Goal: Contribute content

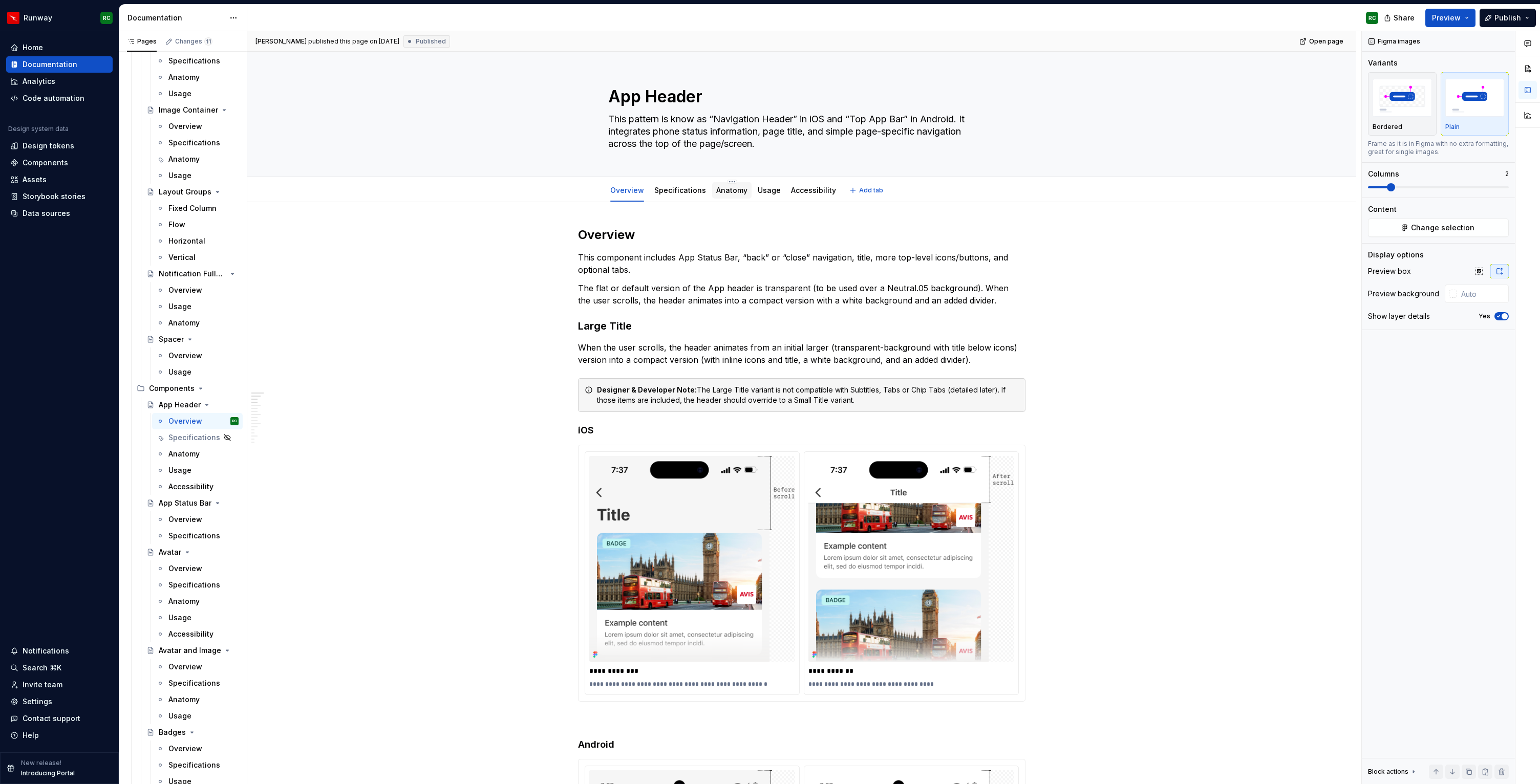
click at [721, 190] on link "Anatomy" at bounding box center [731, 189] width 31 height 9
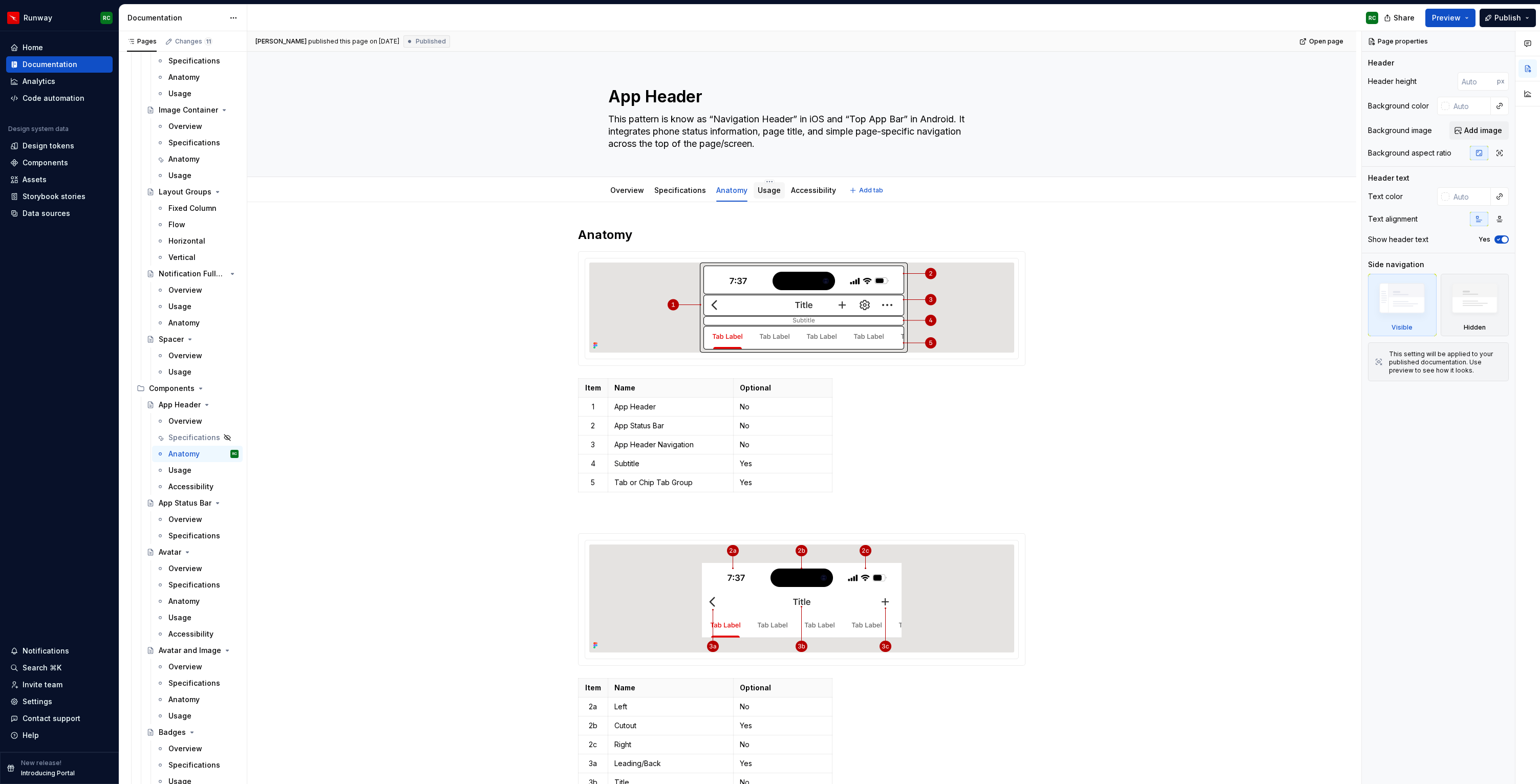
click at [762, 189] on link "Usage" at bounding box center [769, 189] width 23 height 9
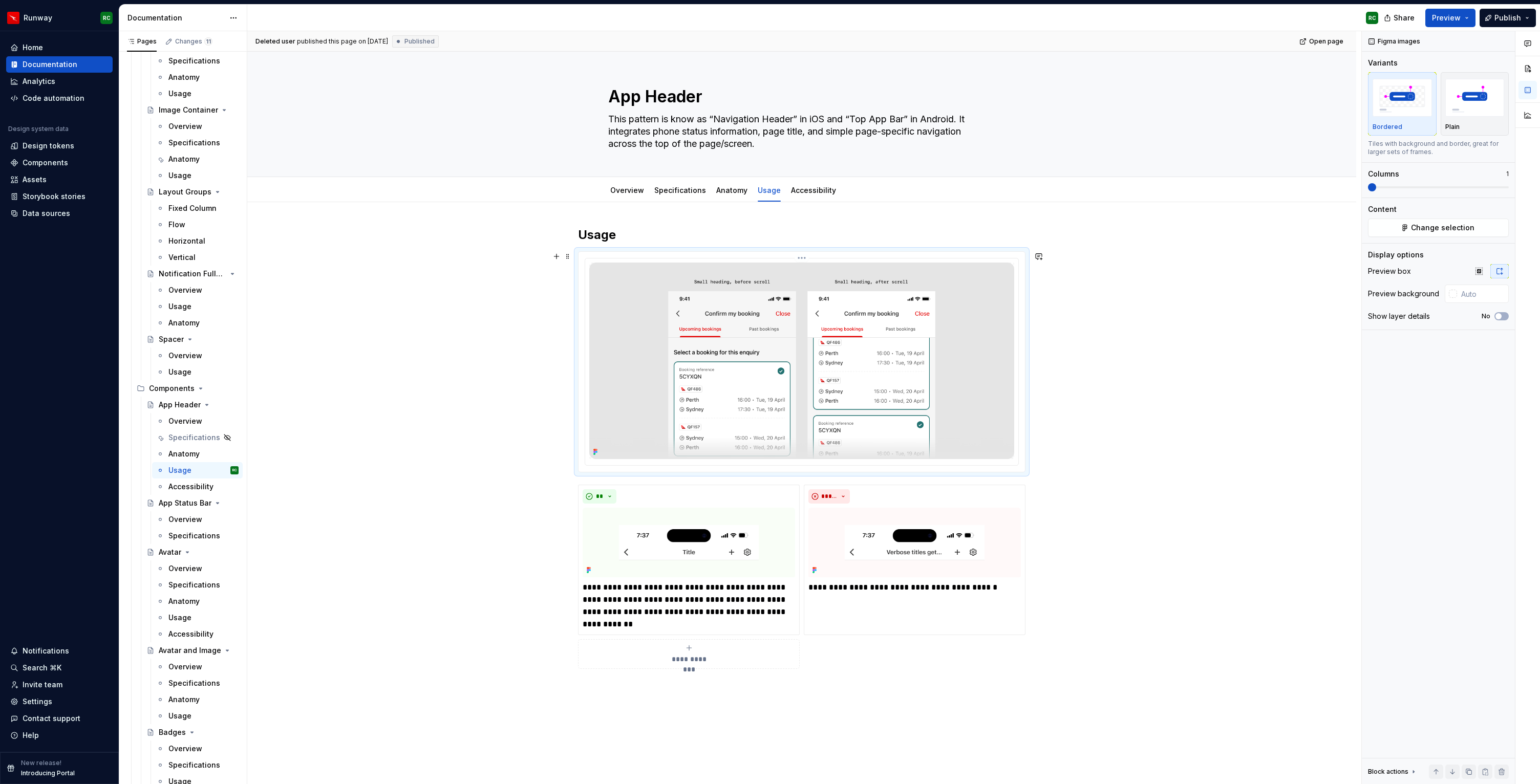
click at [730, 337] on img at bounding box center [802, 361] width 425 height 197
click at [1471, 770] on ul "No internet connection. Reconnect to ensure all of your changes are synced. Suc…" at bounding box center [1414, 775] width 252 height 17
click at [1472, 773] on ul "No internet connection. Reconnect to ensure all of your changes are synced. Suc…" at bounding box center [1414, 775] width 252 height 17
click at [1469, 772] on ul "No internet connection. Reconnect to ensure all of your changes are synced. Suc…" at bounding box center [1414, 775] width 252 height 17
click at [1025, 471] on div at bounding box center [802, 361] width 447 height 220
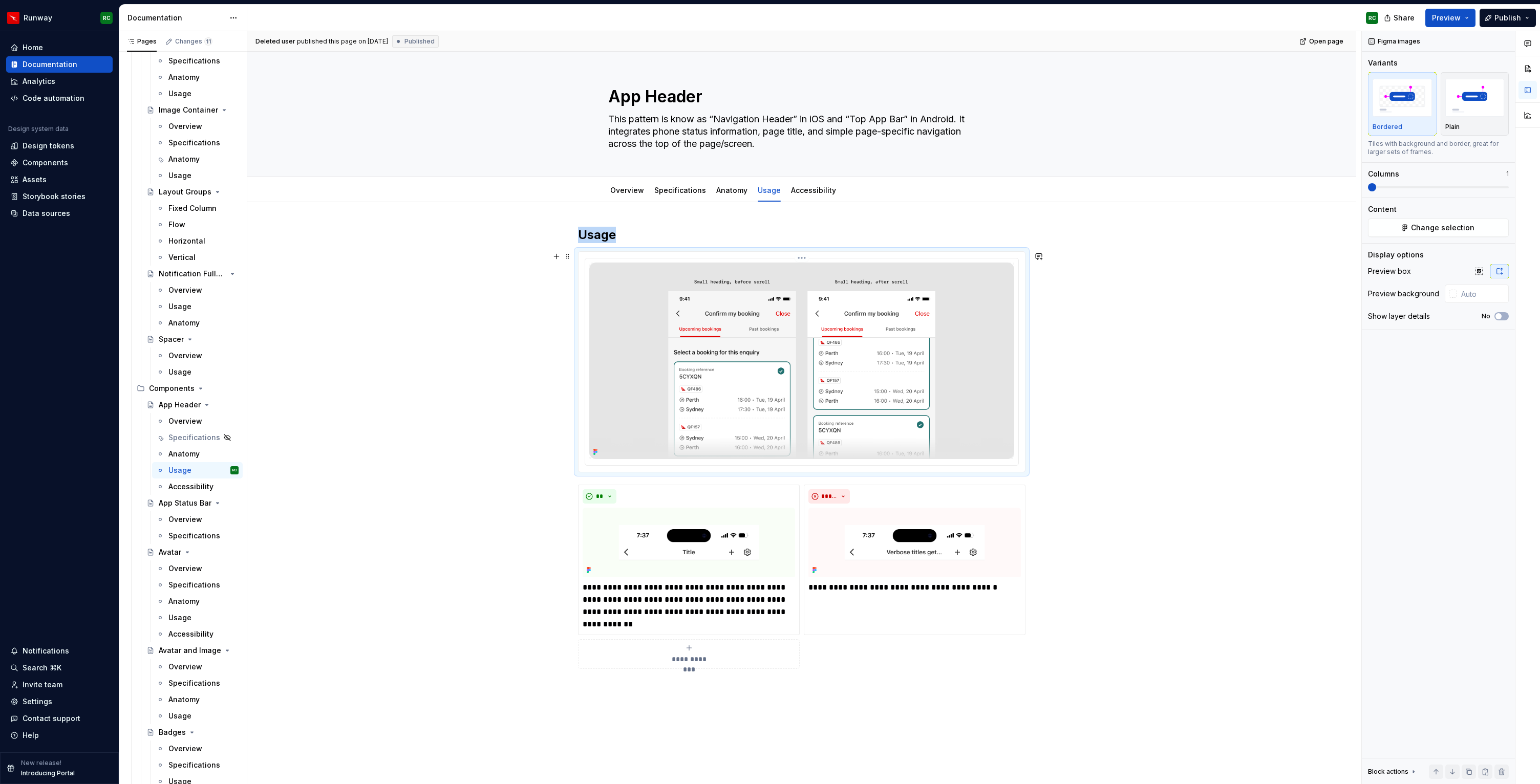
click at [928, 408] on img at bounding box center [802, 361] width 425 height 197
type textarea "*"
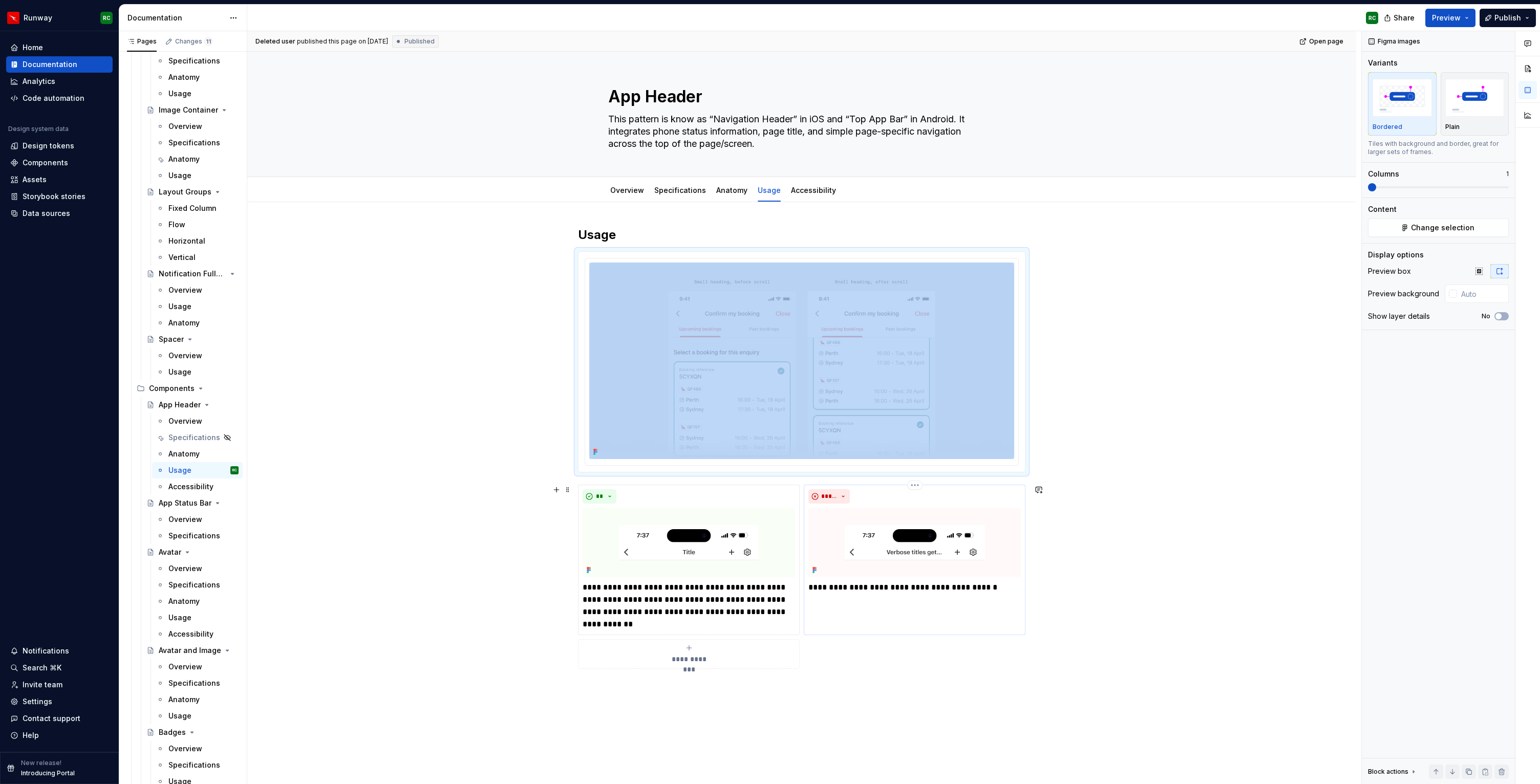
click at [918, 570] on img at bounding box center [914, 542] width 213 height 69
click at [917, 431] on img at bounding box center [802, 361] width 425 height 197
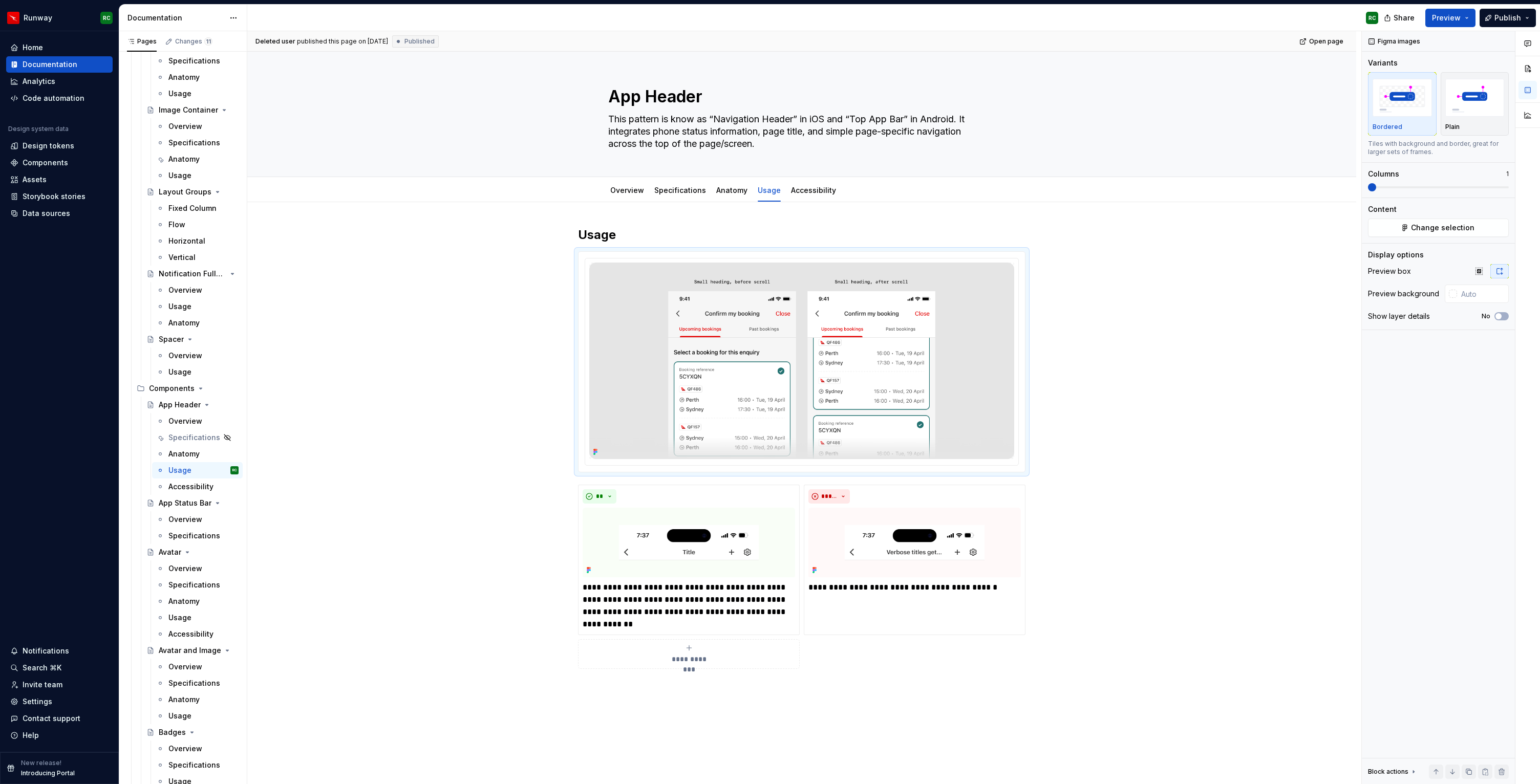
click at [1466, 769] on ul "No internet connection. Reconnect to ensure all of your changes are synced. Suc…" at bounding box center [1414, 775] width 252 height 17
click at [1215, 627] on div "**********" at bounding box center [802, 560] width 1109 height 715
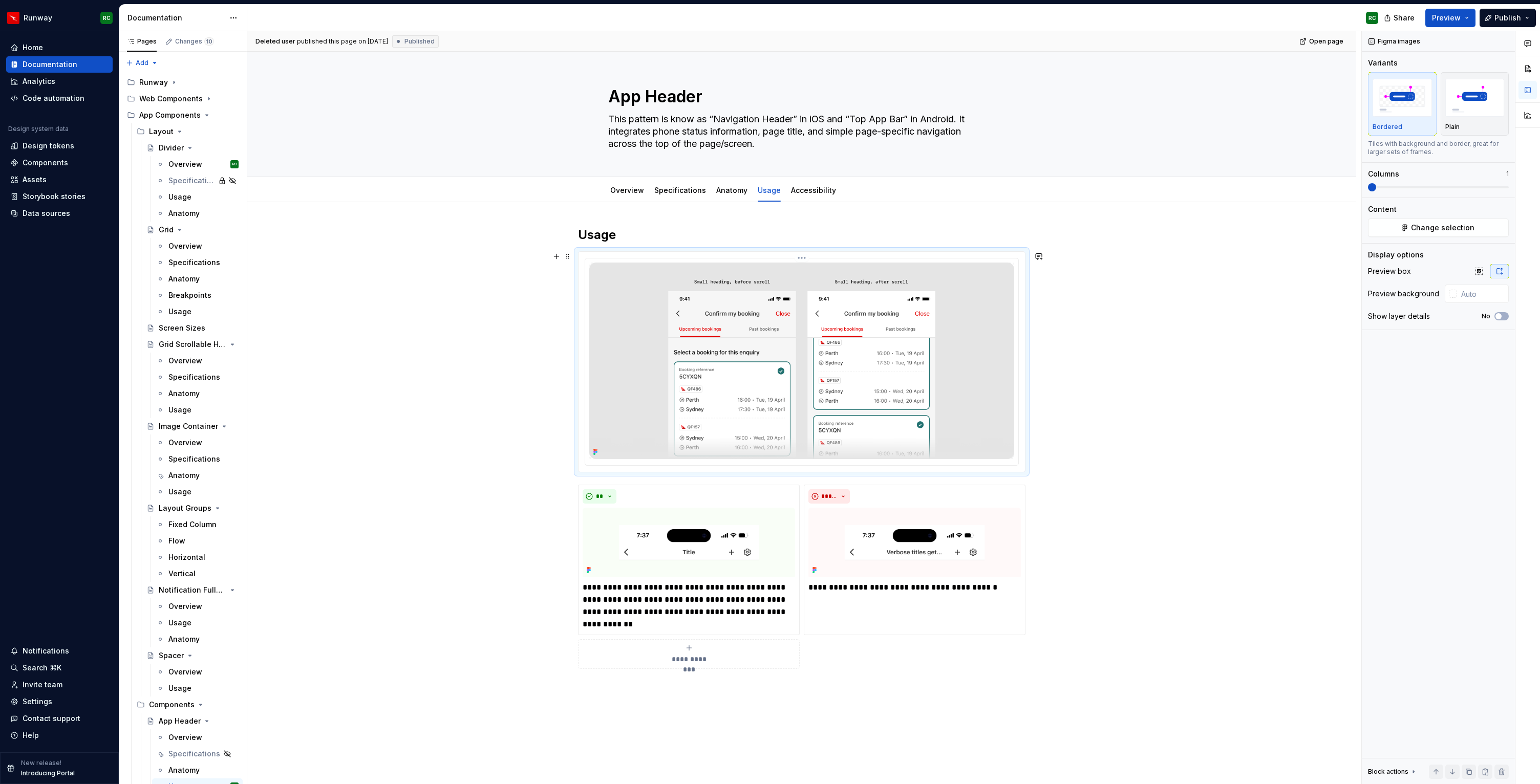
click at [944, 415] on img at bounding box center [802, 361] width 425 height 197
click at [1466, 770] on button "button" at bounding box center [1469, 772] width 14 height 14
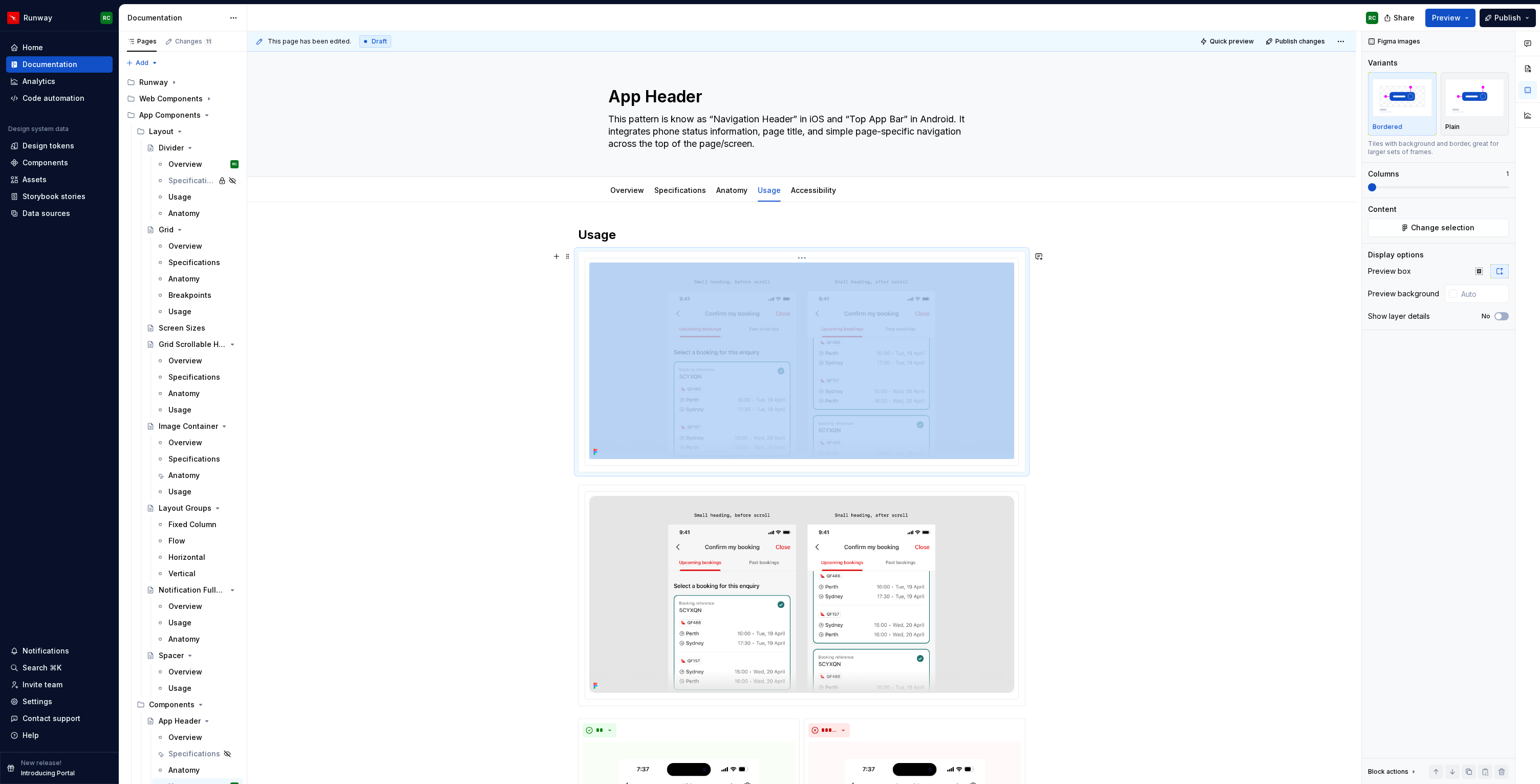
click at [975, 403] on img at bounding box center [802, 361] width 425 height 197
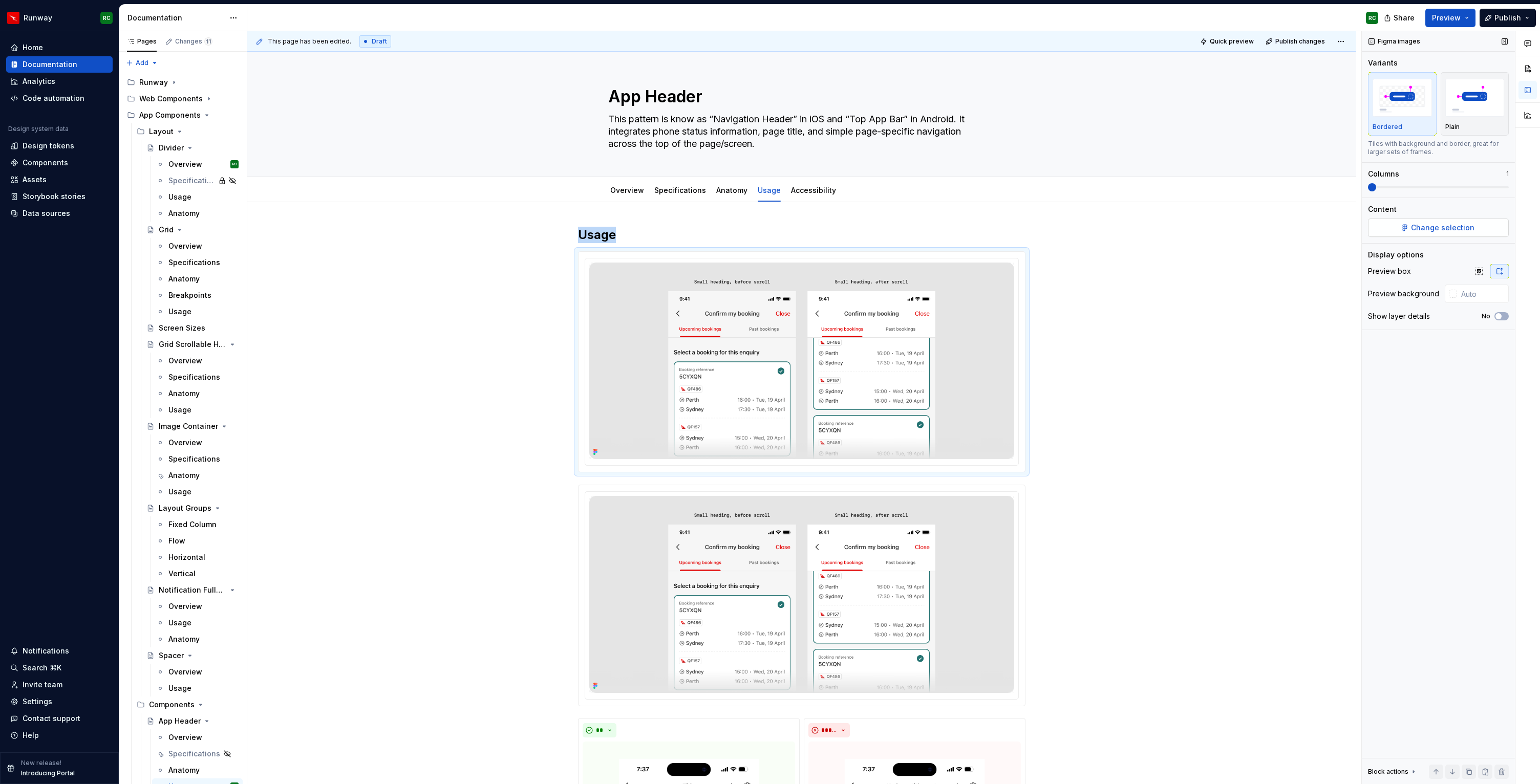
click at [1470, 232] on span "Change selection" at bounding box center [1443, 228] width 64 height 10
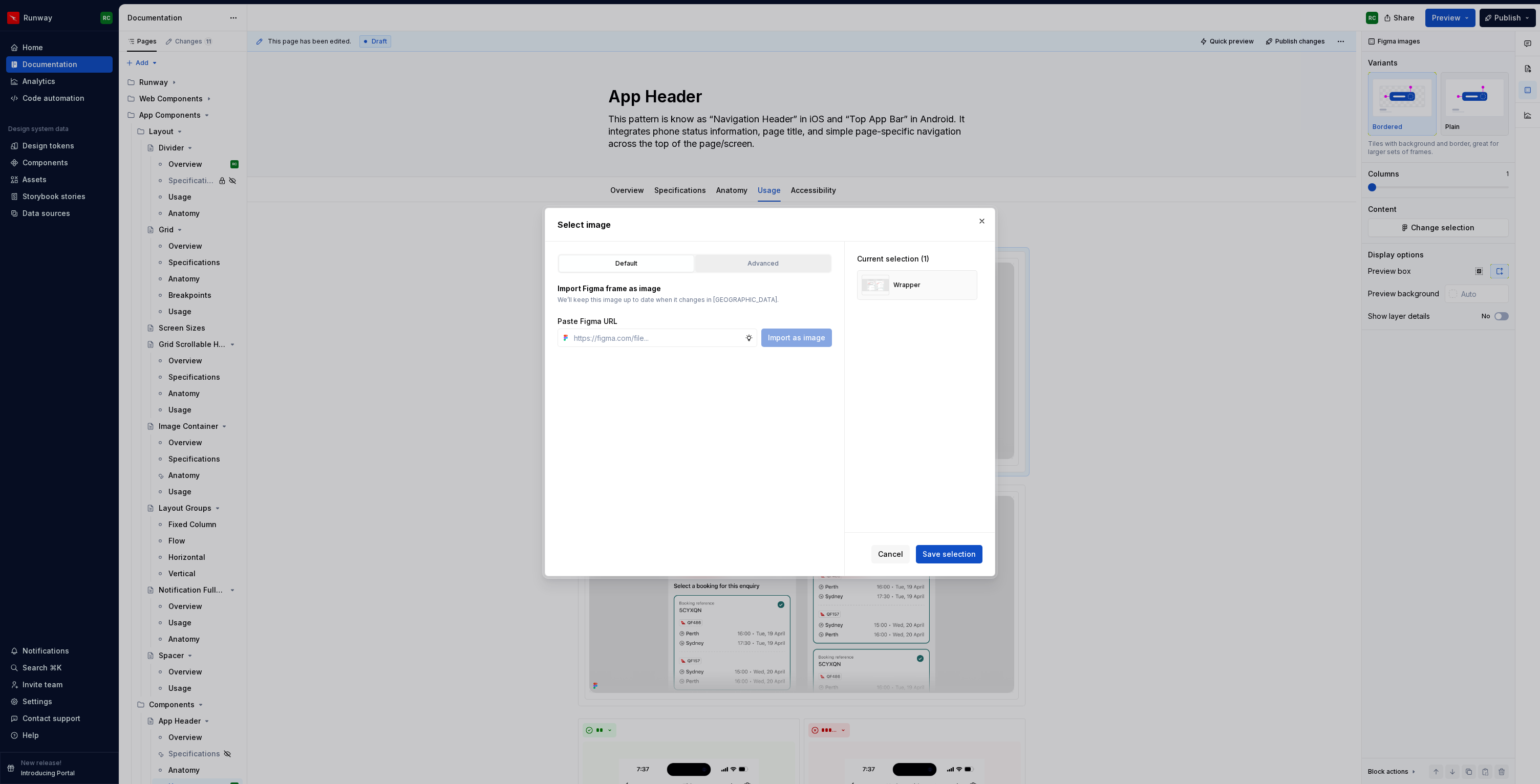
click at [772, 266] on div "Advanced" at bounding box center [763, 263] width 128 height 10
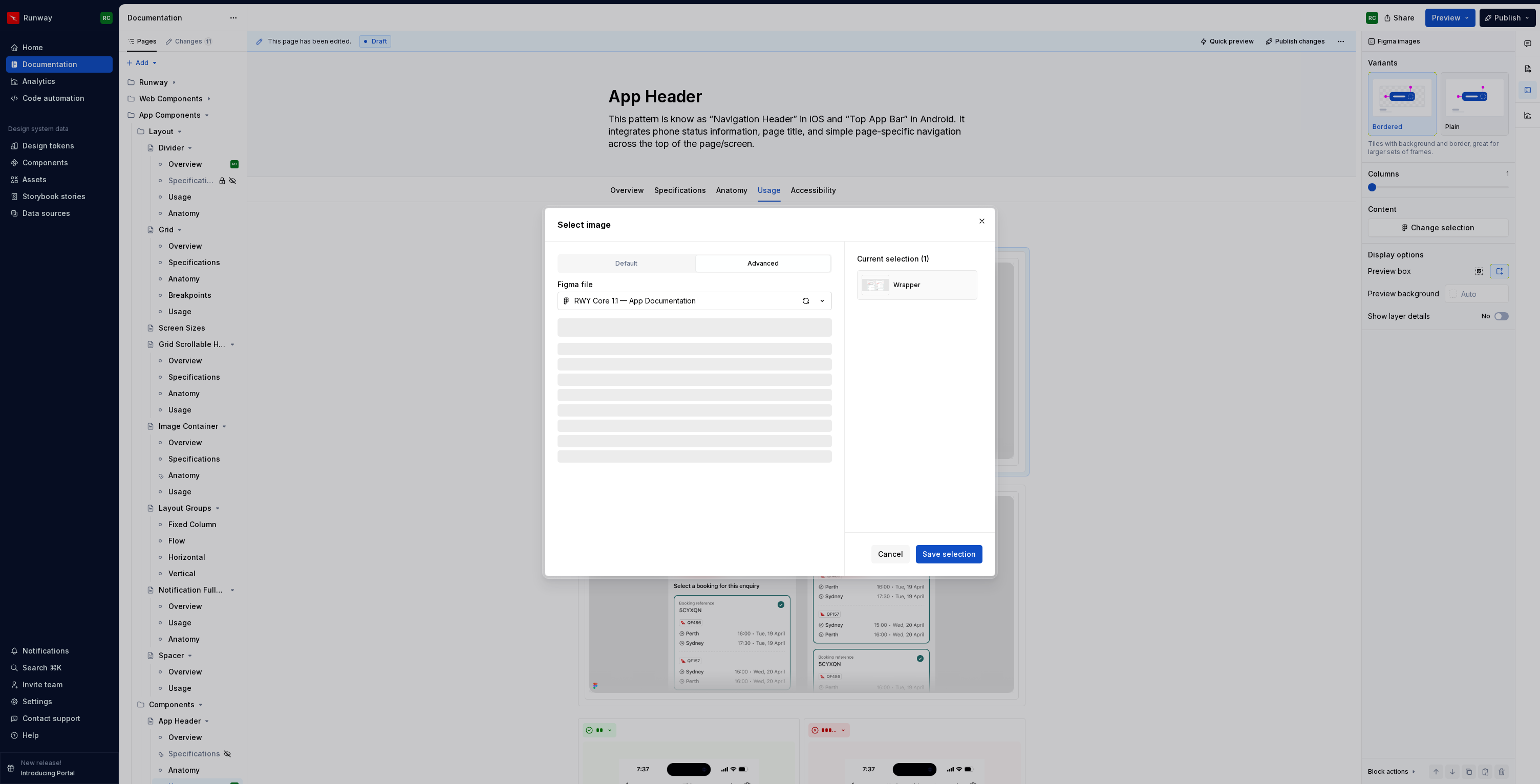
click at [744, 298] on button "RWY Core 1.1 — App Documentation" at bounding box center [694, 300] width 275 height 18
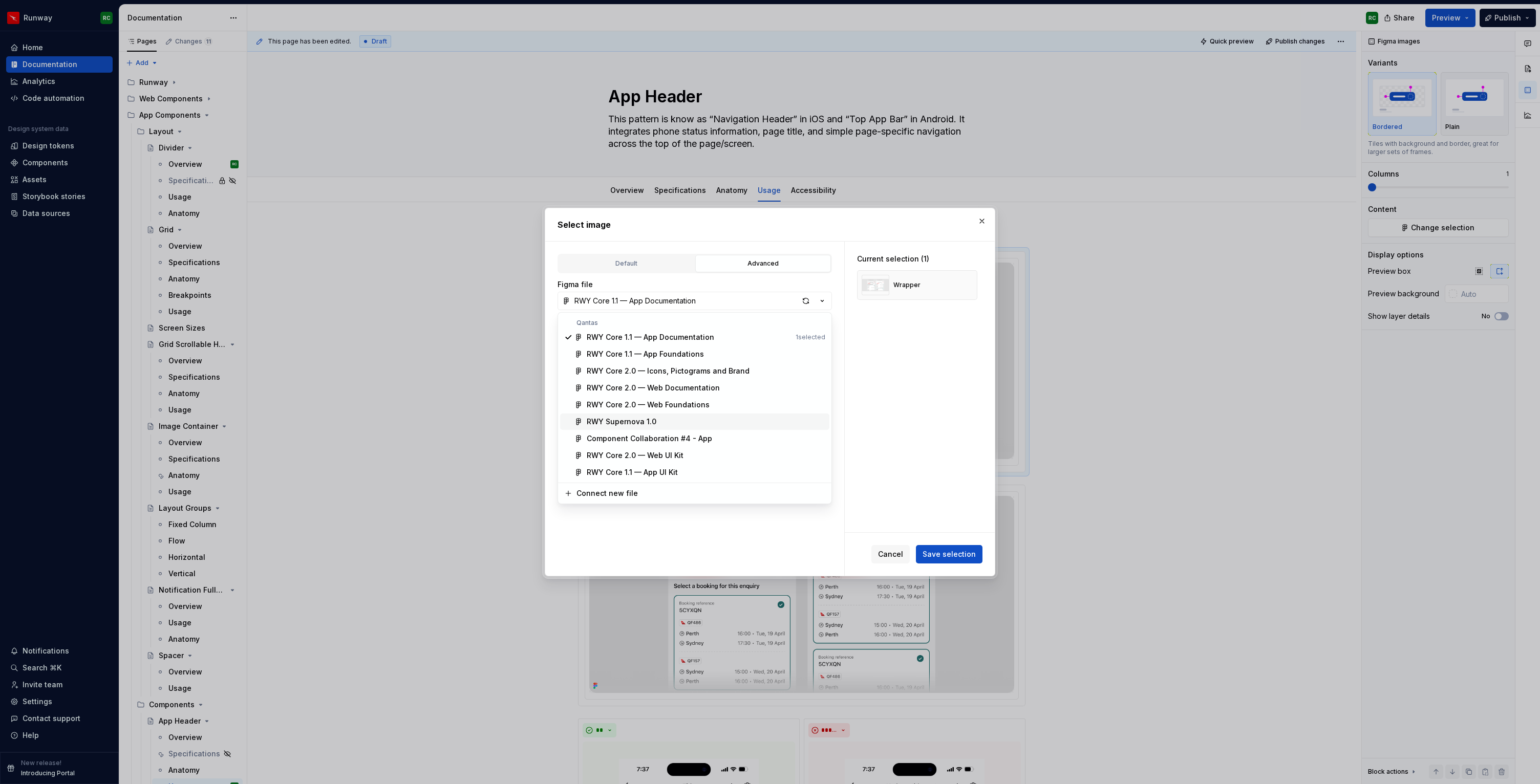
click at [651, 421] on div "RWY Supernova 1.0" at bounding box center [621, 421] width 69 height 10
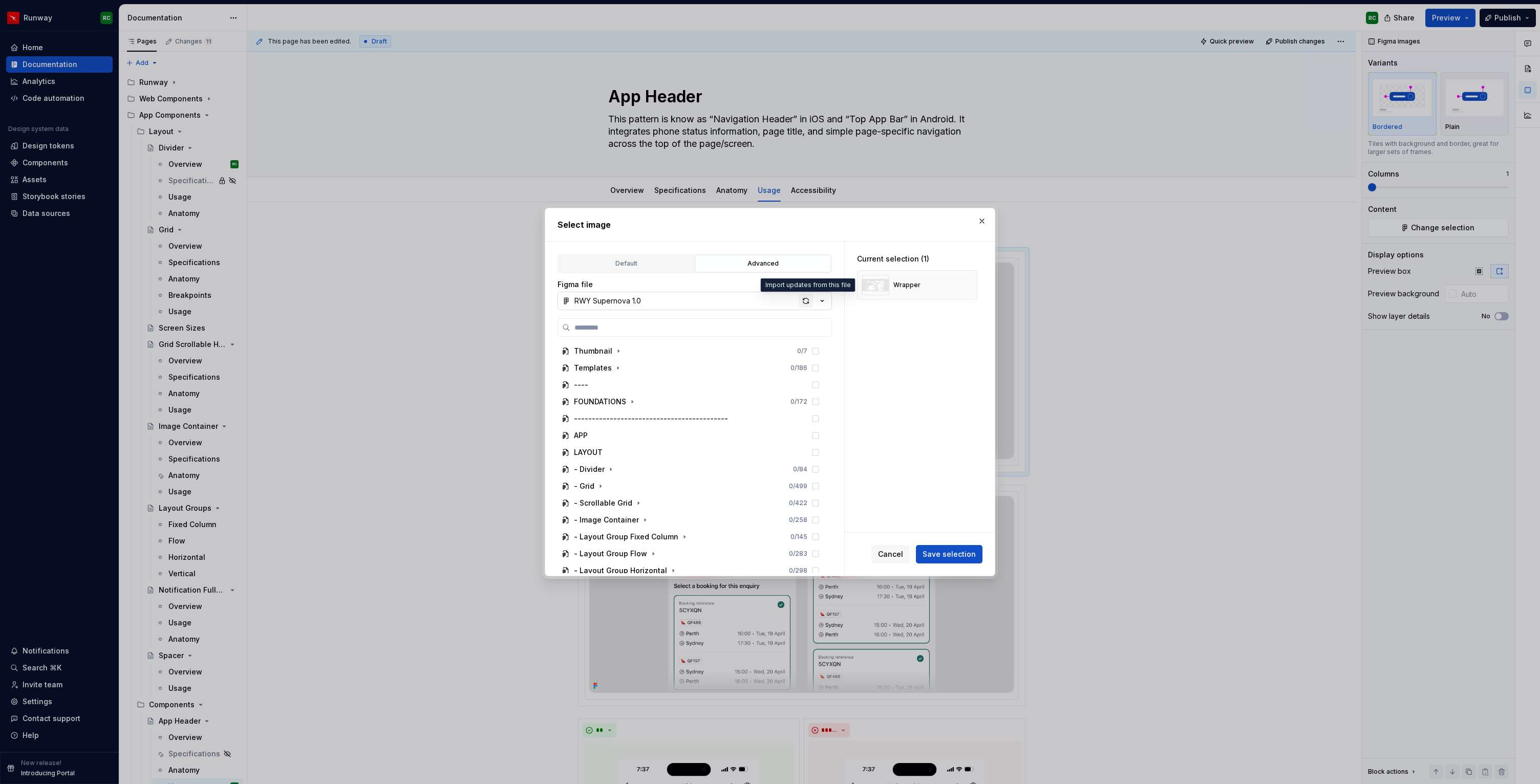
click at [803, 302] on div "button" at bounding box center [806, 301] width 14 height 14
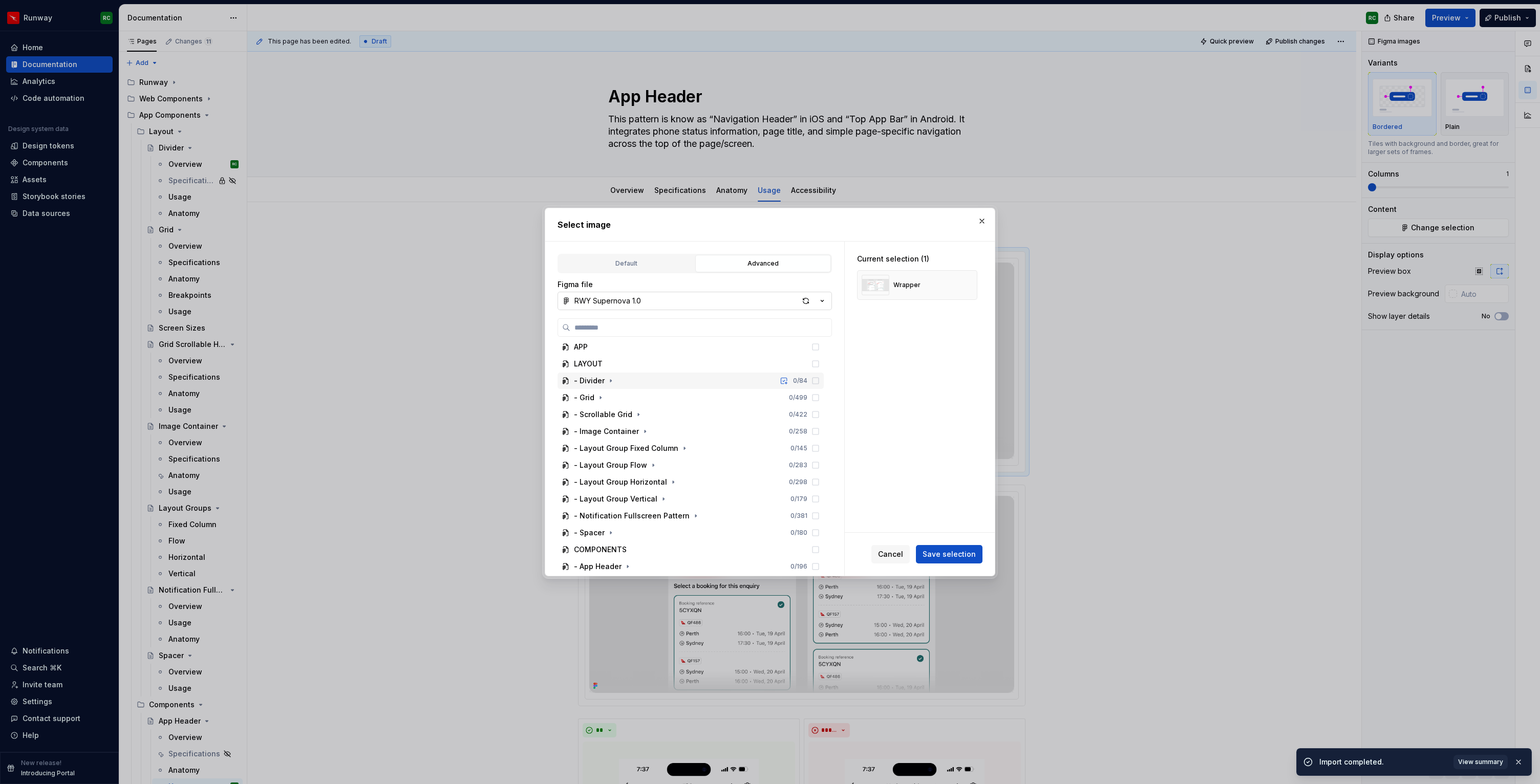
scroll to position [174, 0]
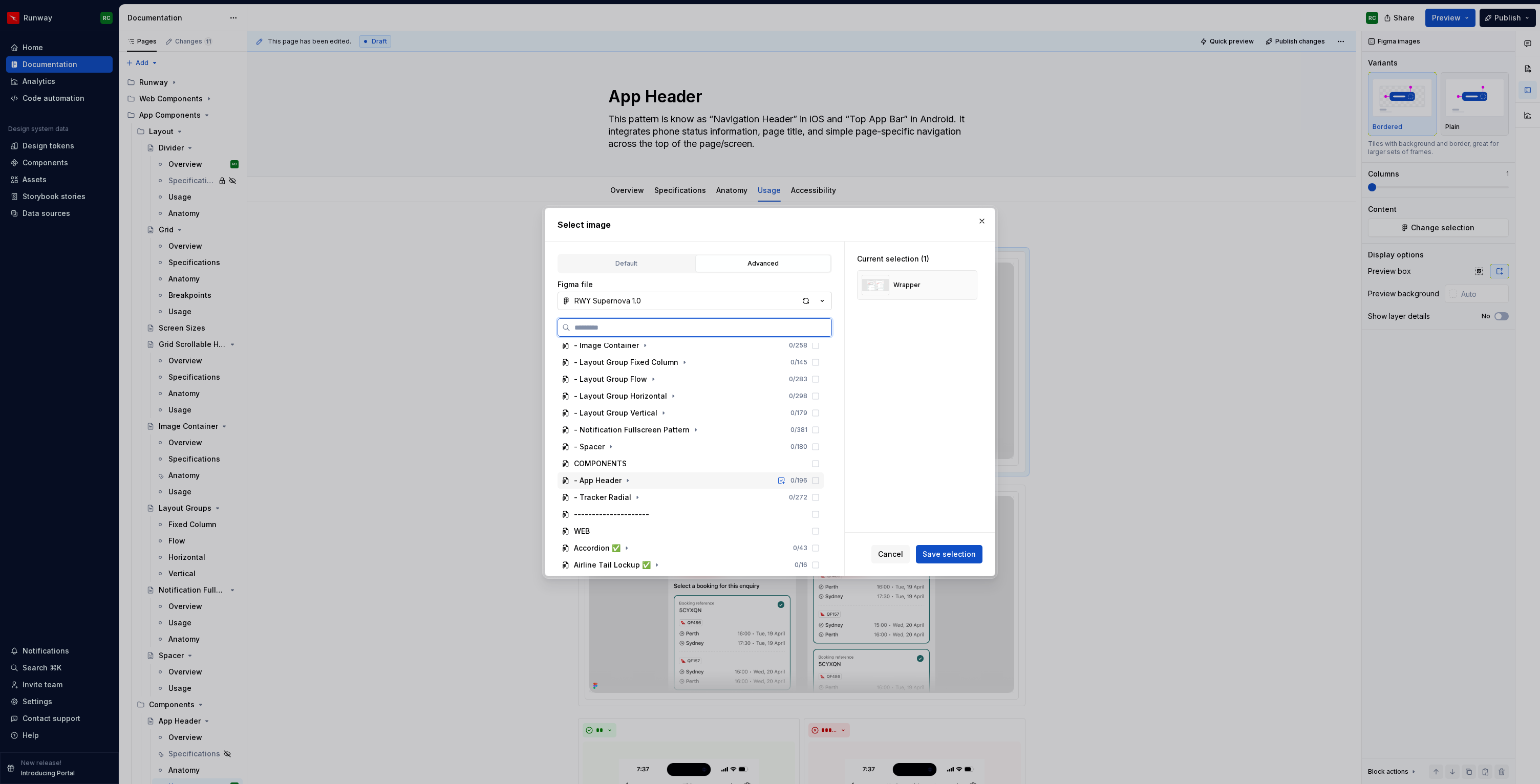
click at [624, 486] on div "- App Header 0 / 196" at bounding box center [690, 480] width 266 height 17
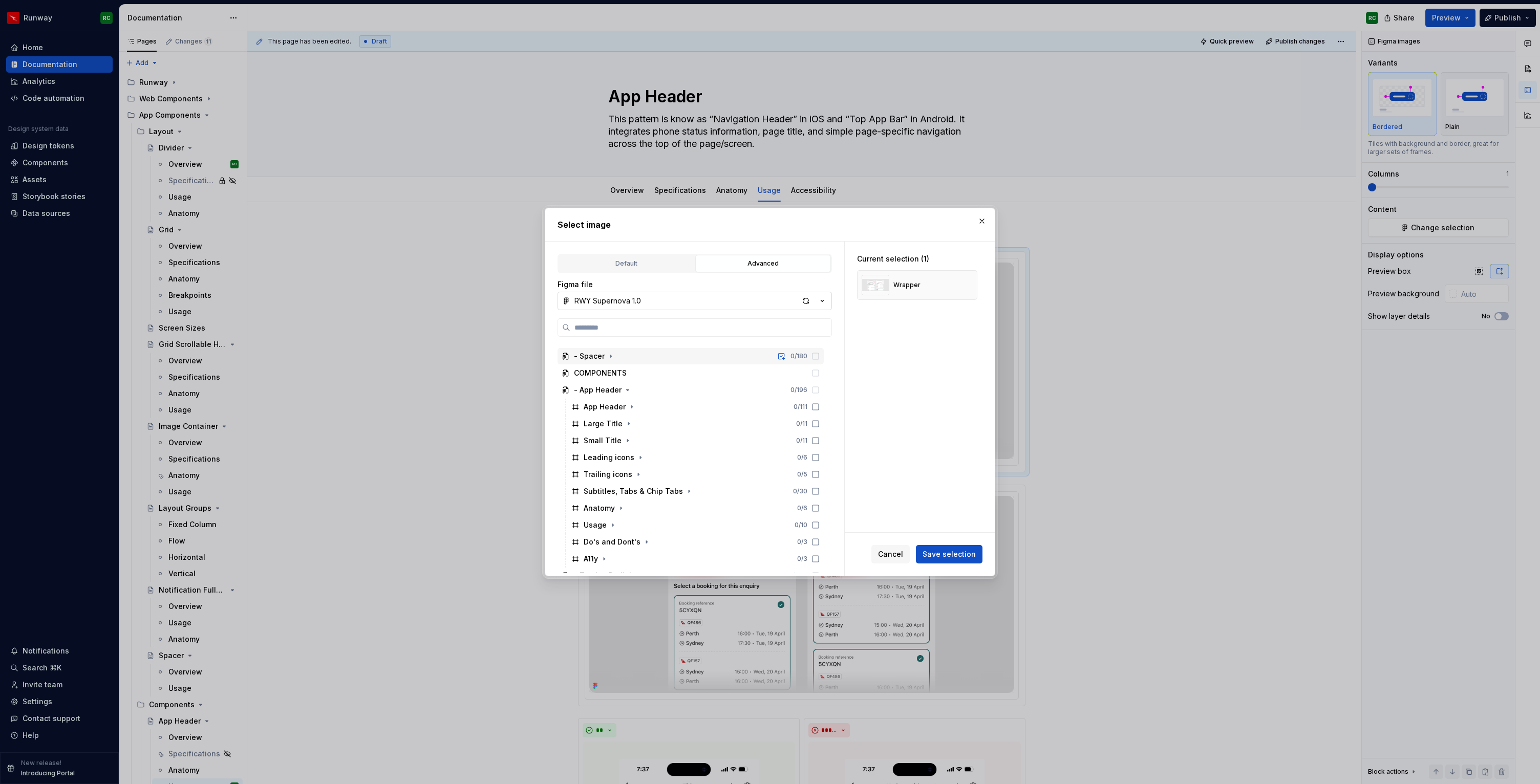
scroll to position [312, 0]
click at [615, 478] on icon "button" at bounding box center [612, 478] width 8 height 8
click at [771, 448] on div "Usage 1 0 / 5" at bounding box center [701, 440] width 247 height 17
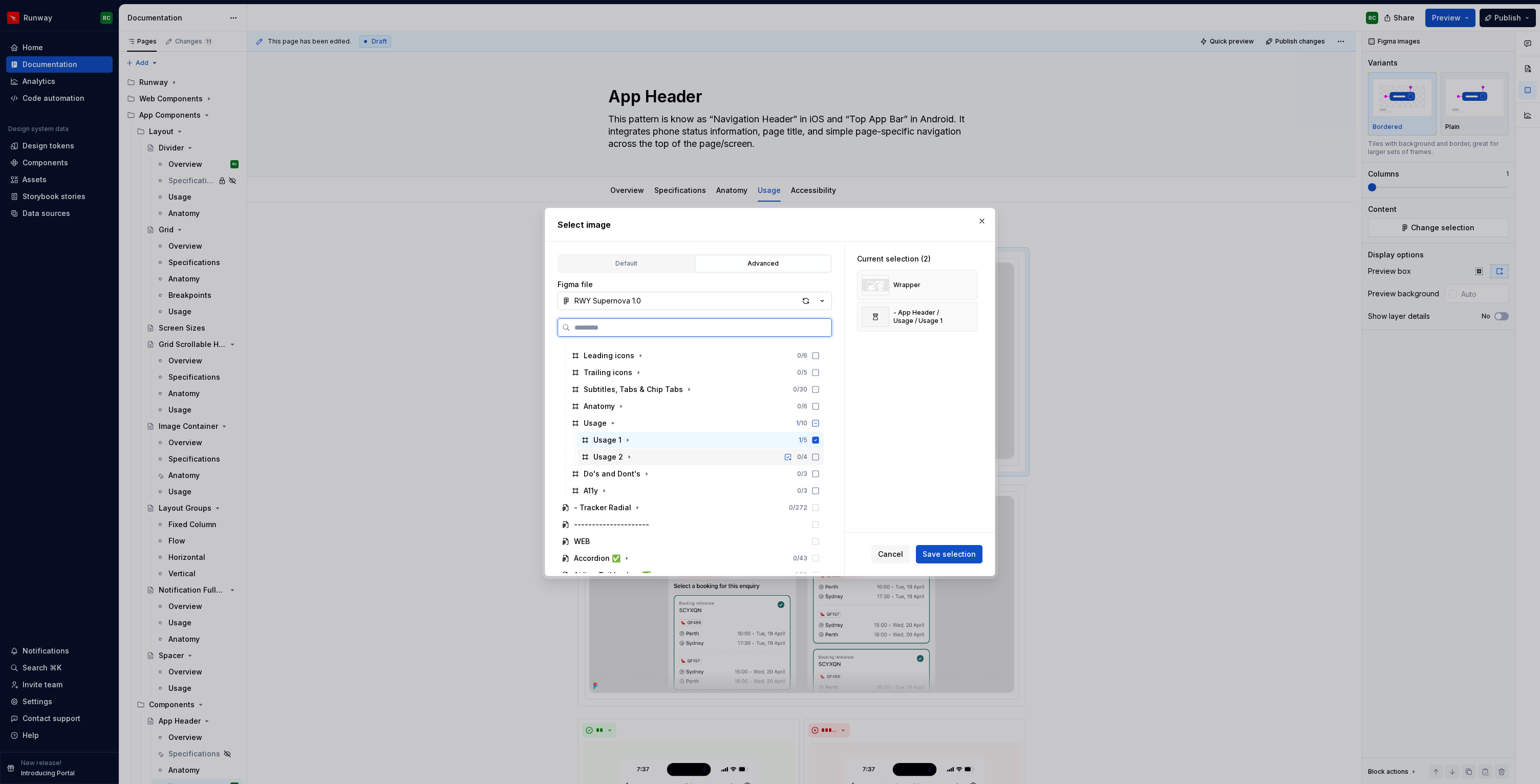
click at [767, 454] on div "Usage 2 0 / 4" at bounding box center [701, 457] width 247 height 17
click at [973, 281] on button "button" at bounding box center [966, 285] width 14 height 14
click at [944, 556] on span "Save selection" at bounding box center [949, 554] width 53 height 10
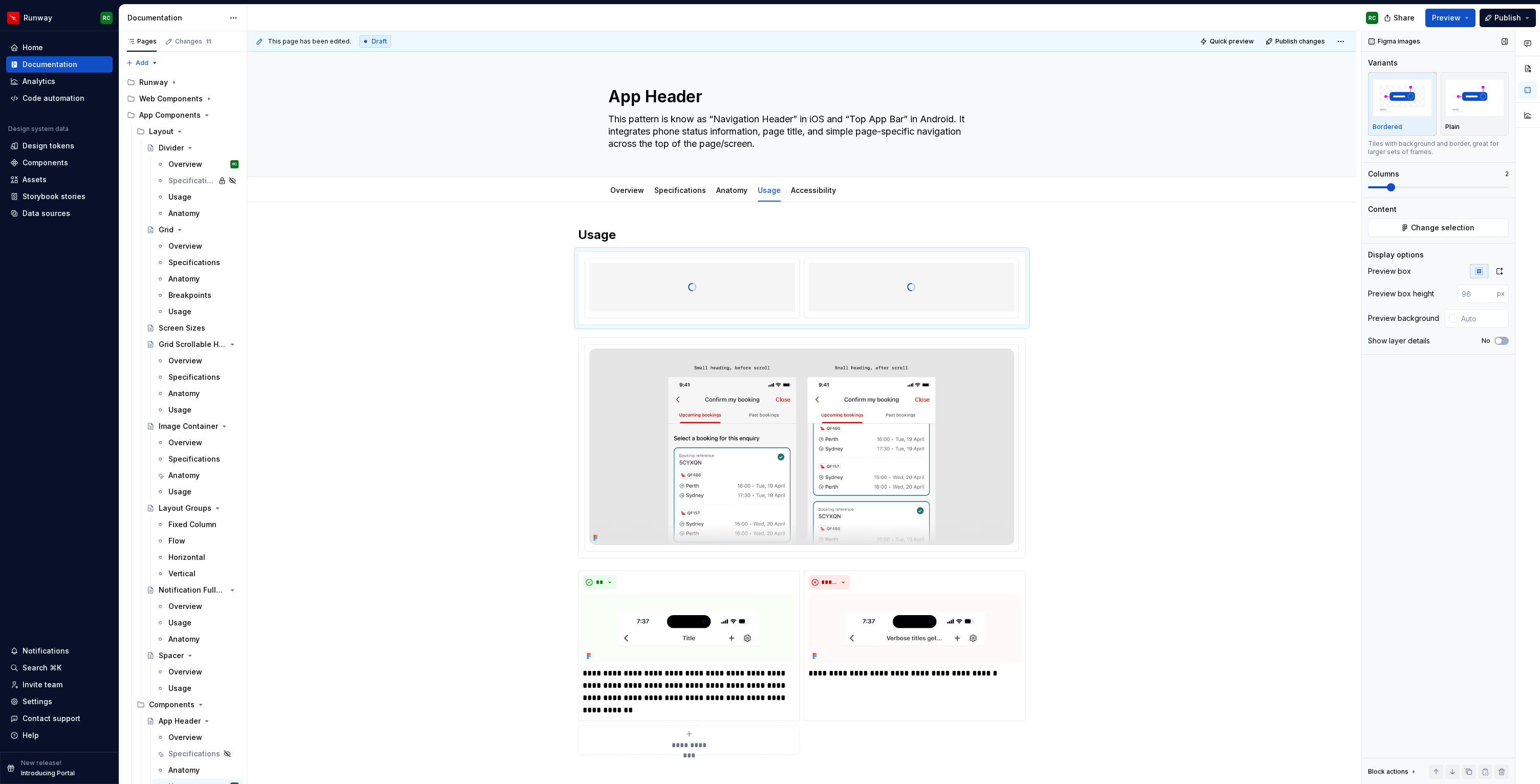
click at [1393, 185] on span at bounding box center [1438, 187] width 141 height 8
type textarea "*"
click at [1505, 337] on button "No" at bounding box center [1502, 341] width 14 height 8
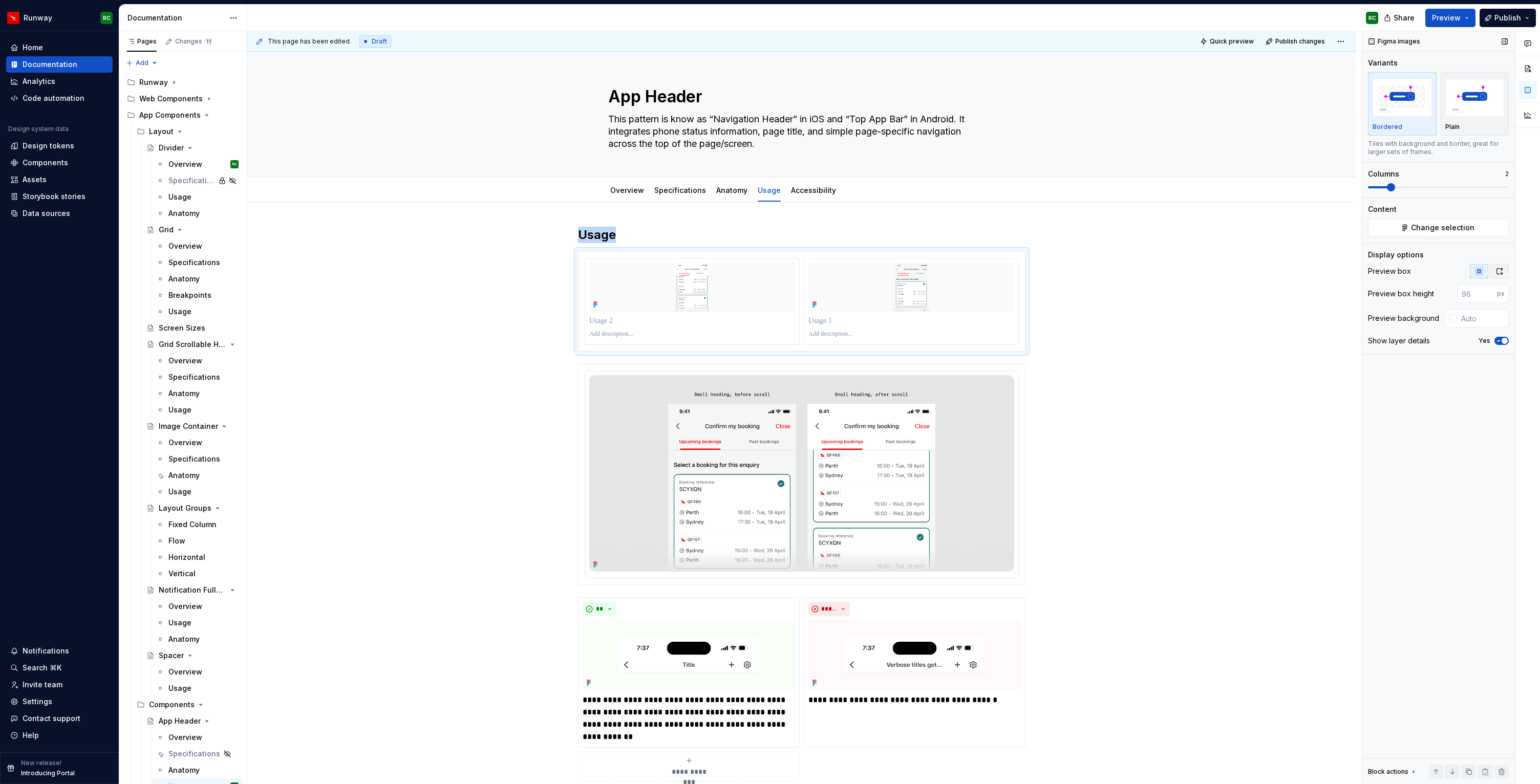
click at [1498, 266] on button "button" at bounding box center [1499, 271] width 18 height 14
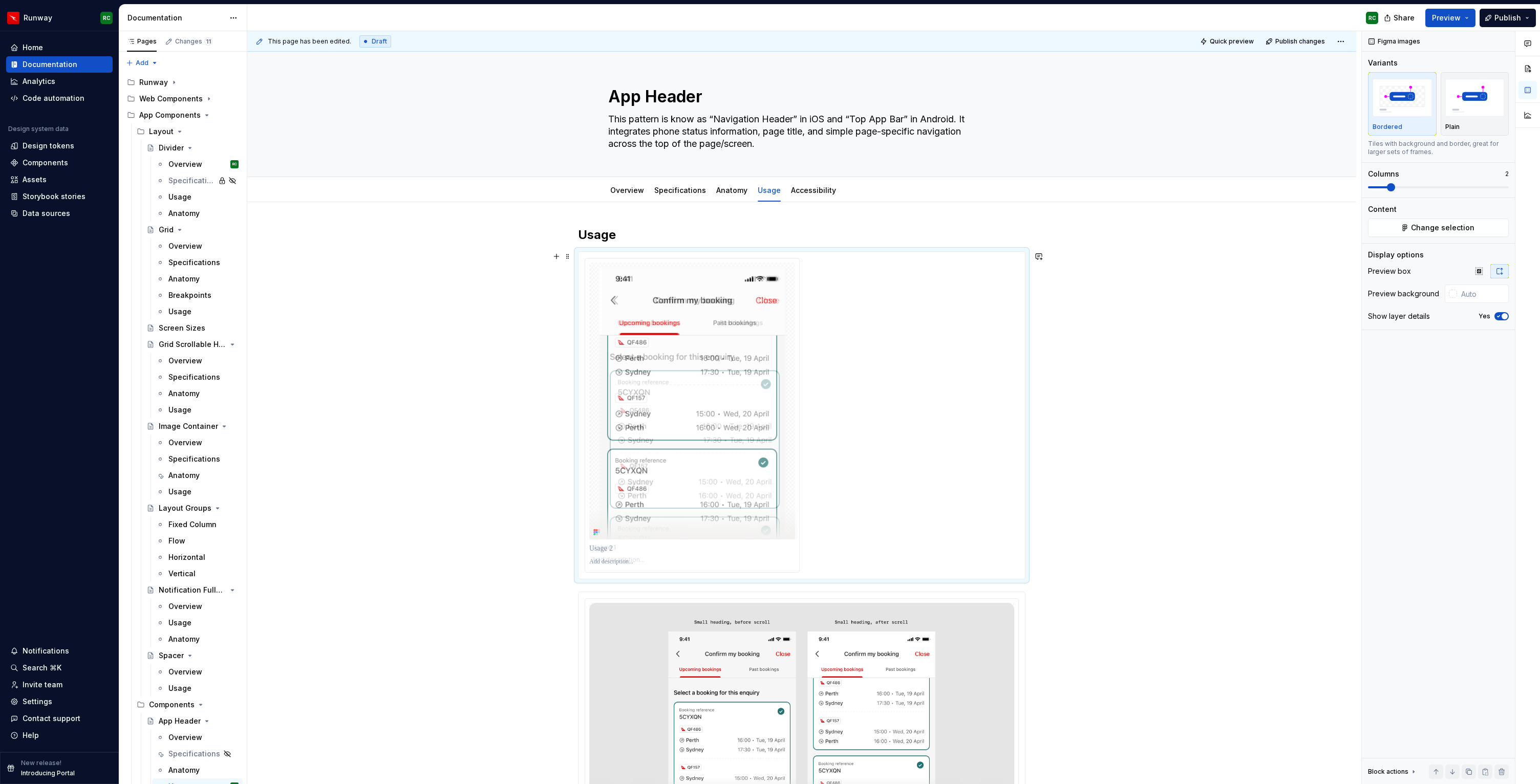
drag, startPoint x: 915, startPoint y: 485, endPoint x: 733, endPoint y: 472, distance: 182.5
click at [733, 472] on body "Runway RC Home Documentation Analytics Code automation Design system data Desig…" at bounding box center [770, 392] width 1540 height 784
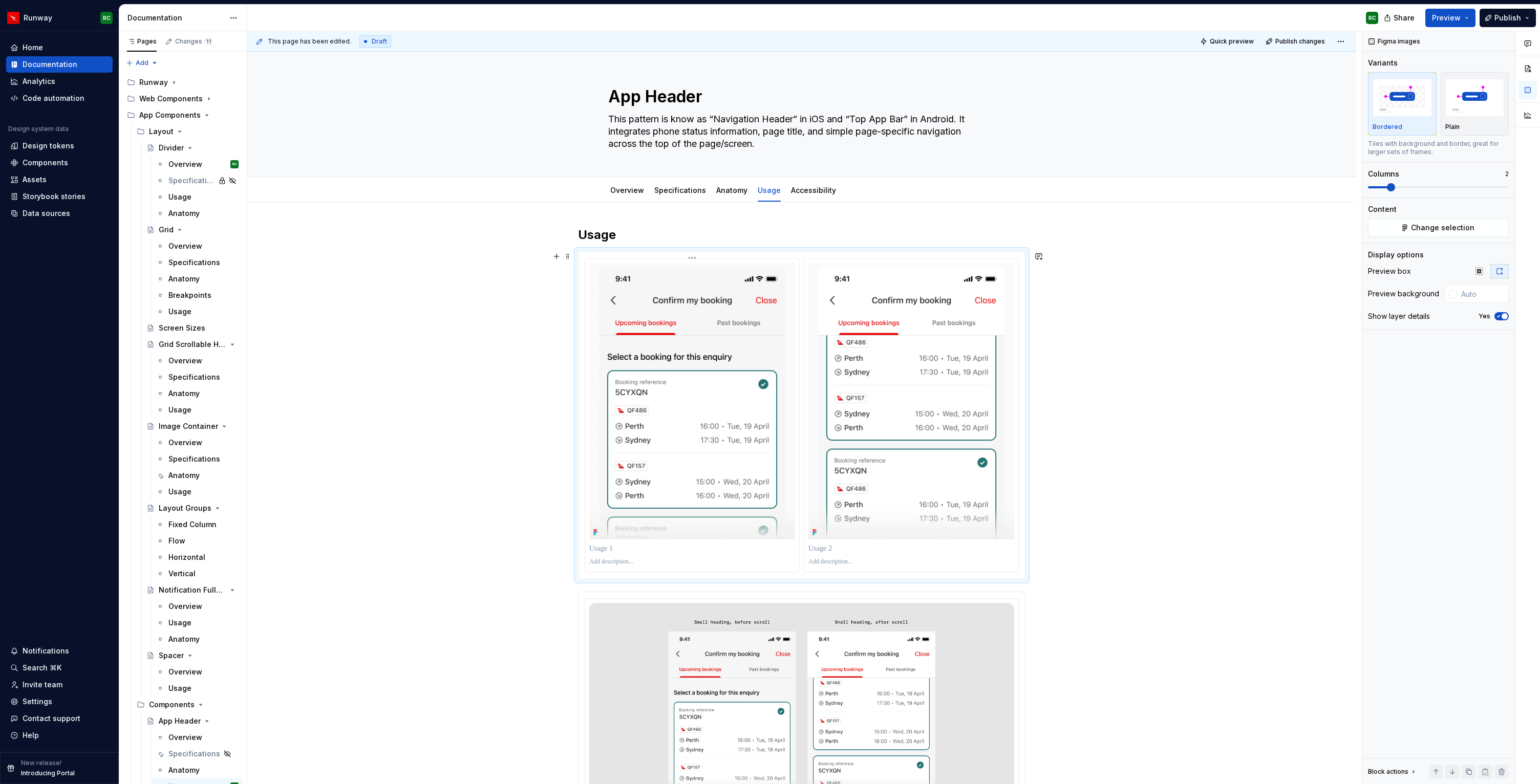
click at [653, 548] on p at bounding box center [692, 548] width 205 height 10
click at [635, 550] on p at bounding box center [692, 548] width 205 height 10
drag, startPoint x: 639, startPoint y: 548, endPoint x: 740, endPoint y: 544, distance: 101.1
click at [740, 544] on p "**********" at bounding box center [692, 548] width 205 height 10
click at [613, 548] on p "**********" at bounding box center [692, 548] width 205 height 10
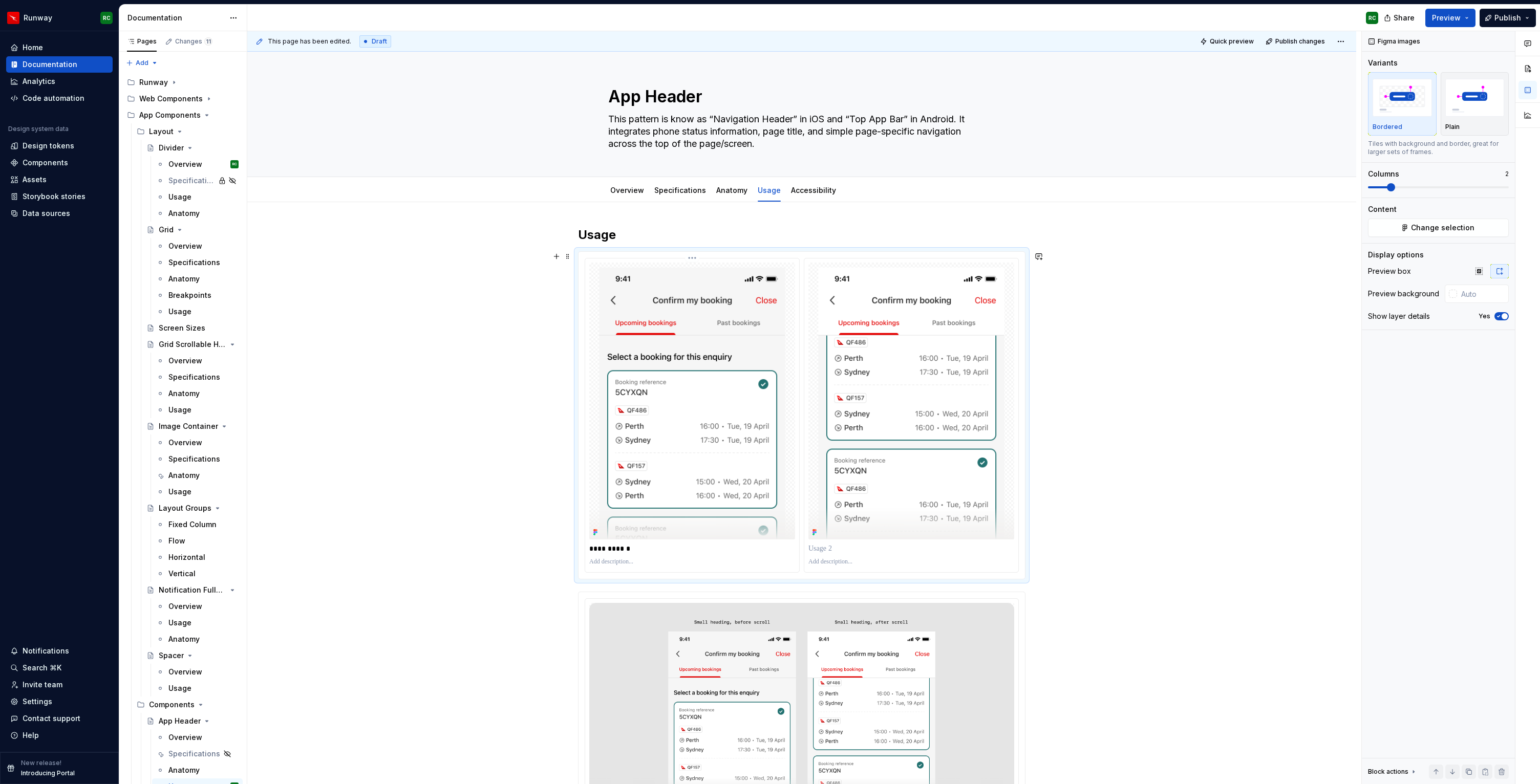
click at [627, 560] on p at bounding box center [692, 562] width 205 height 8
paste div
click at [596, 558] on p "**********" at bounding box center [692, 562] width 205 height 8
click at [888, 551] on p at bounding box center [911, 548] width 205 height 10
paste div
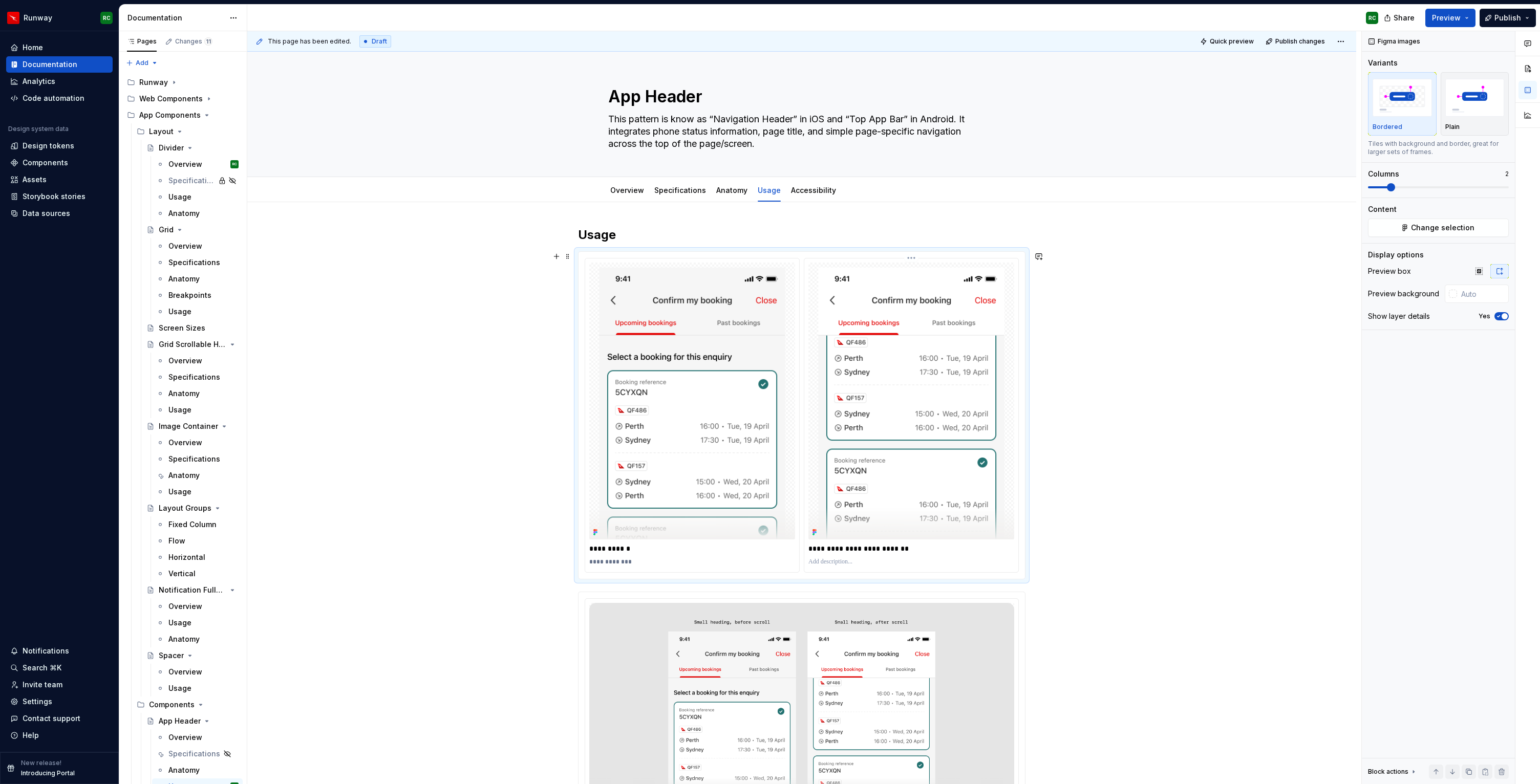
click at [852, 549] on p "**********" at bounding box center [911, 548] width 205 height 10
click at [832, 559] on p at bounding box center [911, 562] width 205 height 8
click at [1448, 107] on img "button" at bounding box center [1475, 97] width 60 height 37
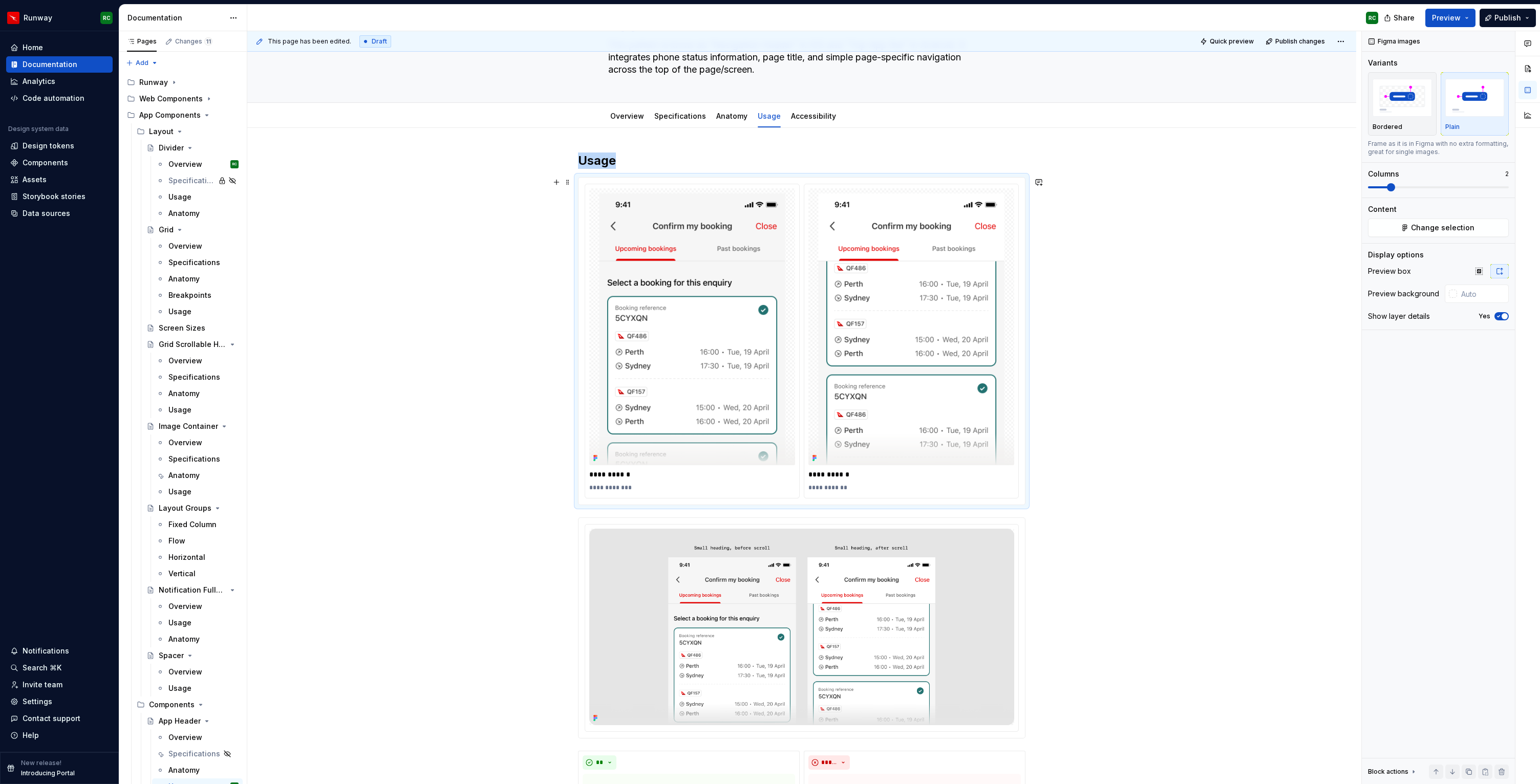
scroll to position [158, 0]
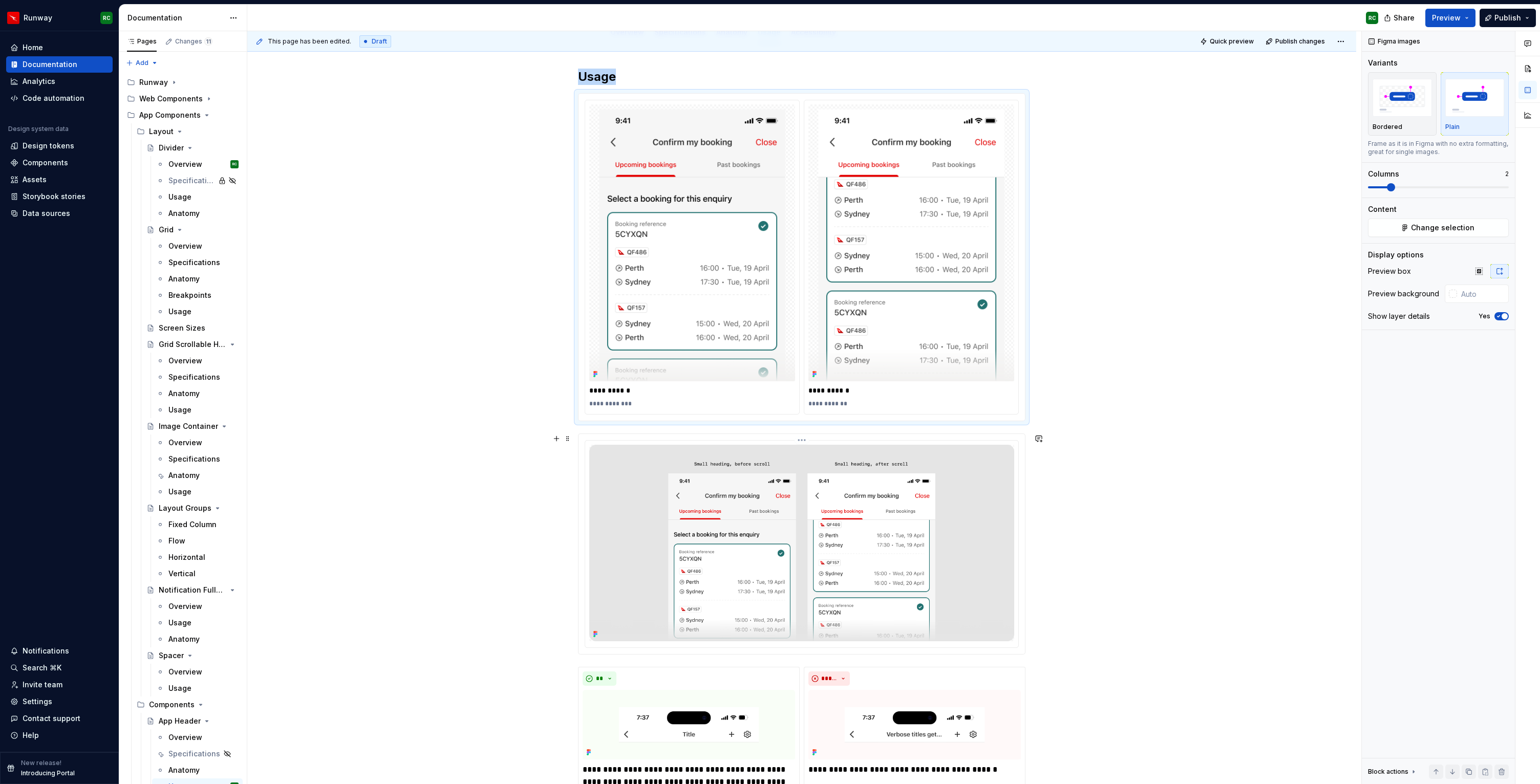
click at [1010, 513] on img at bounding box center [802, 543] width 425 height 197
click at [1499, 770] on button "button" at bounding box center [1502, 772] width 14 height 14
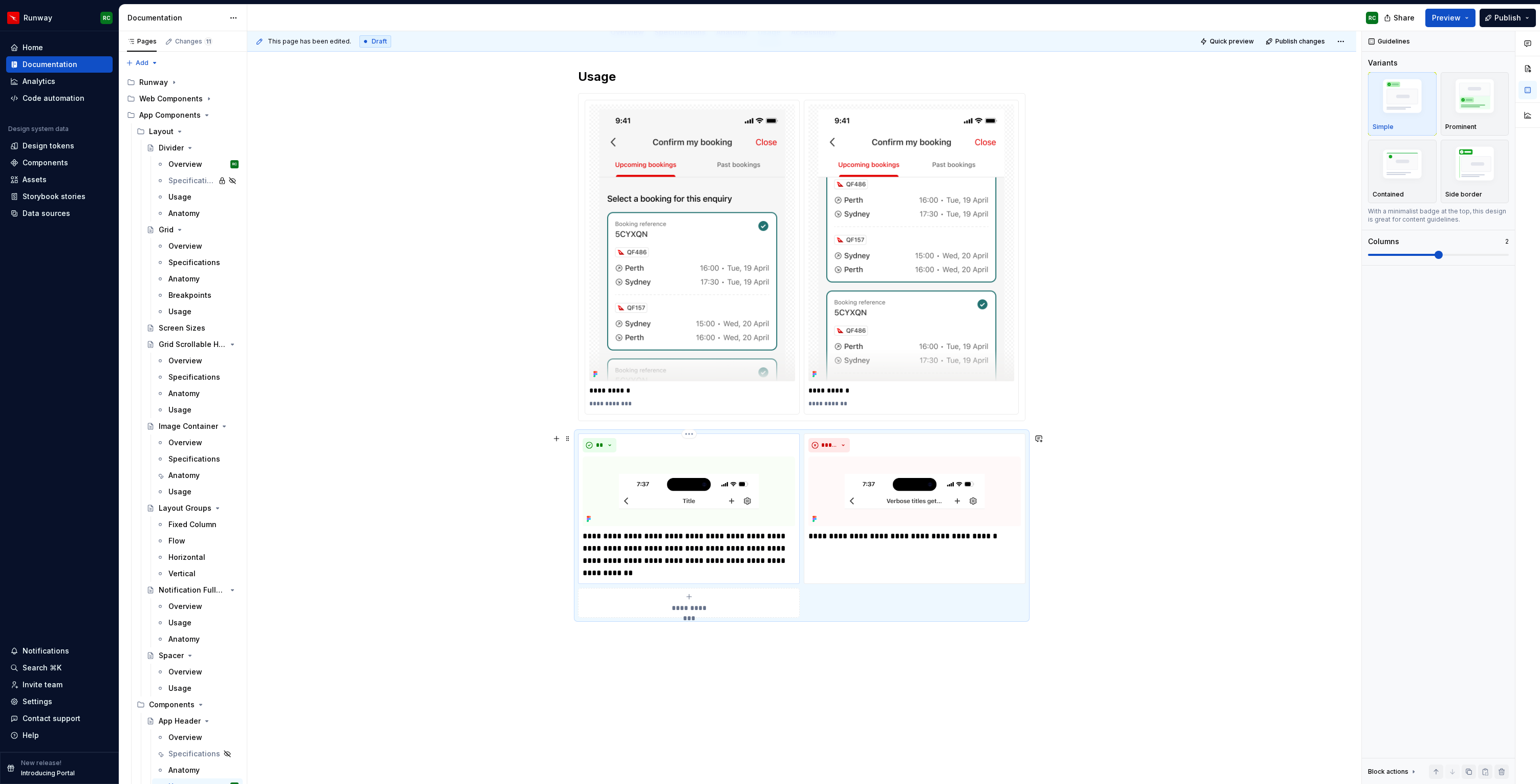
click at [724, 501] on img at bounding box center [689, 491] width 213 height 69
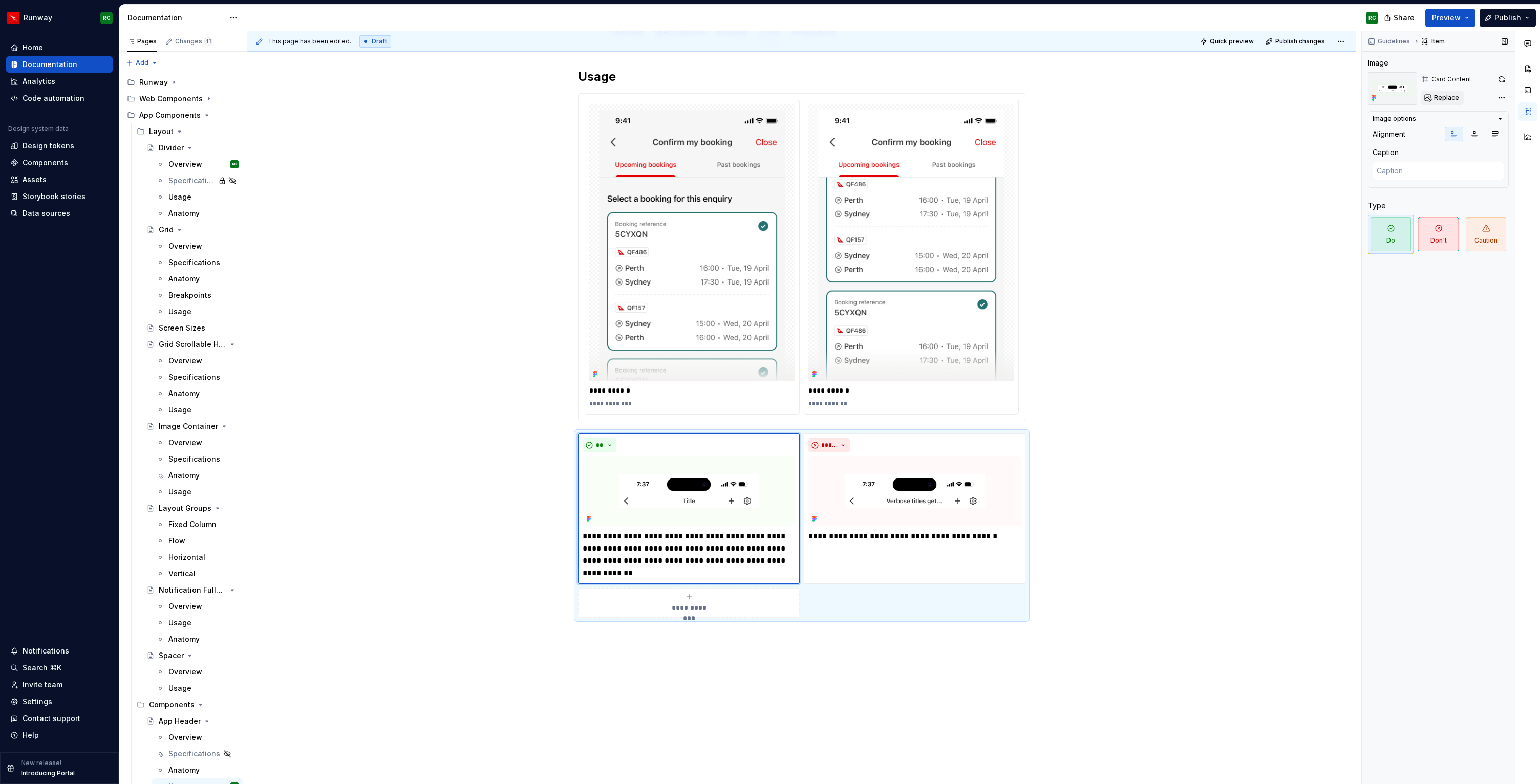
click at [1455, 94] on span "Replace" at bounding box center [1447, 98] width 25 height 8
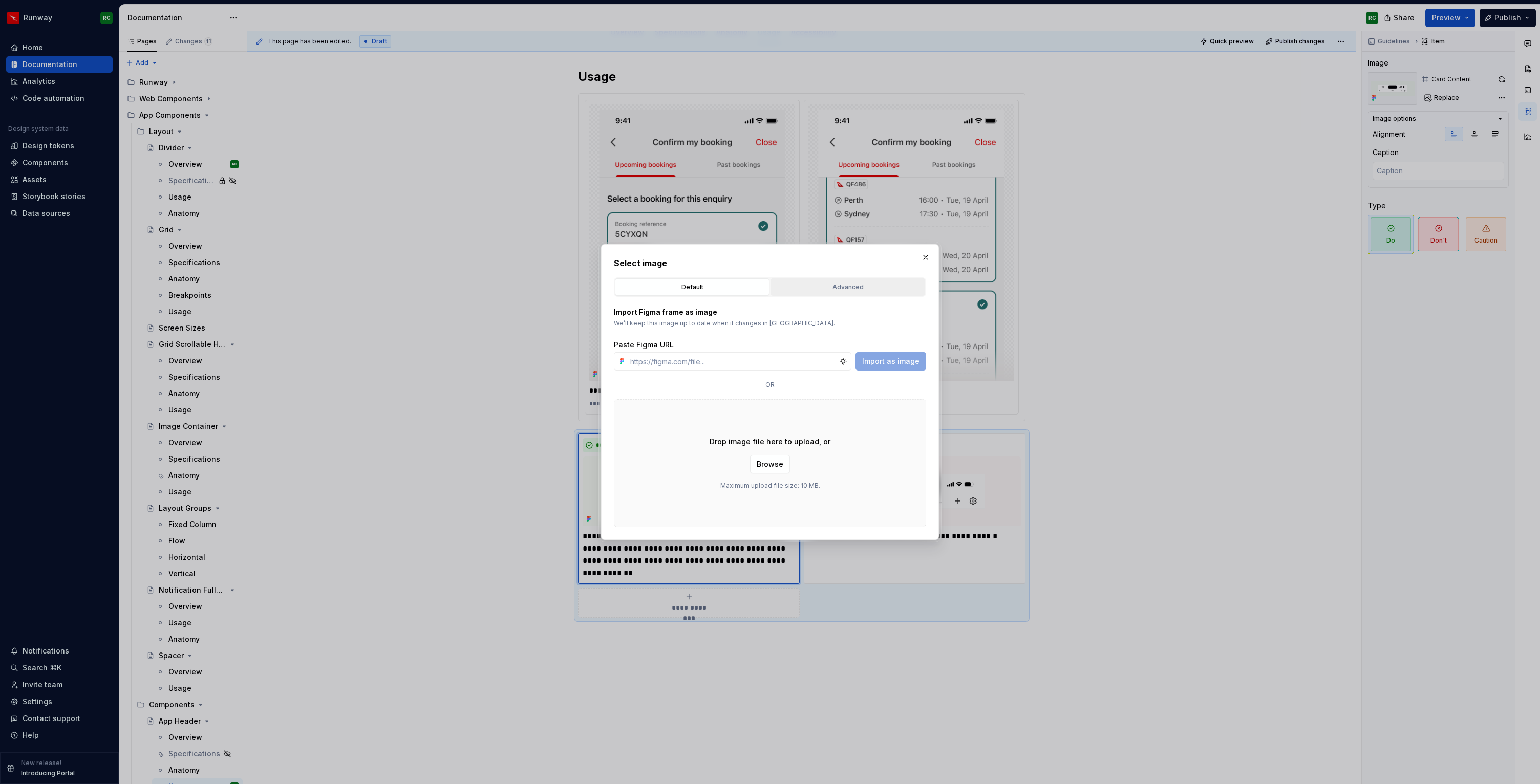
click at [817, 294] on button "Advanced" at bounding box center [848, 287] width 154 height 18
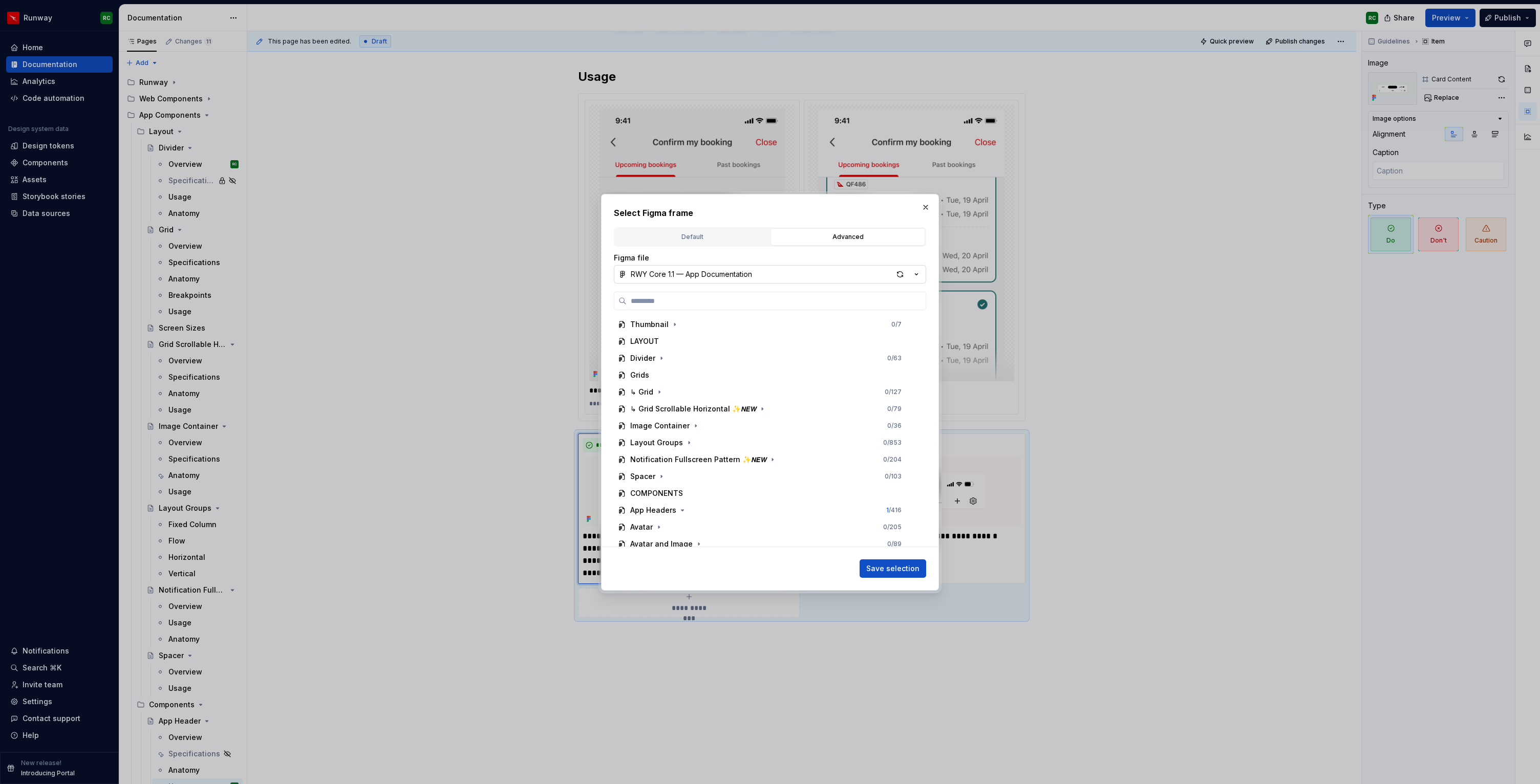
click at [759, 271] on button "RWY Core 1.1 — App Documentation" at bounding box center [770, 274] width 312 height 18
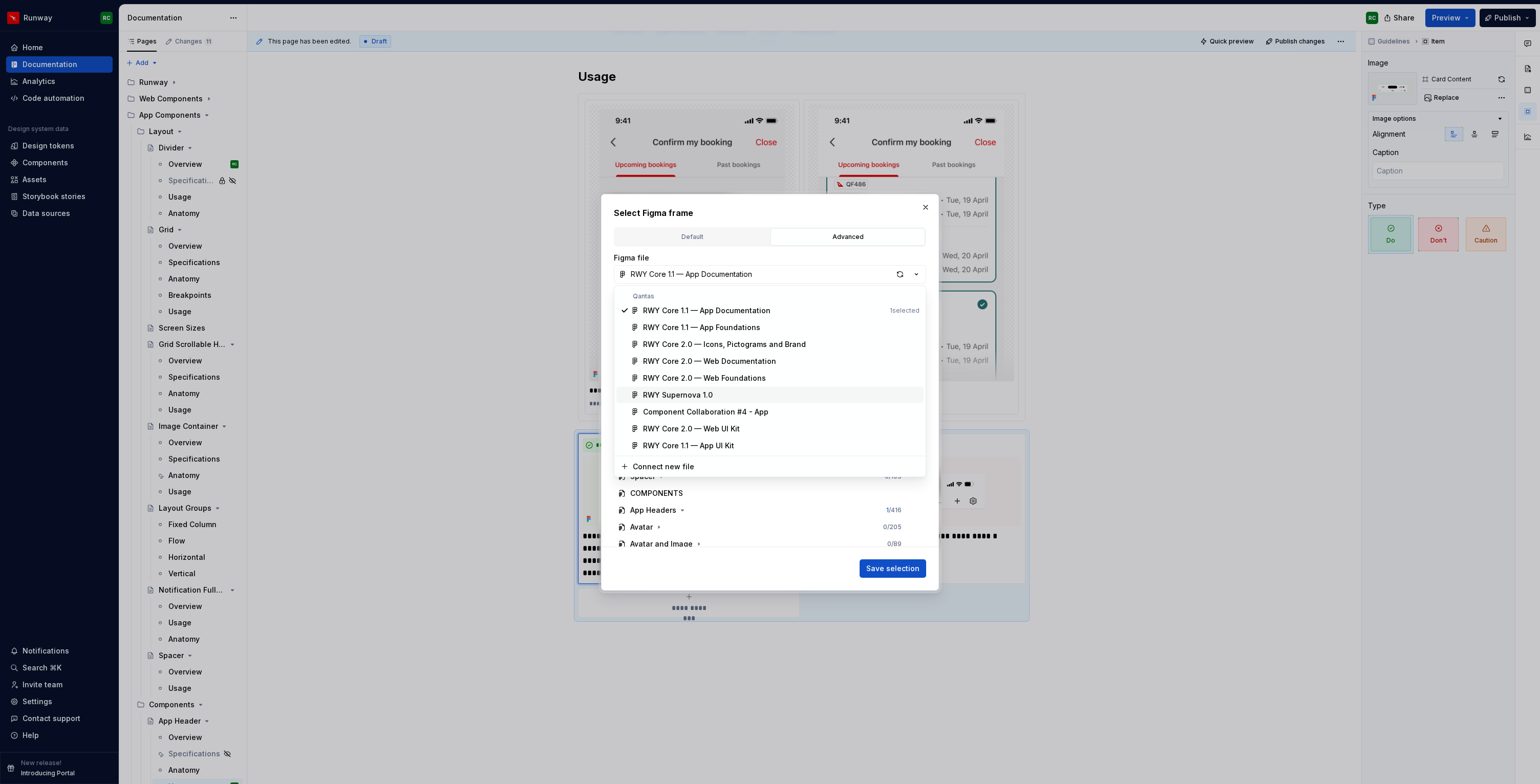
click at [721, 393] on div "RWY Supernova 1.0" at bounding box center [781, 395] width 276 height 10
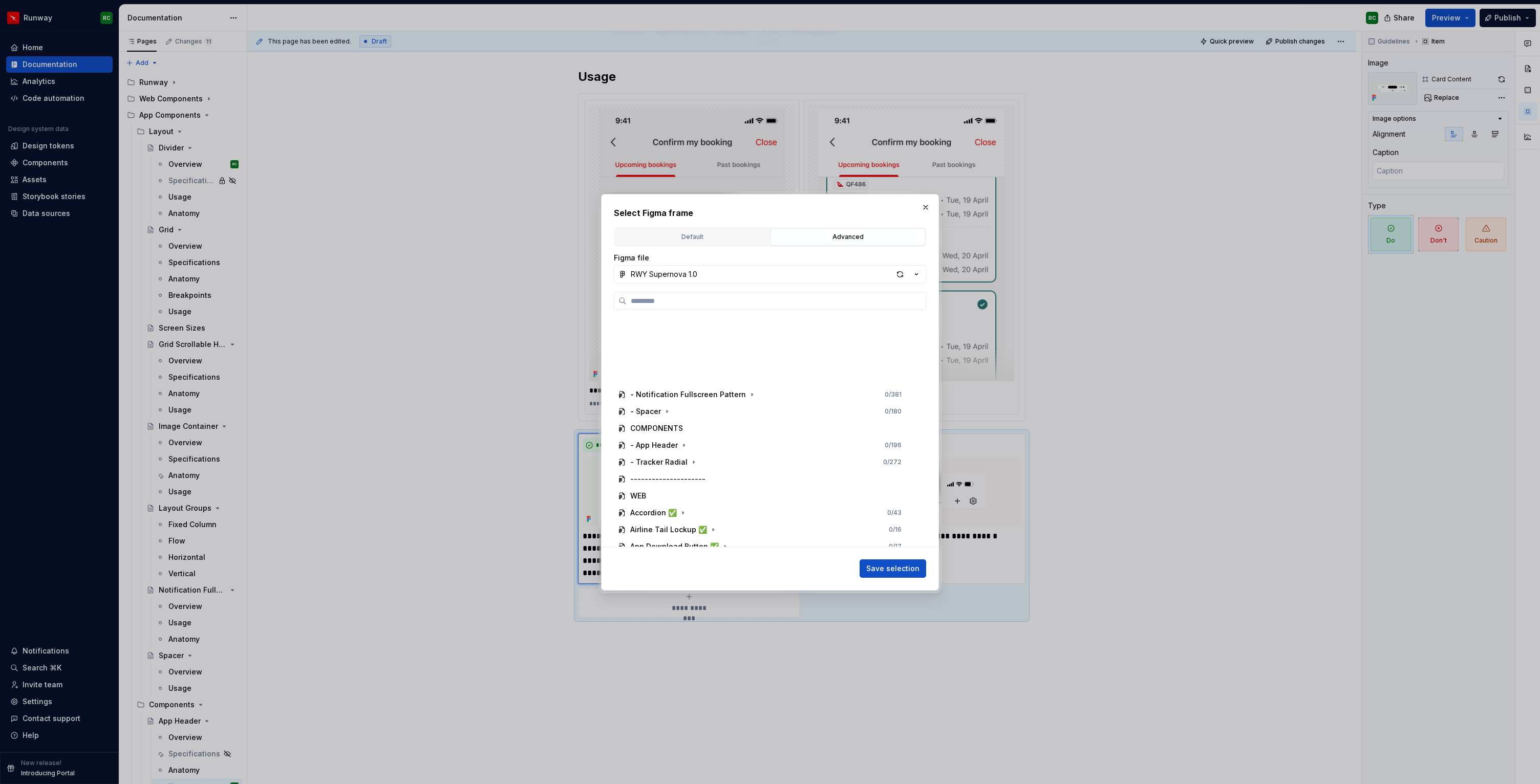
scroll to position [310, 0]
click at [682, 319] on icon "button" at bounding box center [684, 318] width 8 height 8
click at [702, 466] on icon "button" at bounding box center [703, 464] width 8 height 8
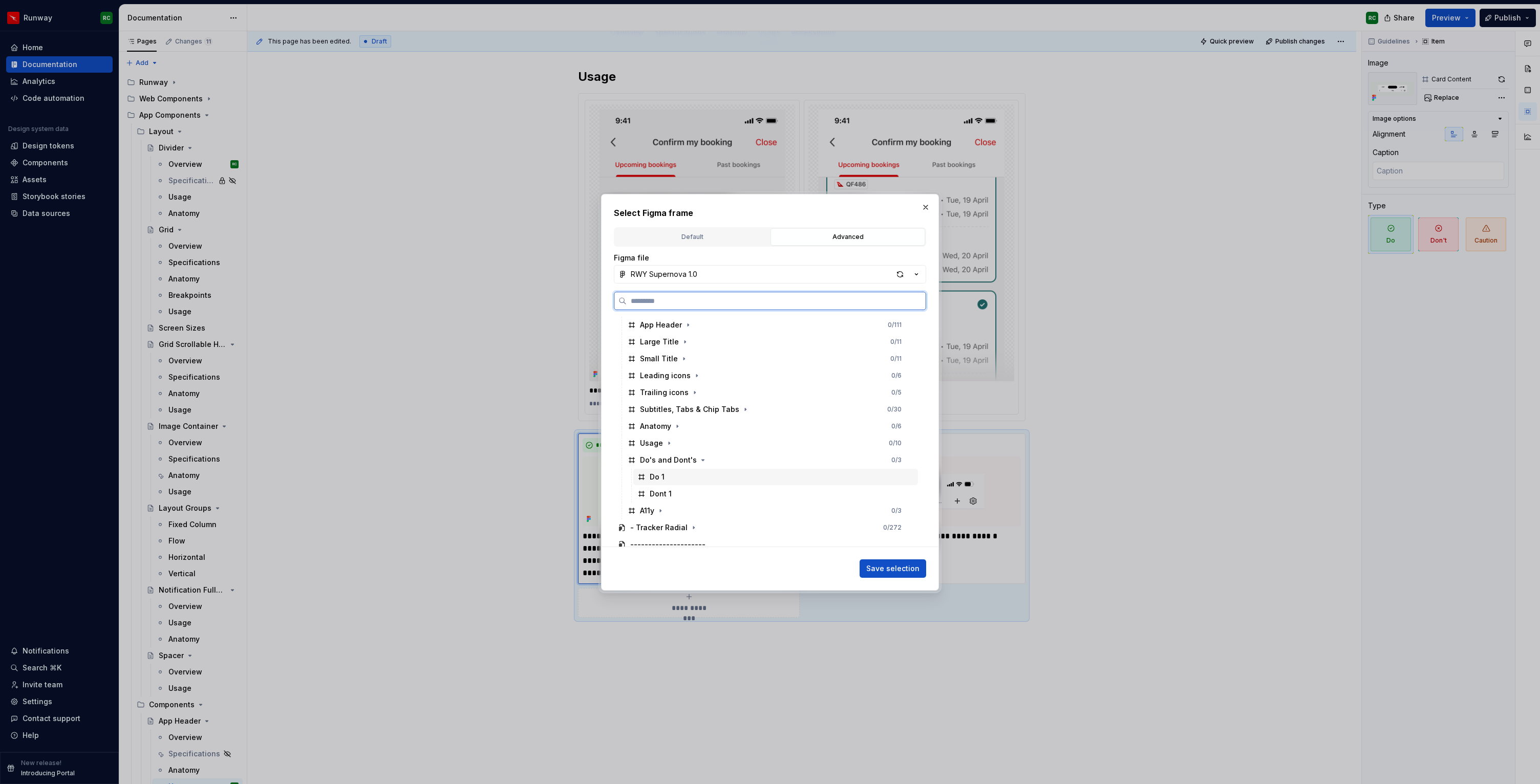
click at [702, 472] on div "Do 1" at bounding box center [775, 477] width 284 height 17
click at [877, 570] on span "Save selection" at bounding box center [893, 568] width 53 height 10
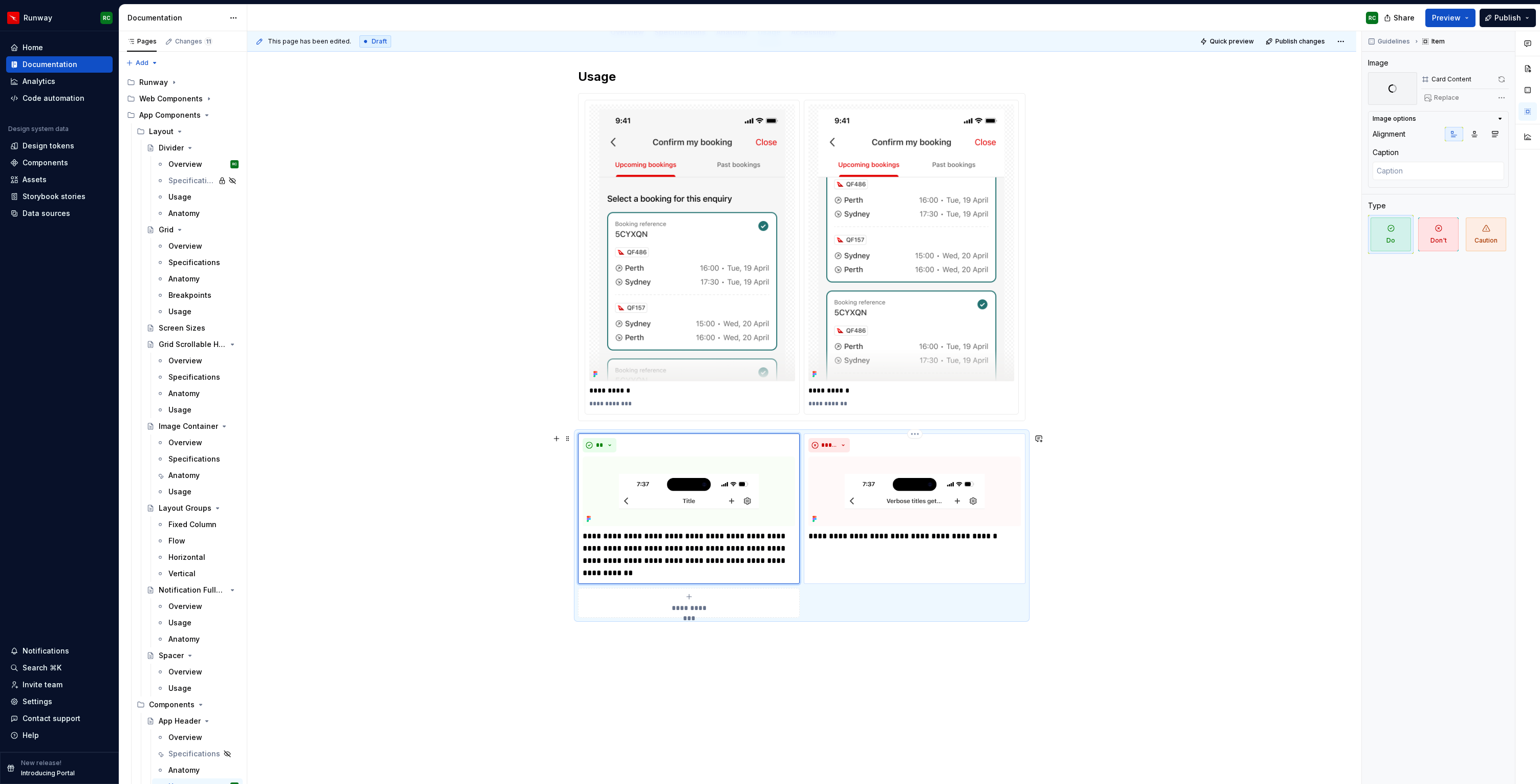
click at [939, 500] on img at bounding box center [914, 491] width 213 height 69
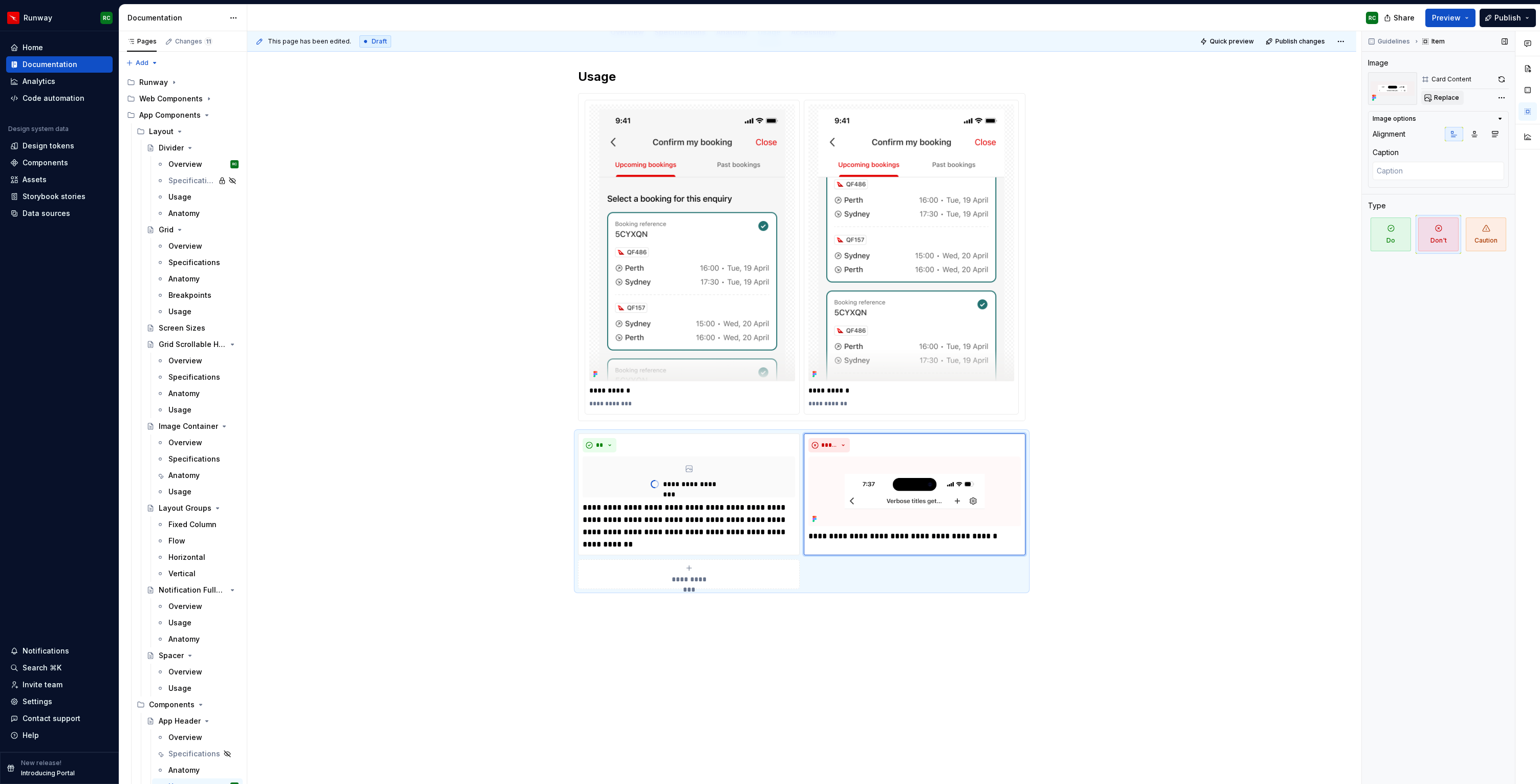
click at [1440, 96] on span "Replace" at bounding box center [1447, 98] width 25 height 8
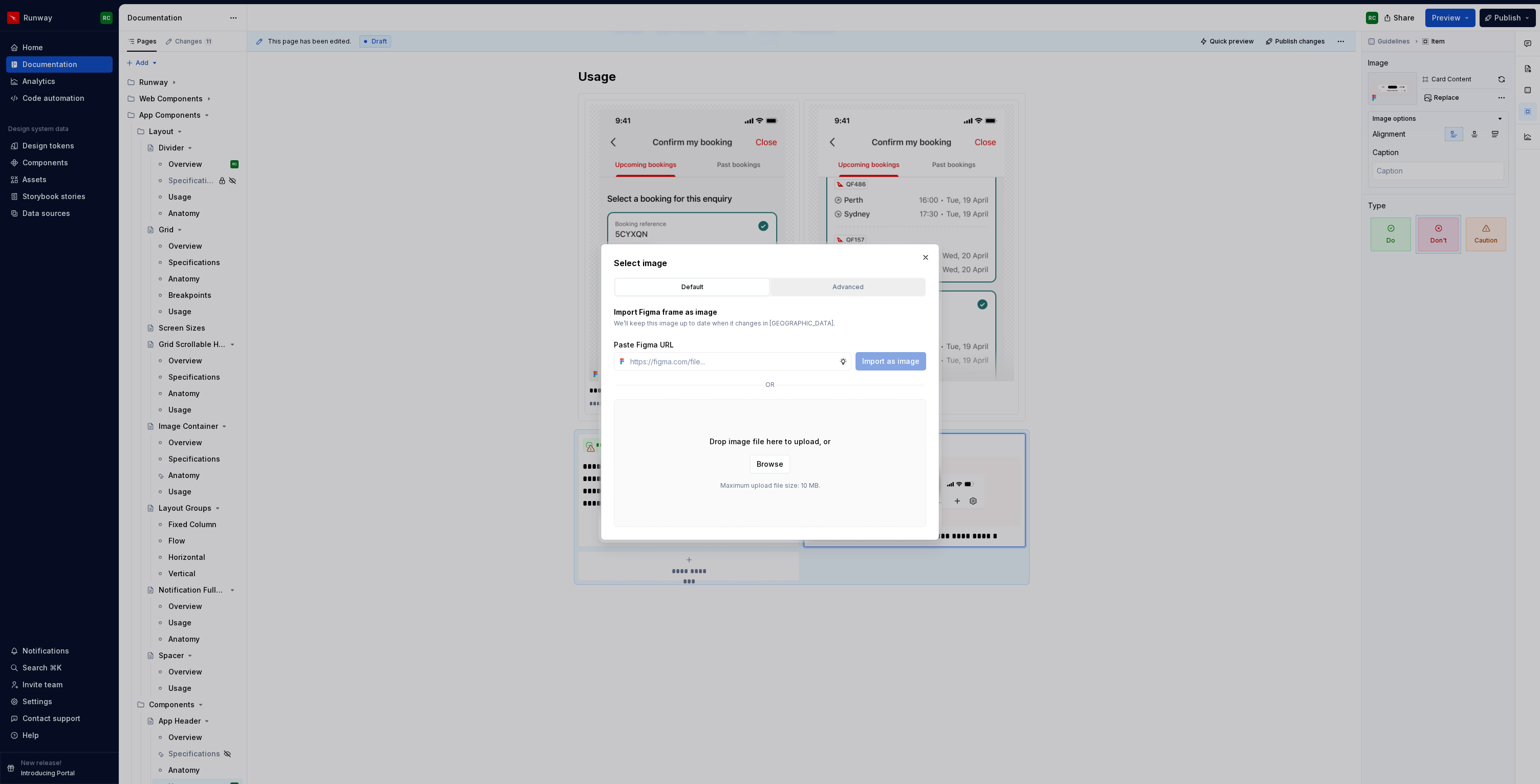
click at [814, 291] on div "Advanced" at bounding box center [847, 287] width 147 height 10
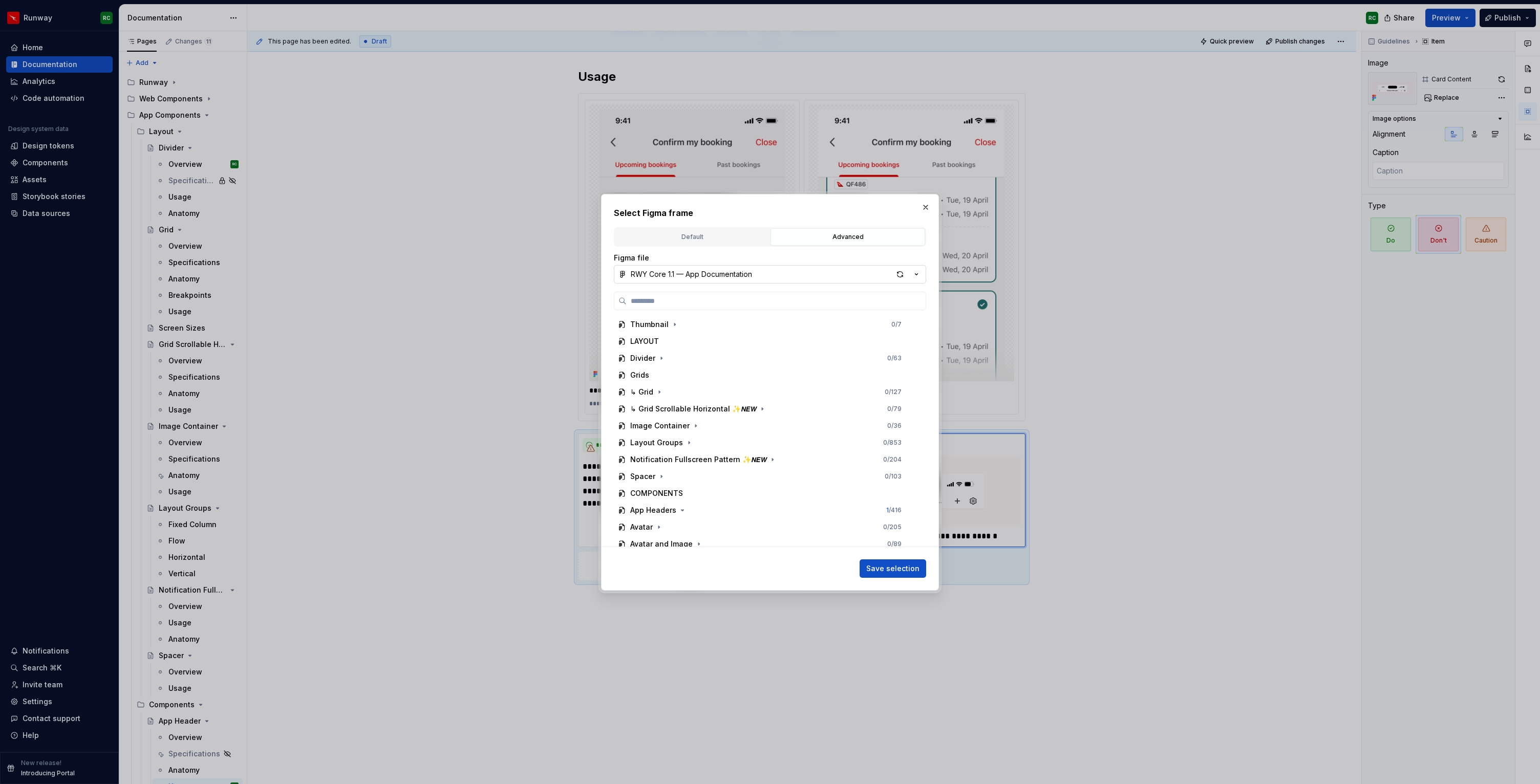
click at [726, 268] on button "RWY Core 1.1 — App Documentation" at bounding box center [770, 274] width 312 height 18
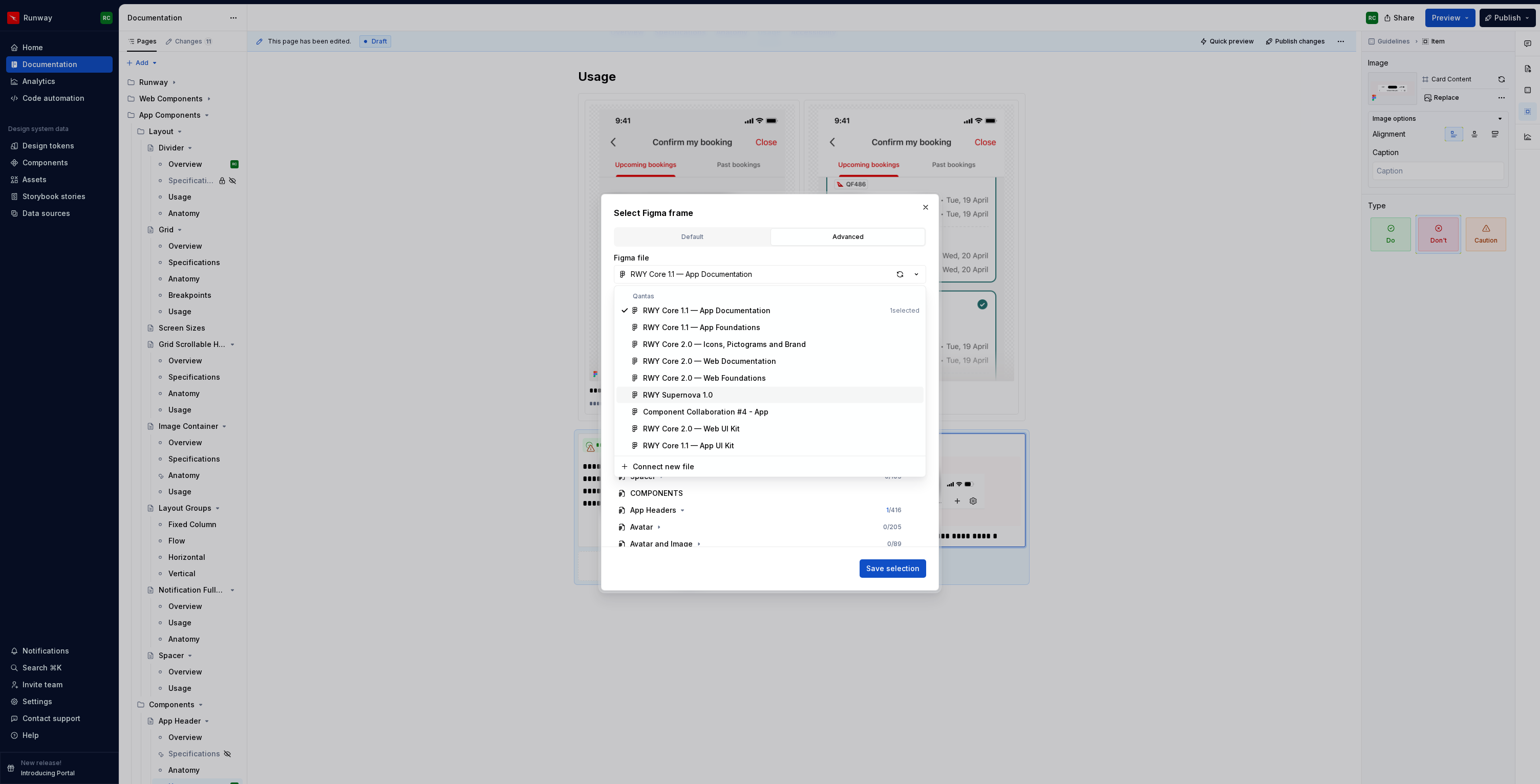
click at [710, 400] on div "RWY Supernova 1.0" at bounding box center [781, 395] width 276 height 10
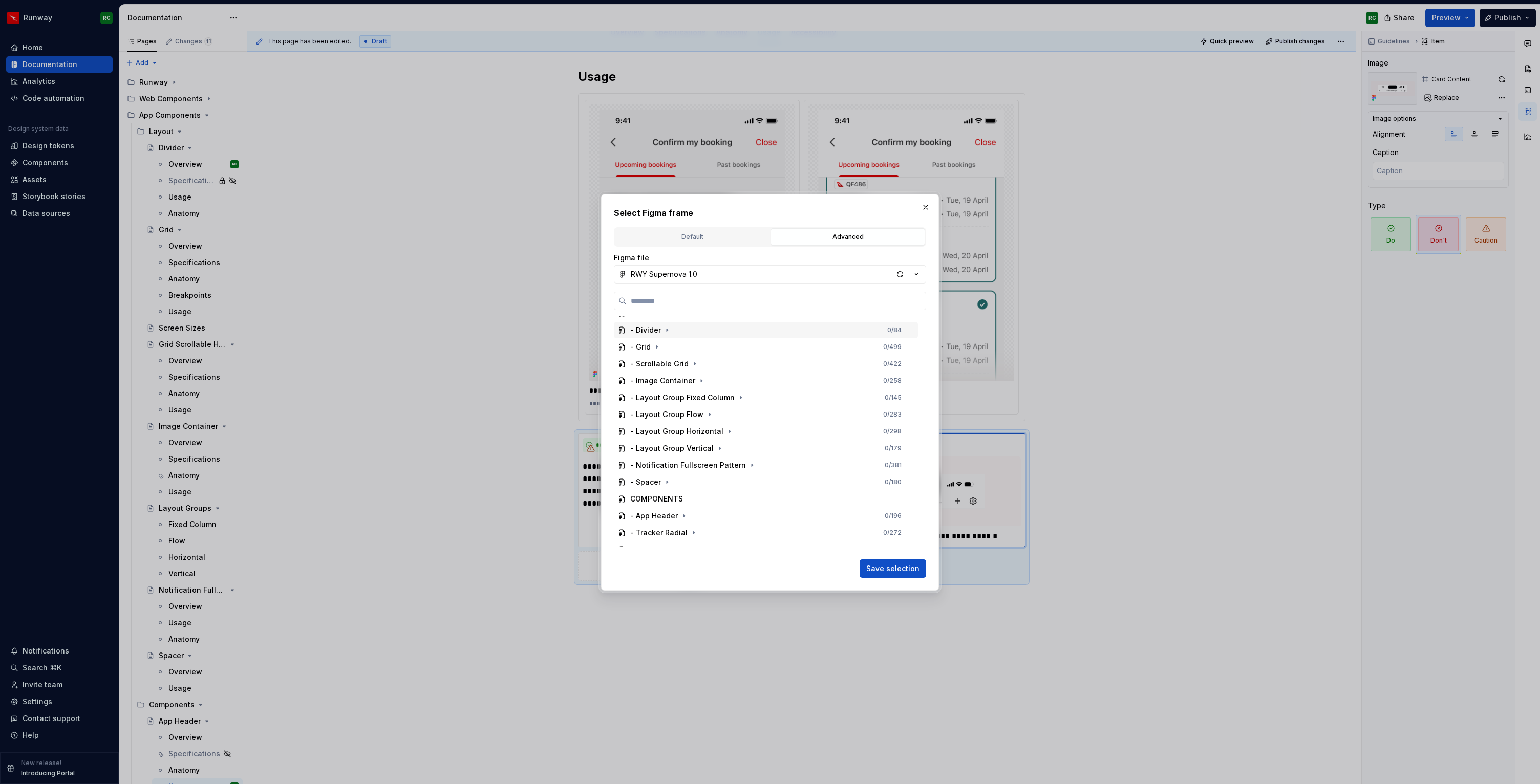
scroll to position [174, 0]
click at [683, 452] on icon "button" at bounding box center [683, 453] width 1 height 2
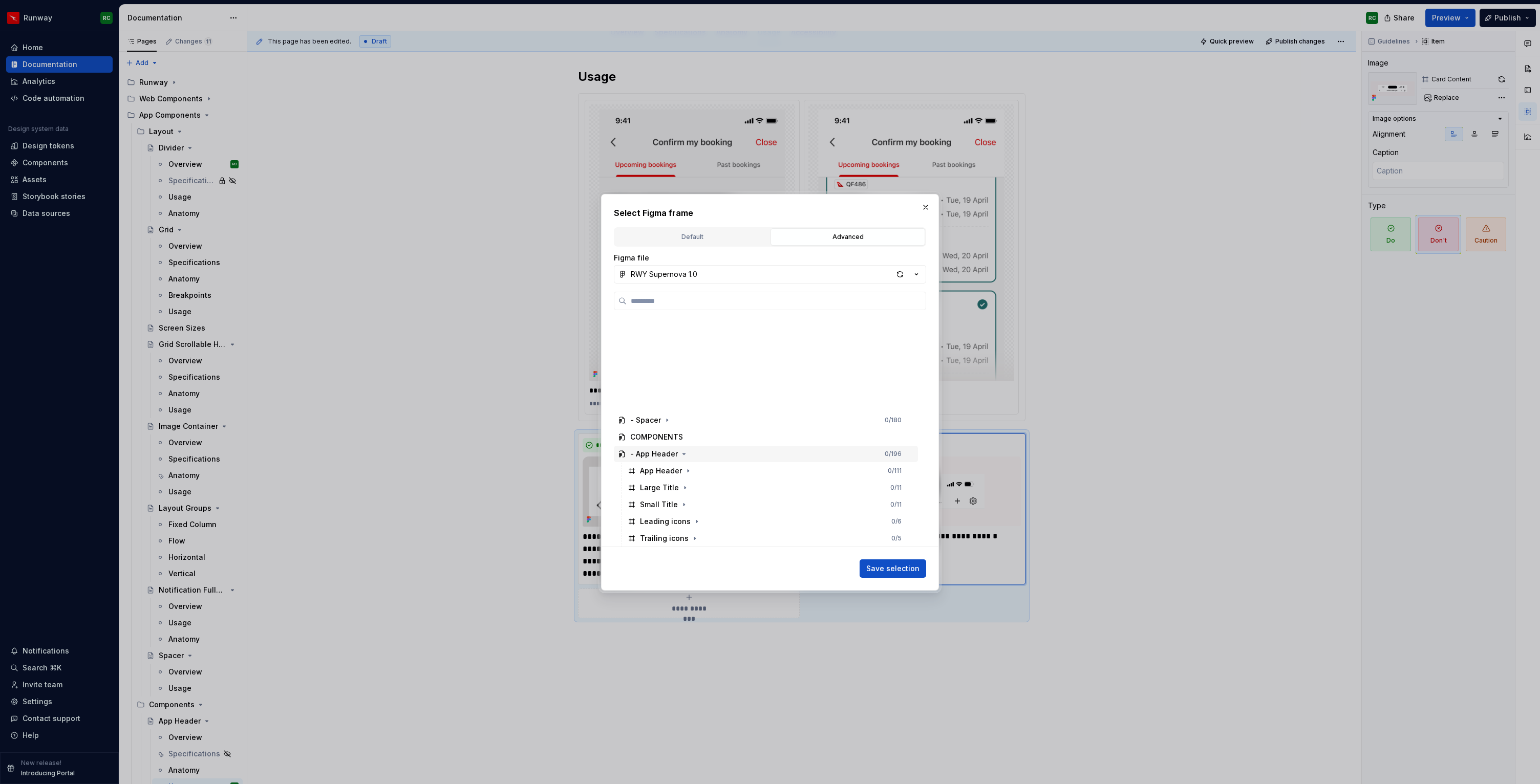
scroll to position [273, 0]
click at [702, 507] on icon "button" at bounding box center [702, 507] width 1 height 2
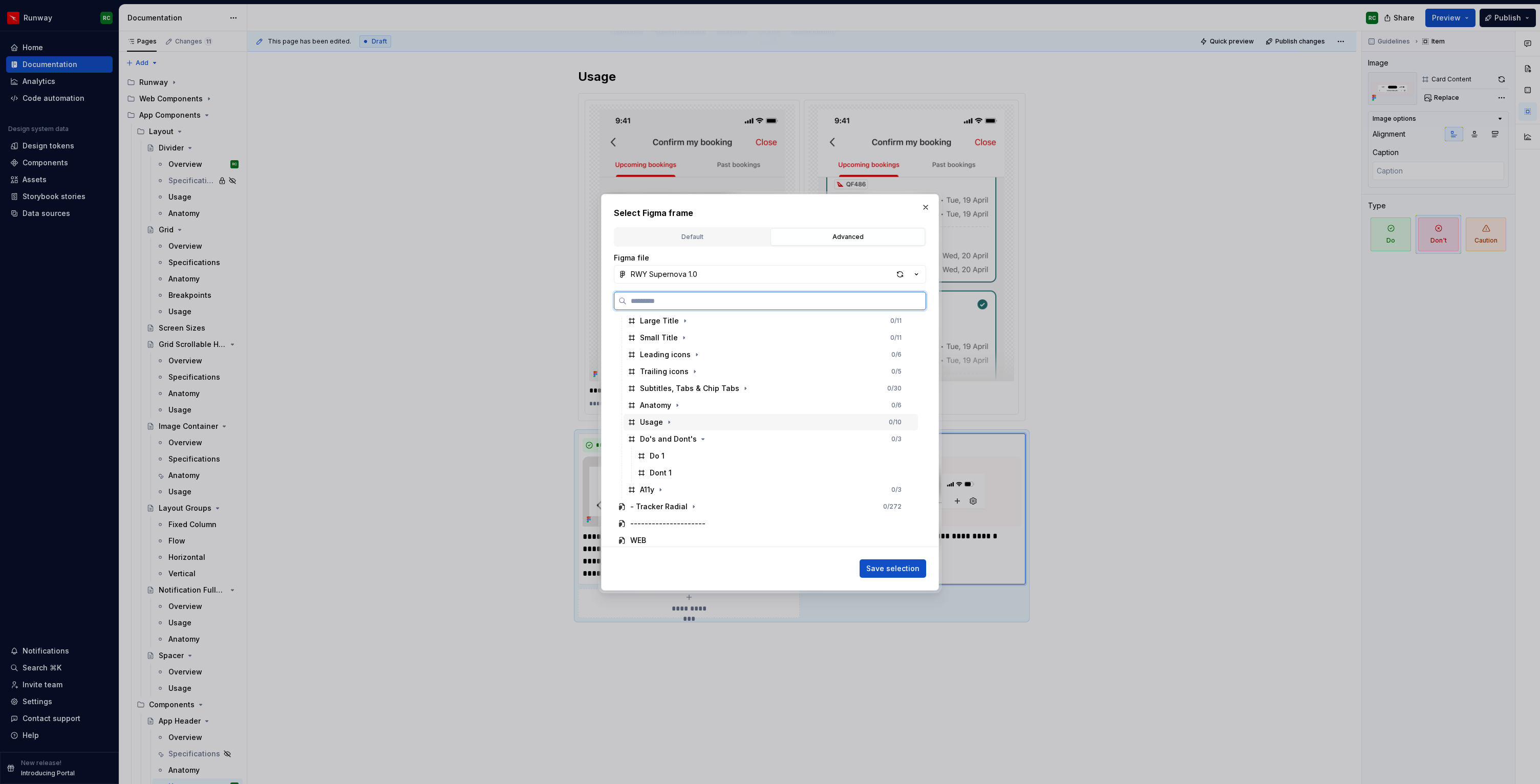
scroll to position [356, 0]
click at [739, 457] on div "Dont 1" at bounding box center [775, 458] width 284 height 17
click at [901, 568] on span "Save selection" at bounding box center [893, 568] width 53 height 10
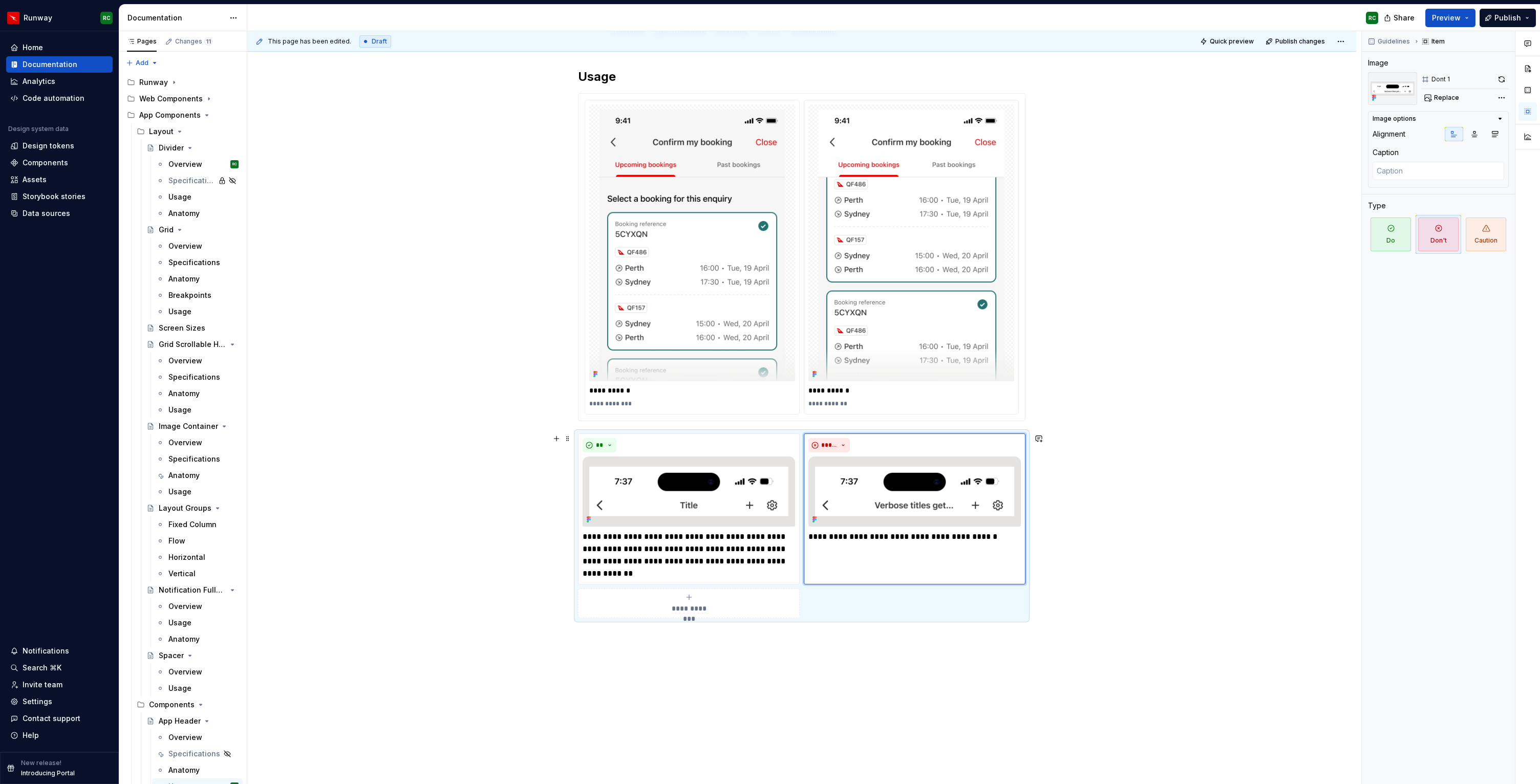
scroll to position [80, 0]
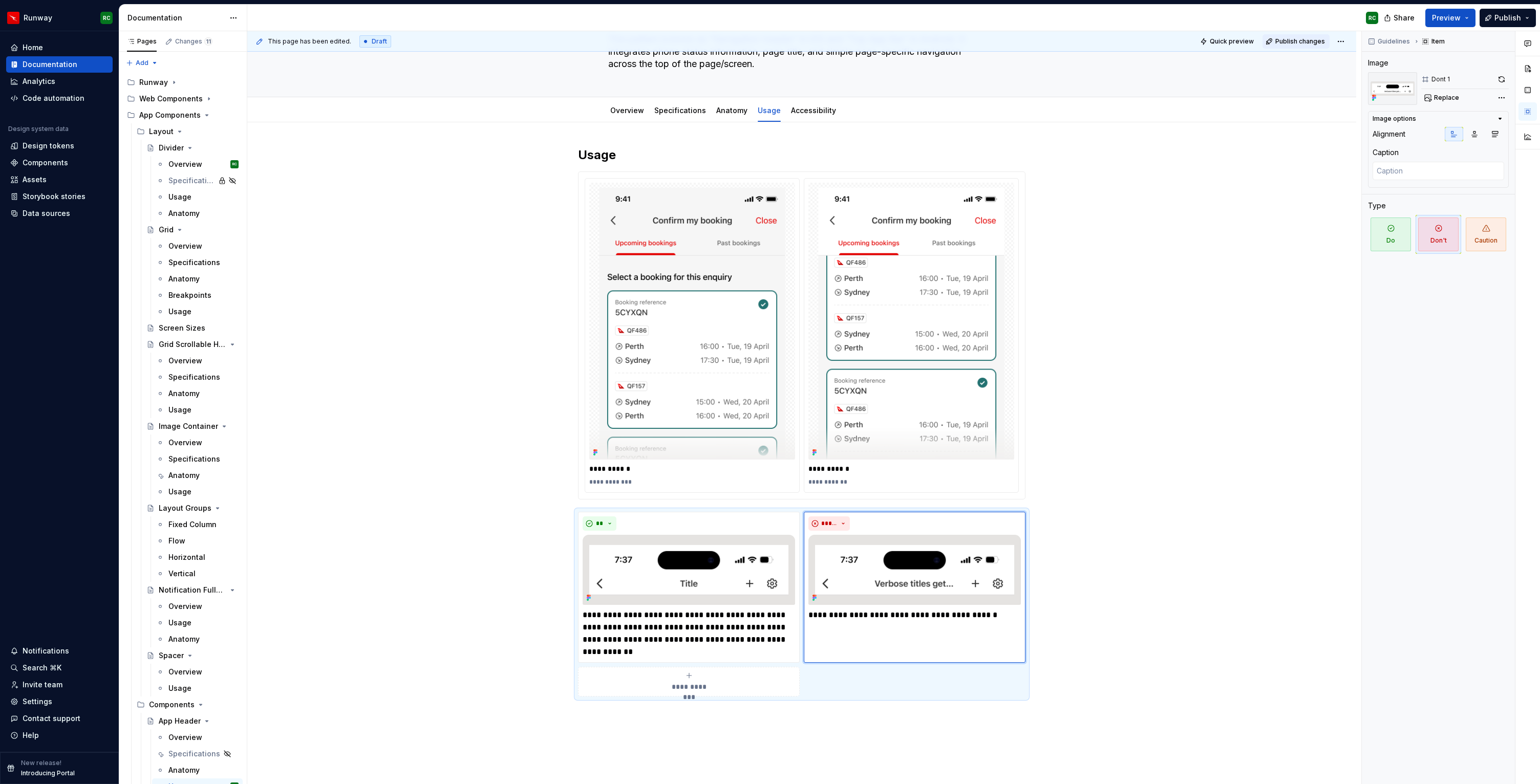
click at [1315, 41] on span "Publish changes" at bounding box center [1300, 41] width 49 height 8
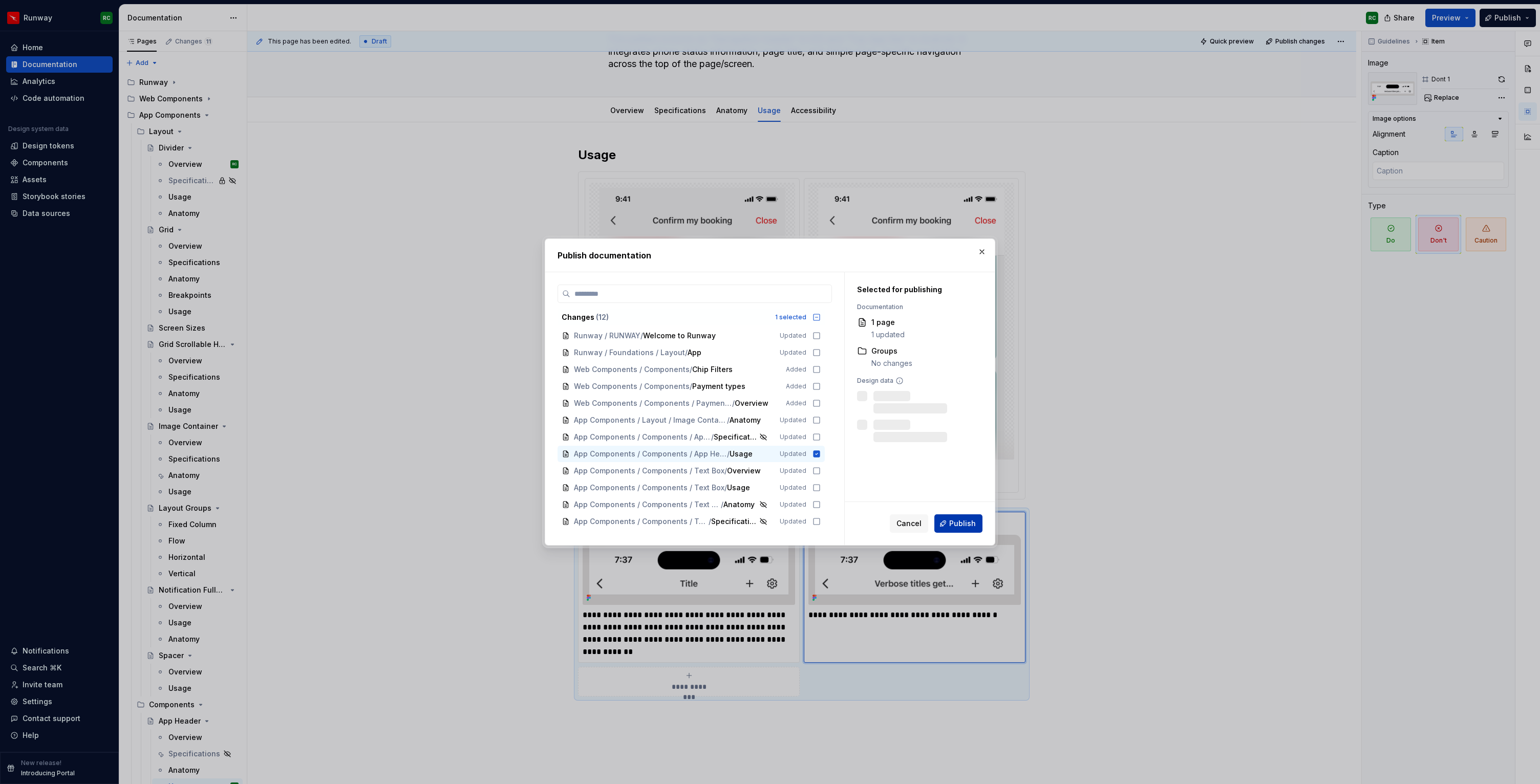
click at [960, 524] on span "Publish" at bounding box center [962, 523] width 26 height 10
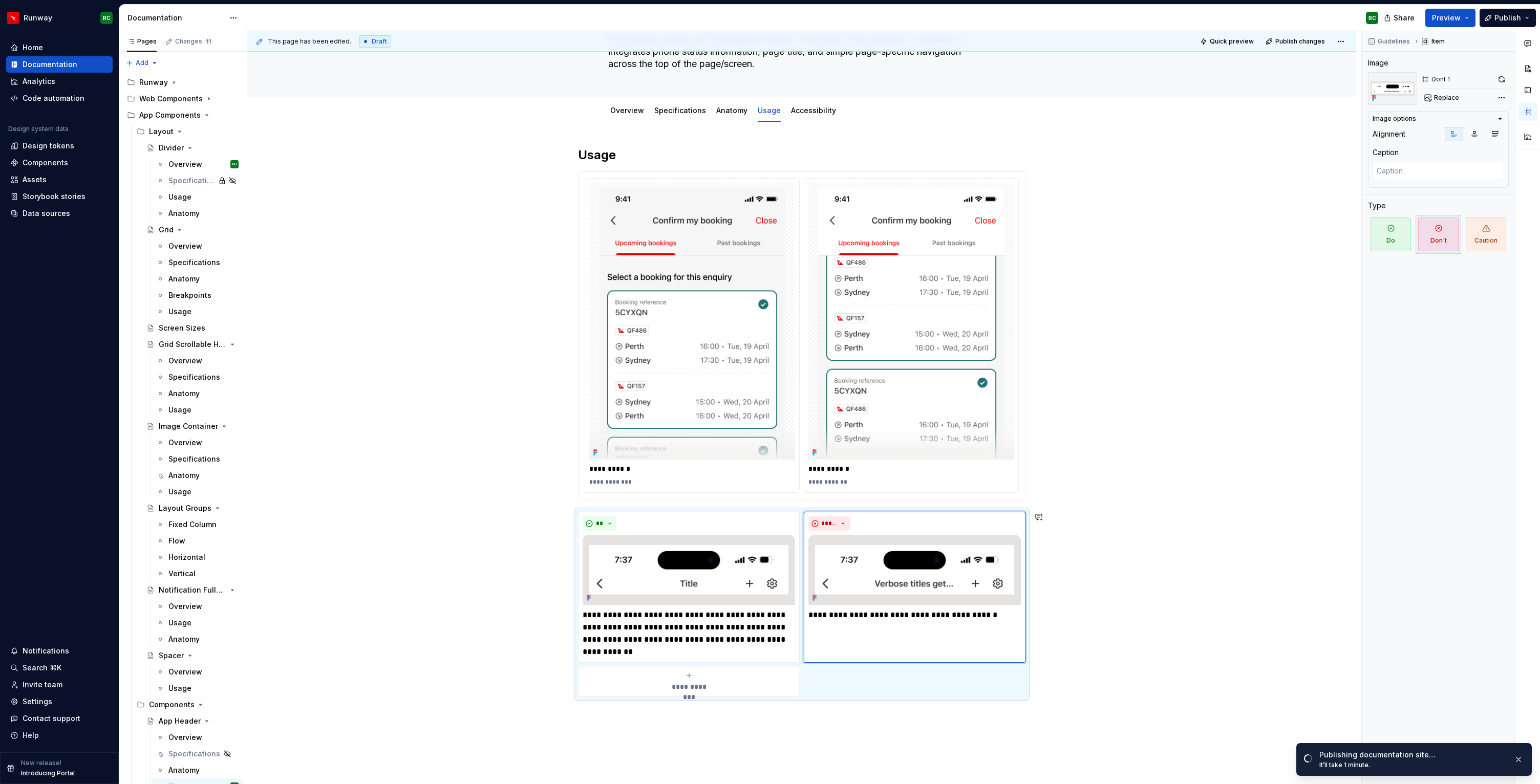
scroll to position [67, 0]
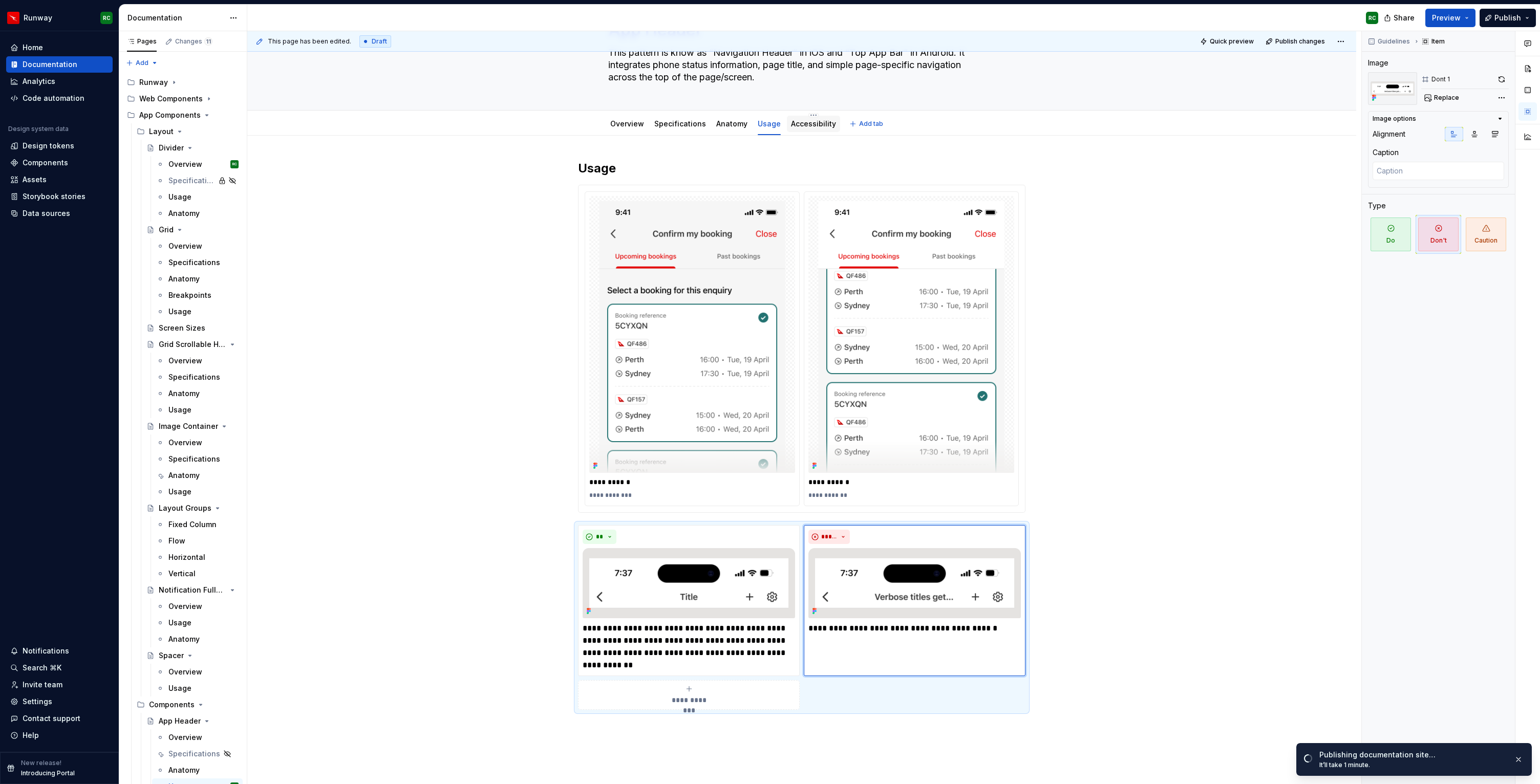
click at [818, 126] on link "Accessibility" at bounding box center [813, 123] width 45 height 9
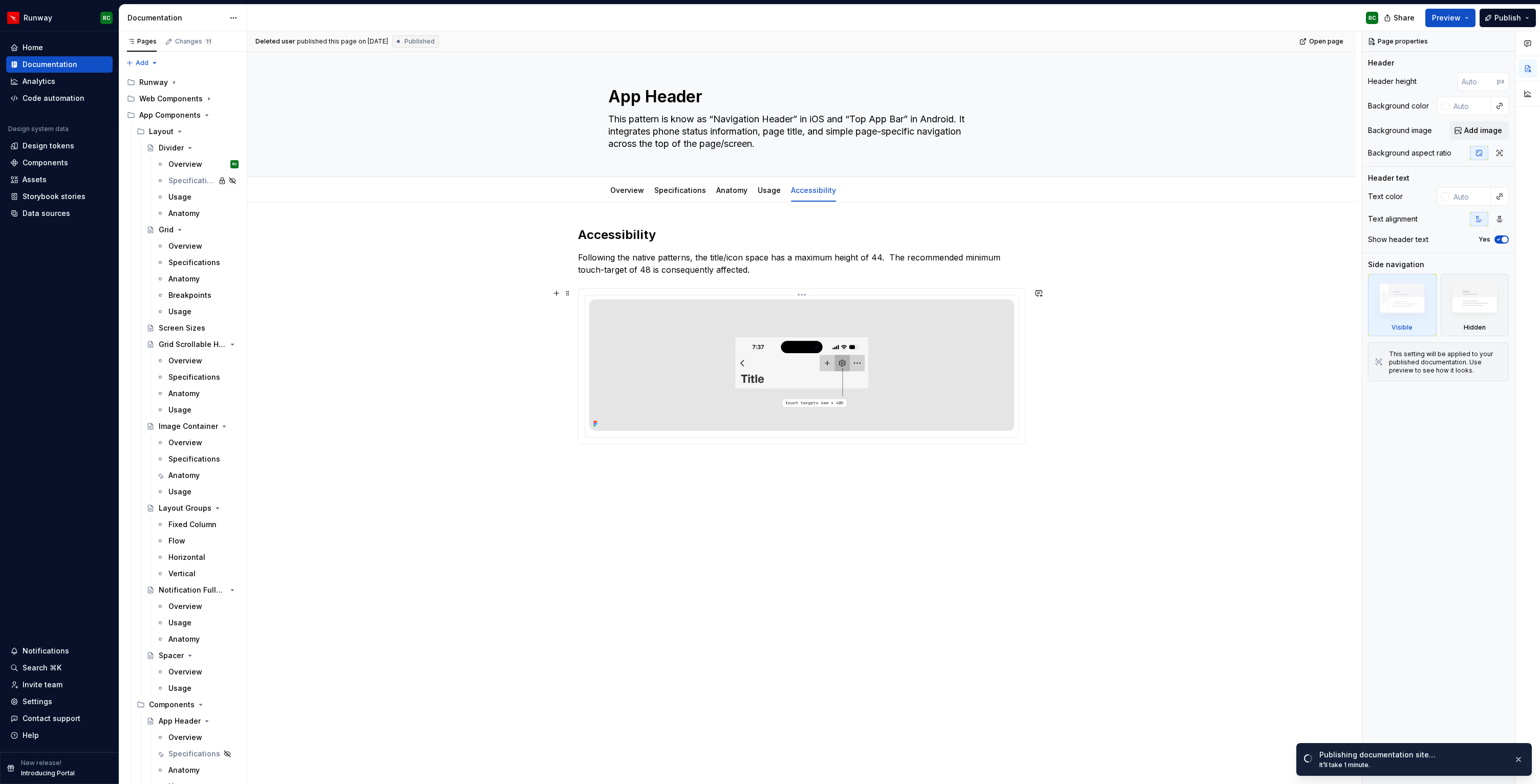
click at [803, 326] on img at bounding box center [802, 365] width 425 height 131
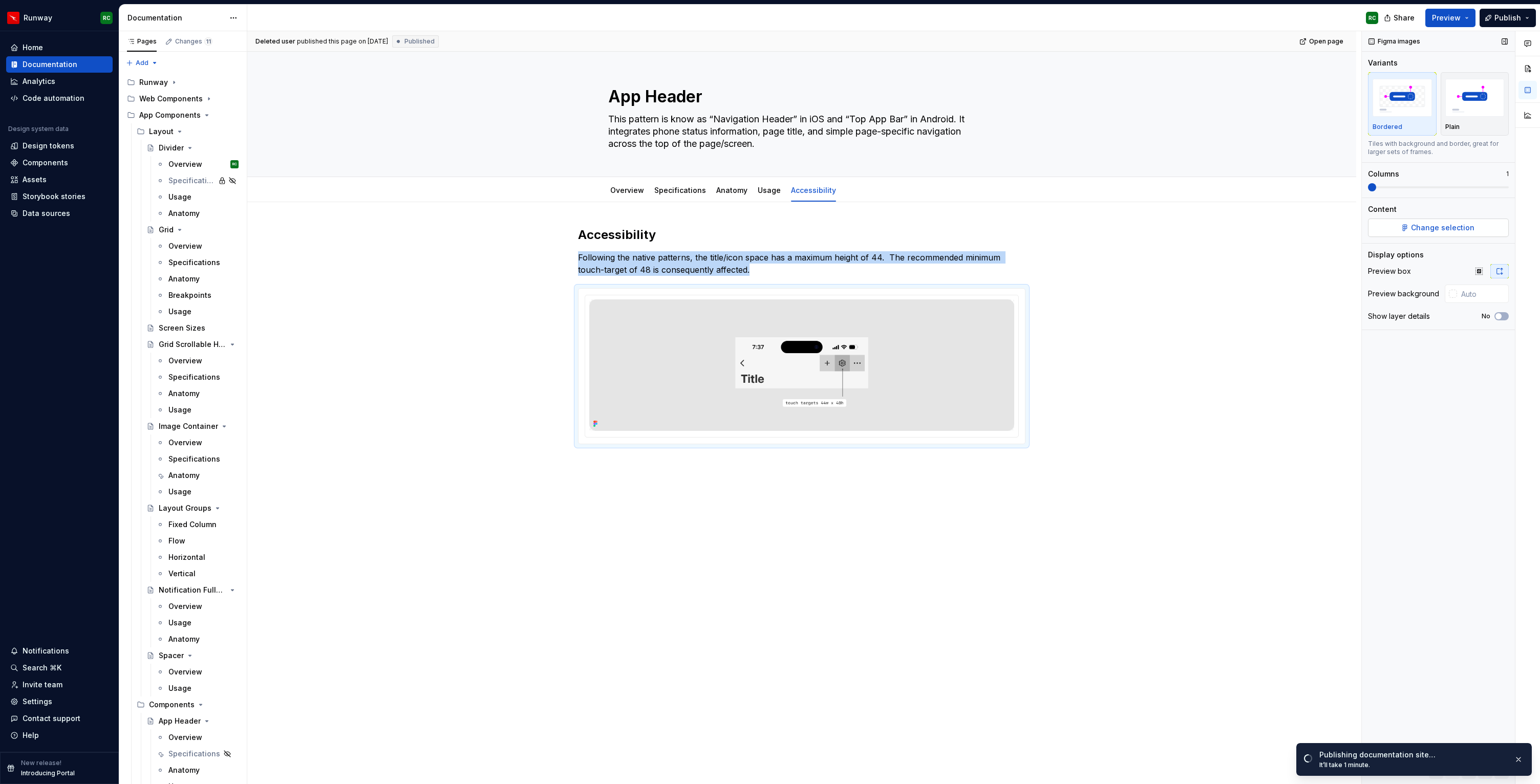
click at [1431, 236] on button "Change selection" at bounding box center [1438, 228] width 141 height 18
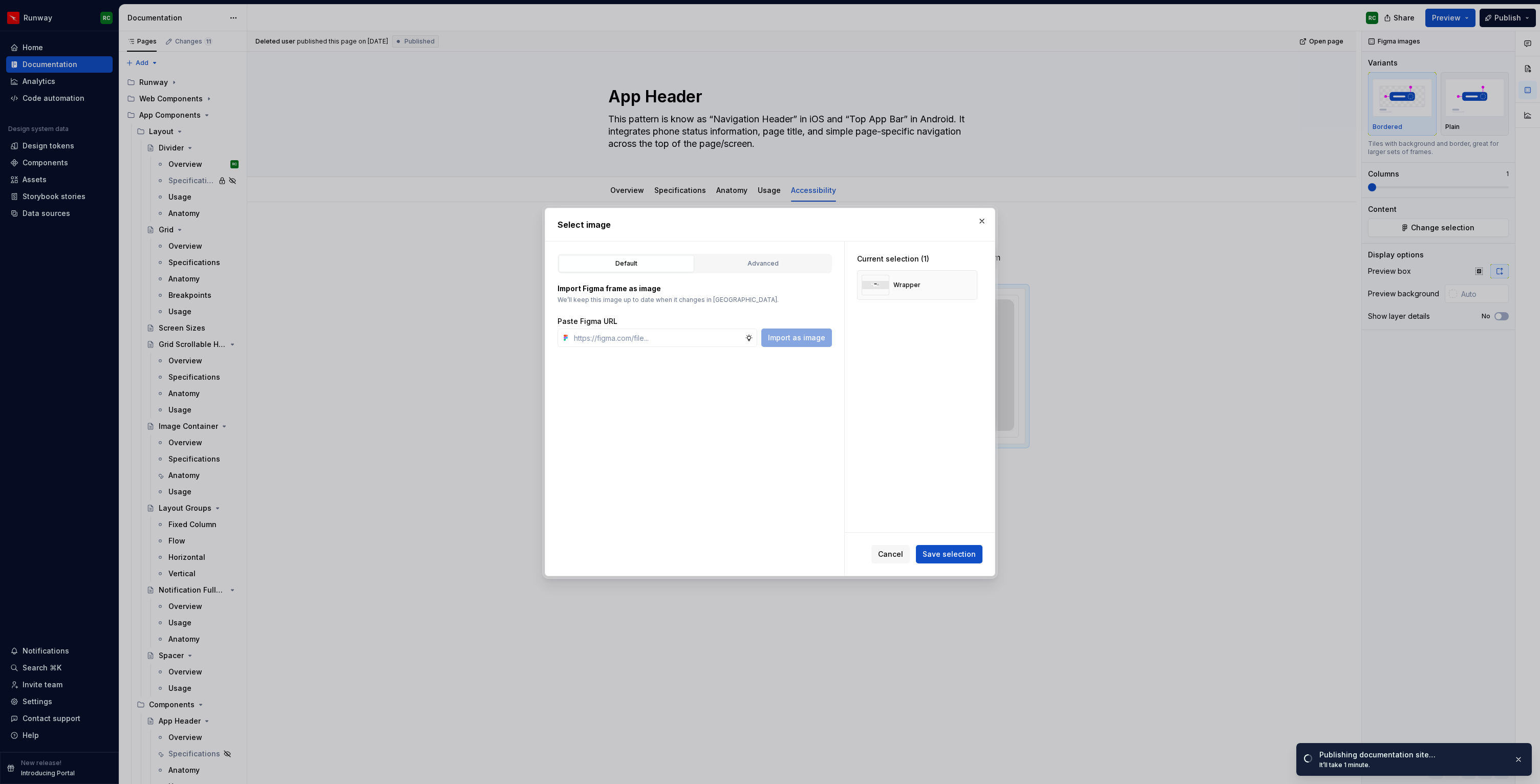
click at [734, 254] on div "Default Advanced" at bounding box center [694, 263] width 275 height 19
click at [734, 255] on button "Advanced" at bounding box center [763, 263] width 135 height 18
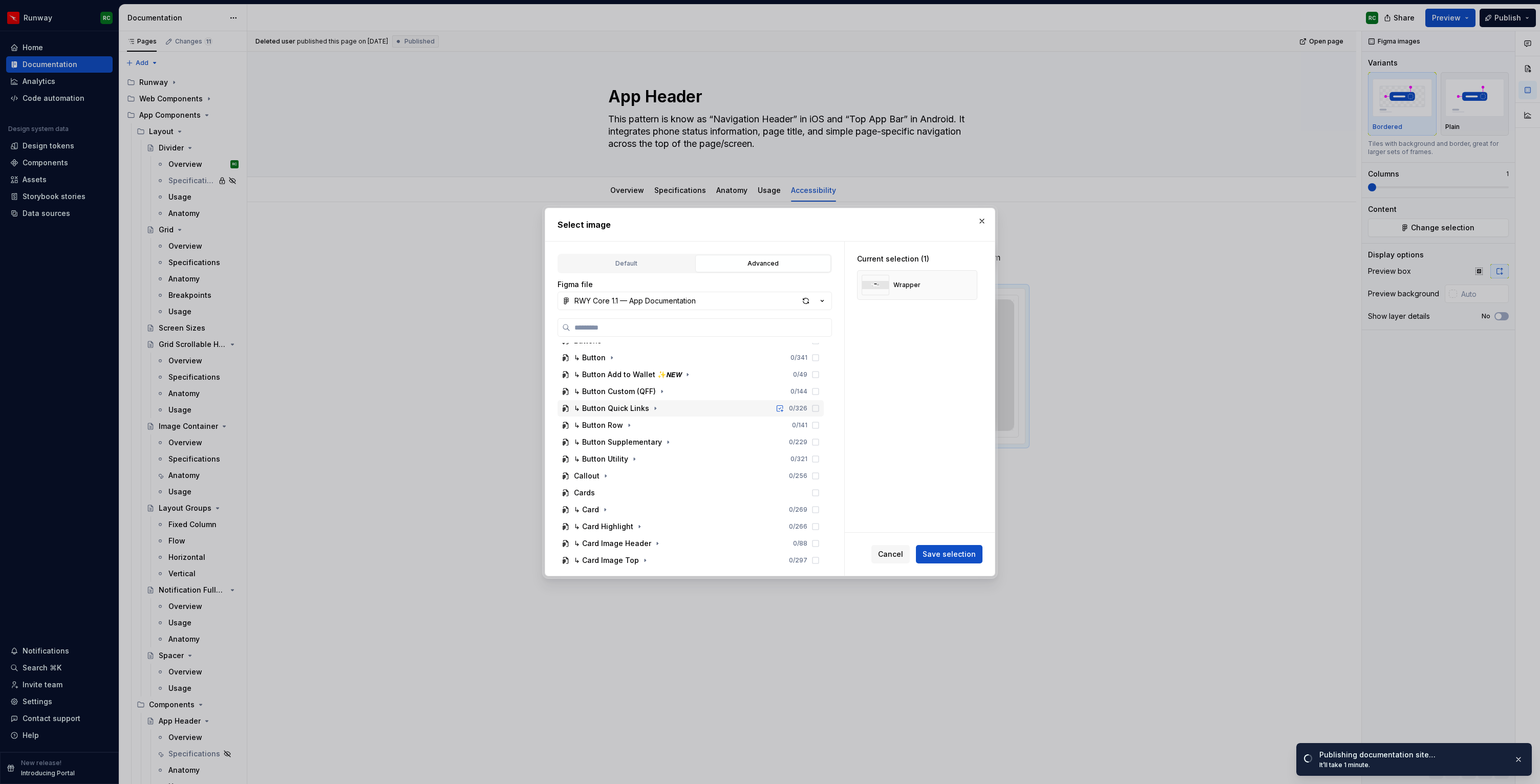
scroll to position [314, 0]
click at [686, 296] on div "RWY Core 1.1 — App Documentation" at bounding box center [635, 301] width 121 height 10
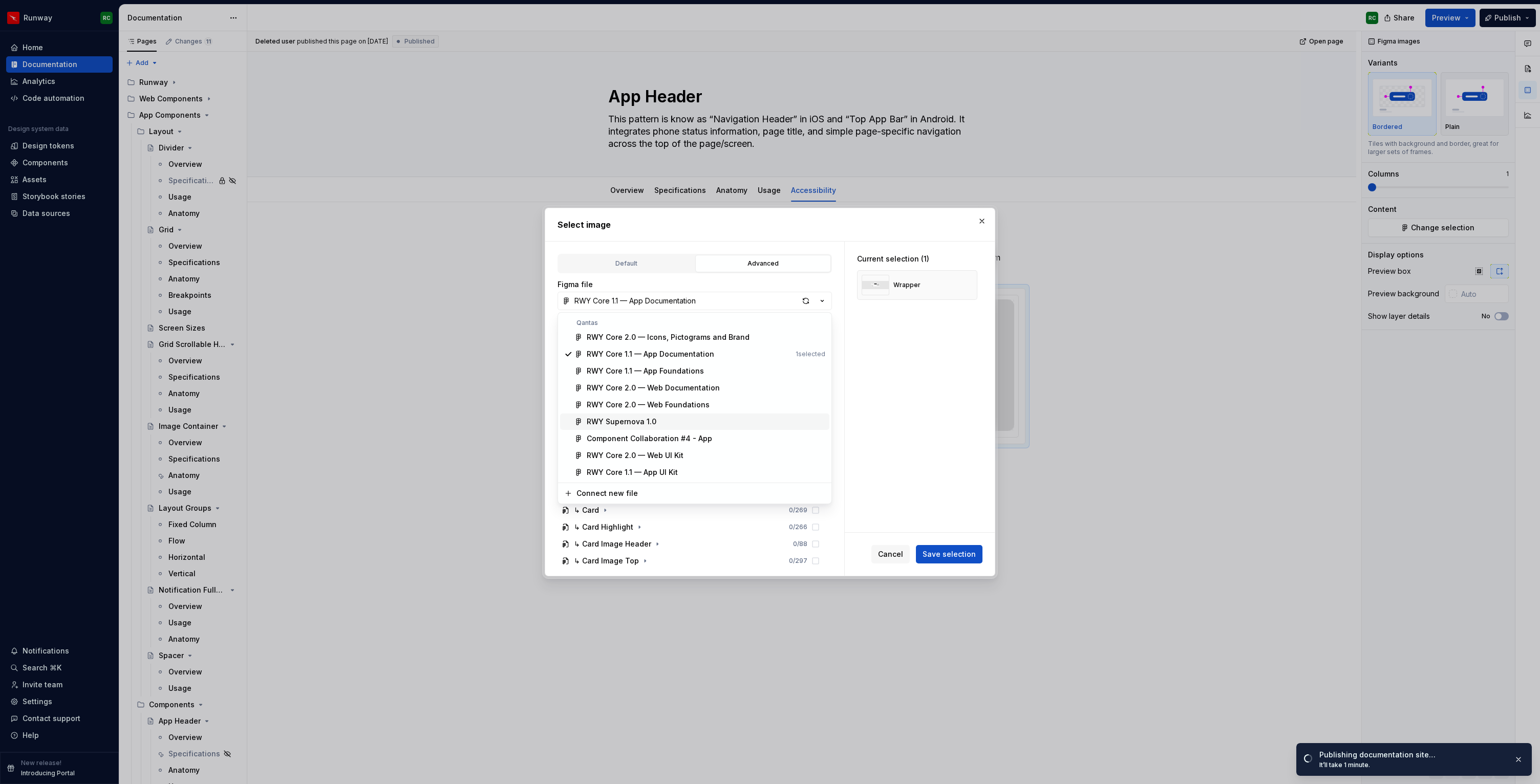
click at [643, 418] on div "RWY Supernova 1.0" at bounding box center [621, 421] width 69 height 10
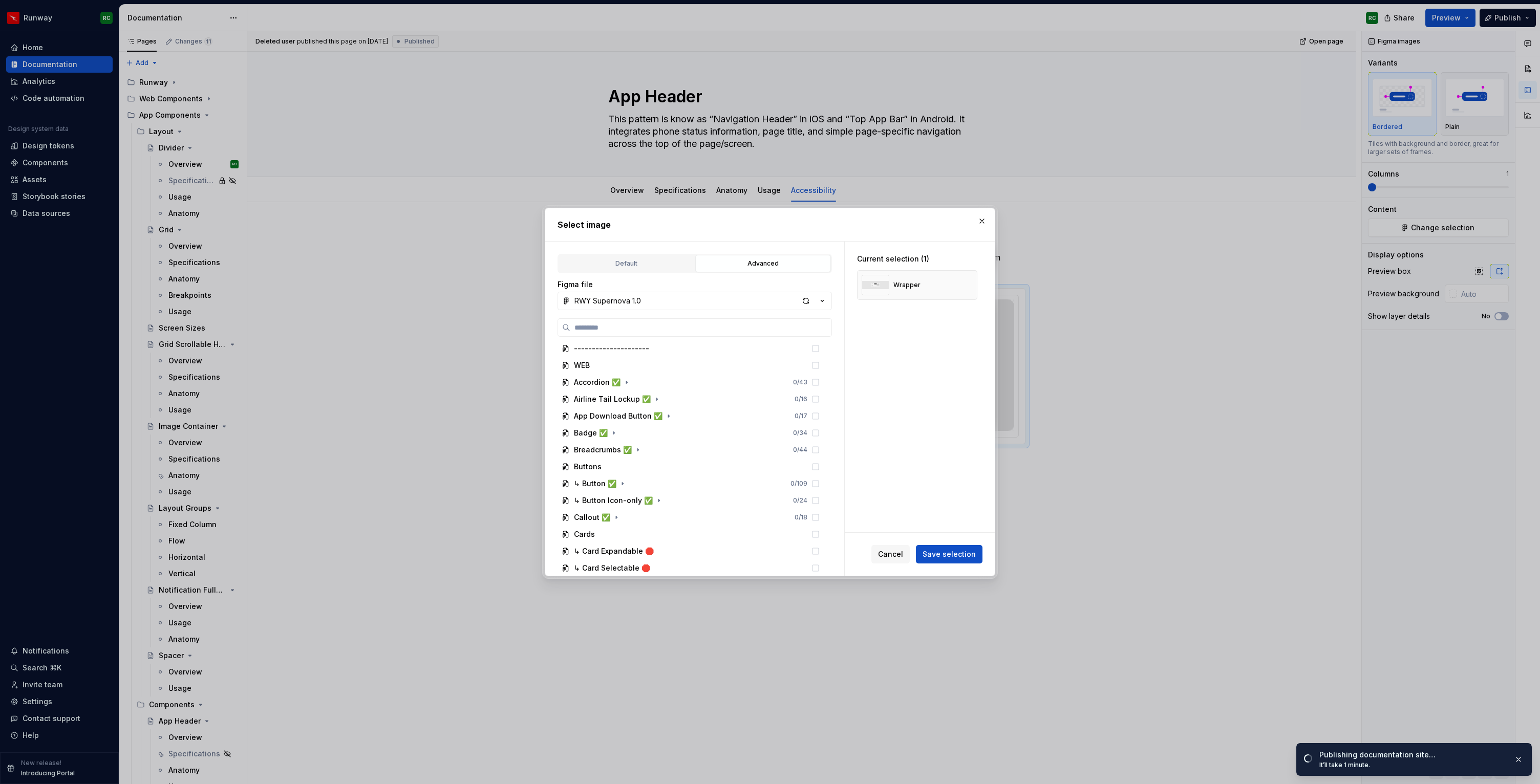
scroll to position [415, 0]
click at [630, 376] on icon "button" at bounding box center [627, 380] width 8 height 8
click at [608, 431] on icon "button" at bounding box center [604, 431] width 8 height 8
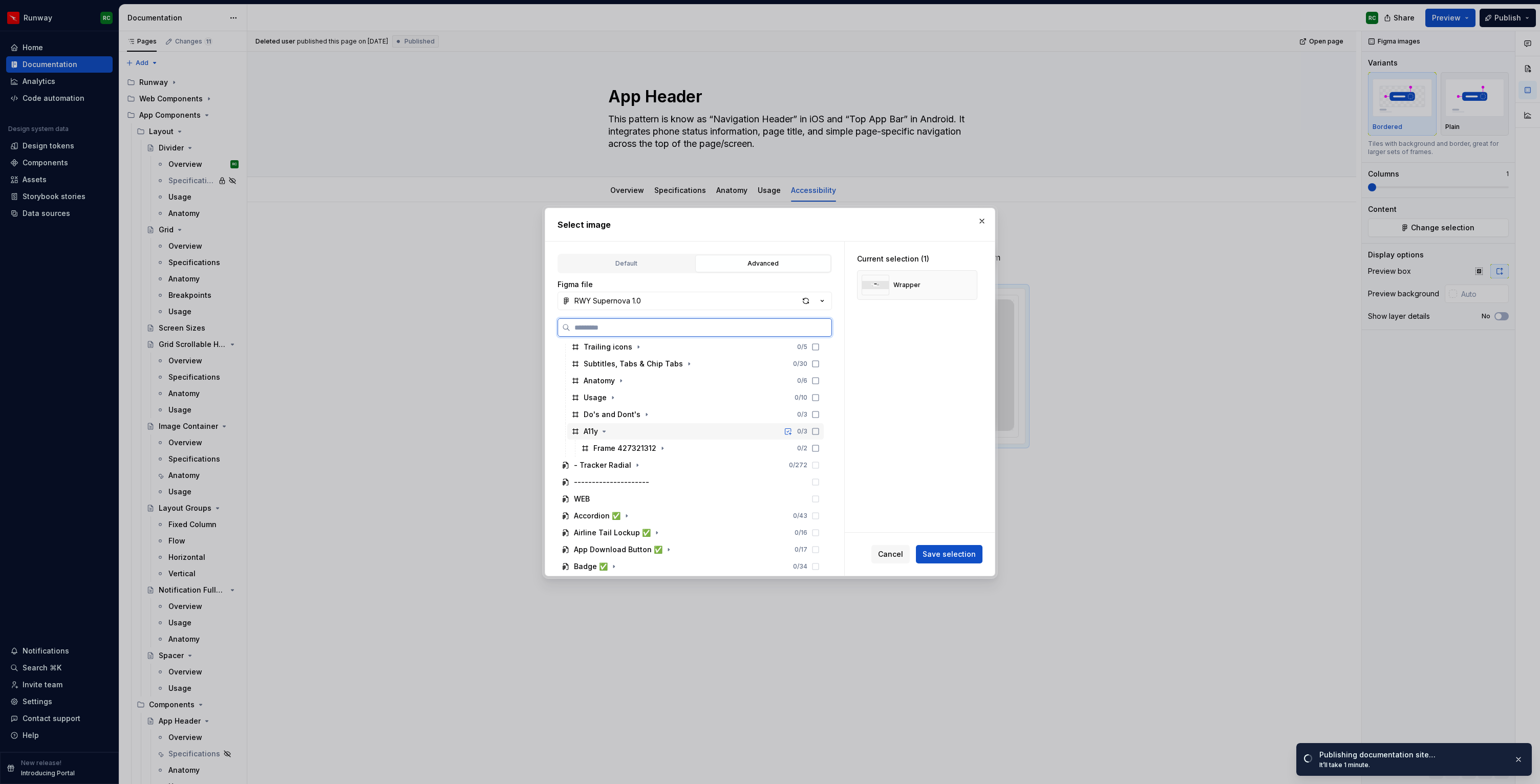
click at [663, 427] on div "A11y 0 / 3" at bounding box center [695, 431] width 256 height 17
click at [972, 283] on button "button" at bounding box center [966, 285] width 14 height 14
click at [950, 552] on span "Save selection" at bounding box center [949, 554] width 53 height 10
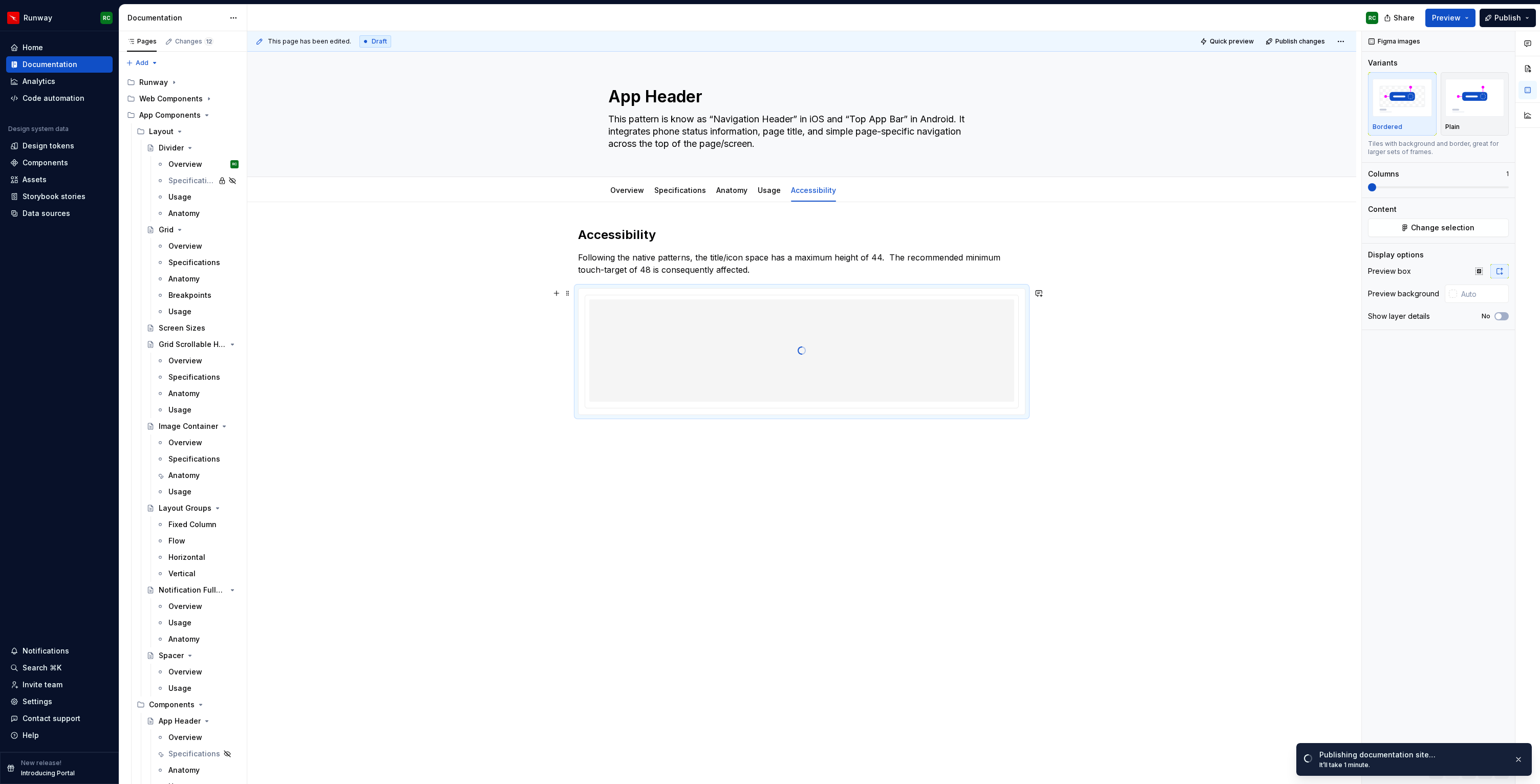
type textarea "*"
click at [1473, 292] on input "text" at bounding box center [1483, 293] width 52 height 18
paste input "E5E3E1"
type input "#E5E3E1"
click at [1171, 423] on div "Accessibility Following the native patterns, the title/icon space has a maximum…" at bounding box center [802, 433] width 1109 height 462
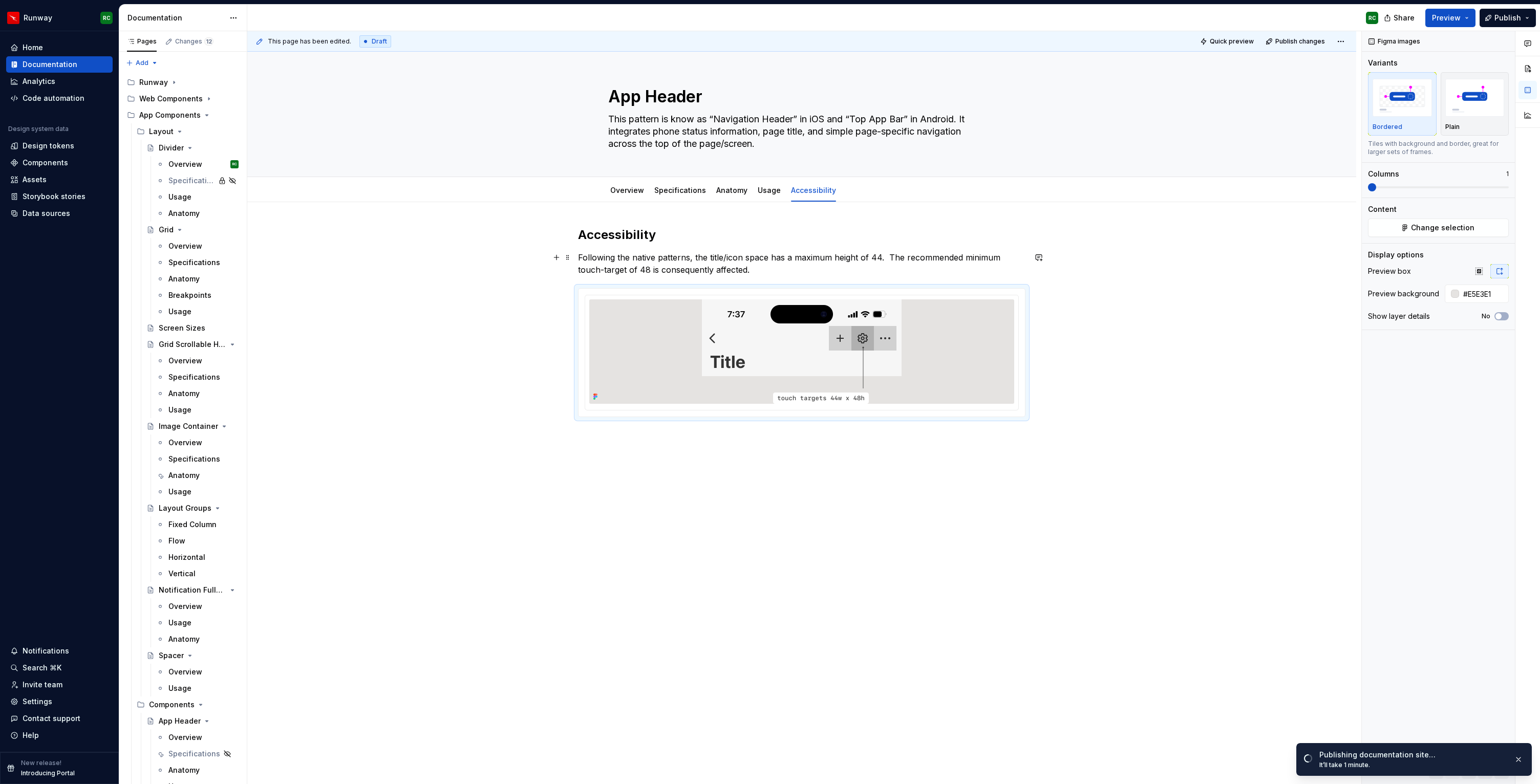
click at [891, 256] on p "Following the native patterns, the title/icon space has a maximum height of 44.…" at bounding box center [802, 263] width 448 height 25
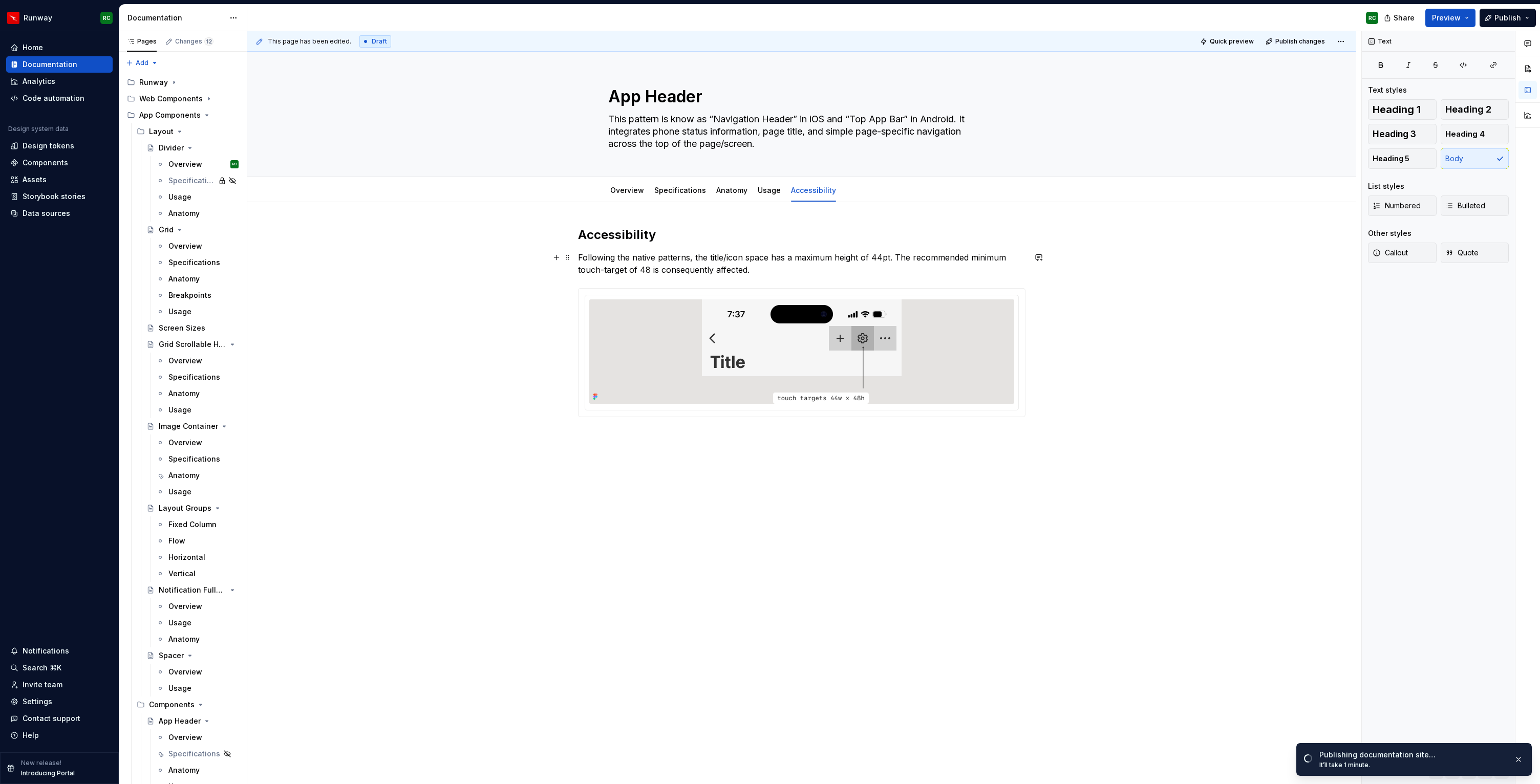
click at [651, 269] on p "Following the native patterns, the title/icon space has a maximum height of 44p…" at bounding box center [802, 263] width 448 height 25
drag, startPoint x: 889, startPoint y: 257, endPoint x: 796, endPoint y: 255, distance: 93.0
click at [796, 255] on p "Following the native patterns, the title/icon space has a maximum height of 44p…" at bounding box center [802, 263] width 448 height 25
drag, startPoint x: 659, startPoint y: 269, endPoint x: 553, endPoint y: 267, distance: 106.0
click at [553, 267] on div "Accessibility Following the native patterns, the title/icon space has a maximum…" at bounding box center [802, 433] width 1109 height 462
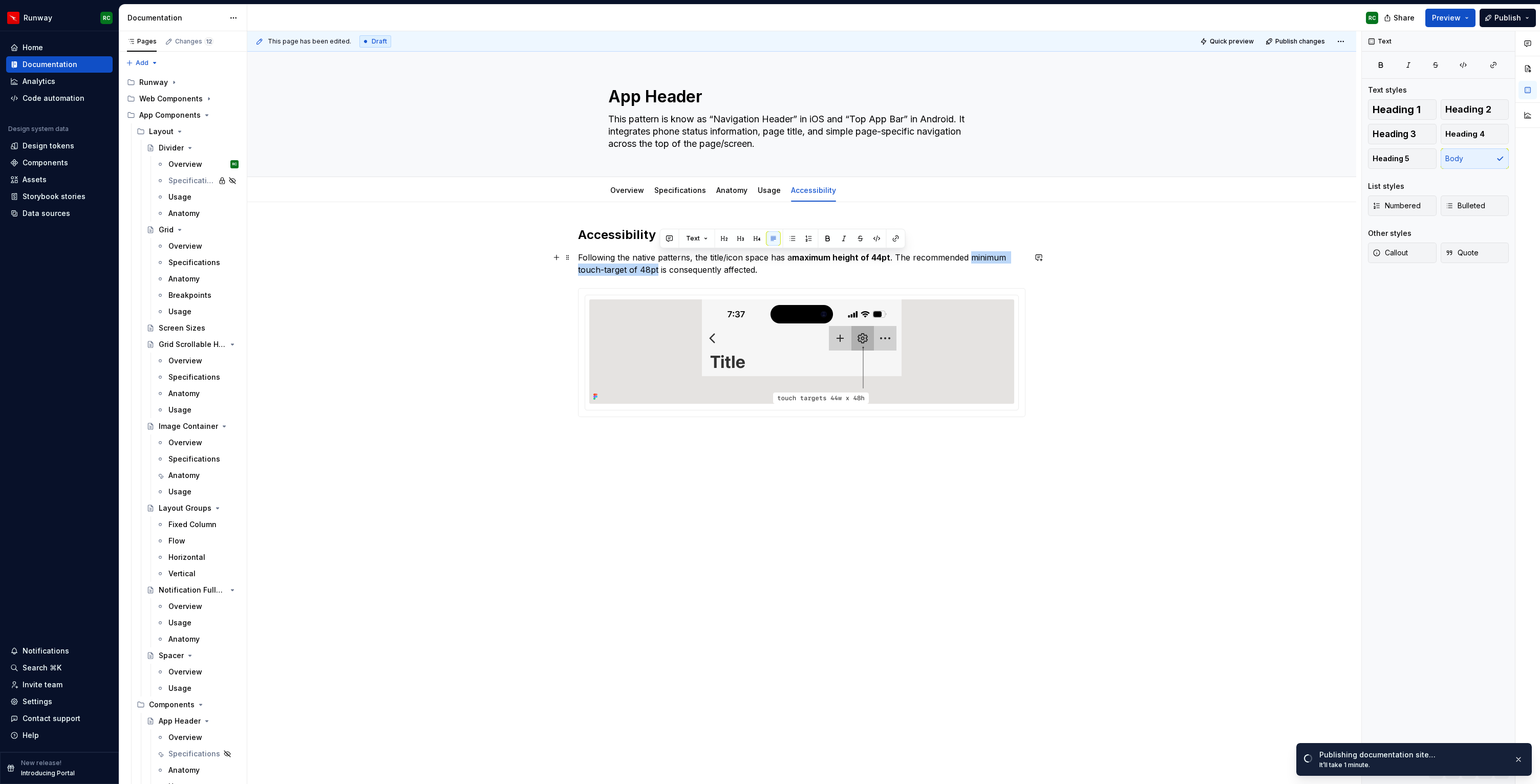
drag, startPoint x: 975, startPoint y: 257, endPoint x: 659, endPoint y: 270, distance: 316.3
click at [659, 270] on p "Following the native patterns, the title/icon space has a maximum height of 44p…" at bounding box center [802, 263] width 448 height 25
click at [743, 271] on p "Following the native patterns, the title/icon space has a maximum height of 44p…" at bounding box center [802, 263] width 448 height 25
click at [844, 266] on p "Following the native patterns, the title/icon space has a maximum height of 44p…" at bounding box center [802, 263] width 448 height 25
click at [1297, 37] on span "Publish changes" at bounding box center [1300, 41] width 49 height 8
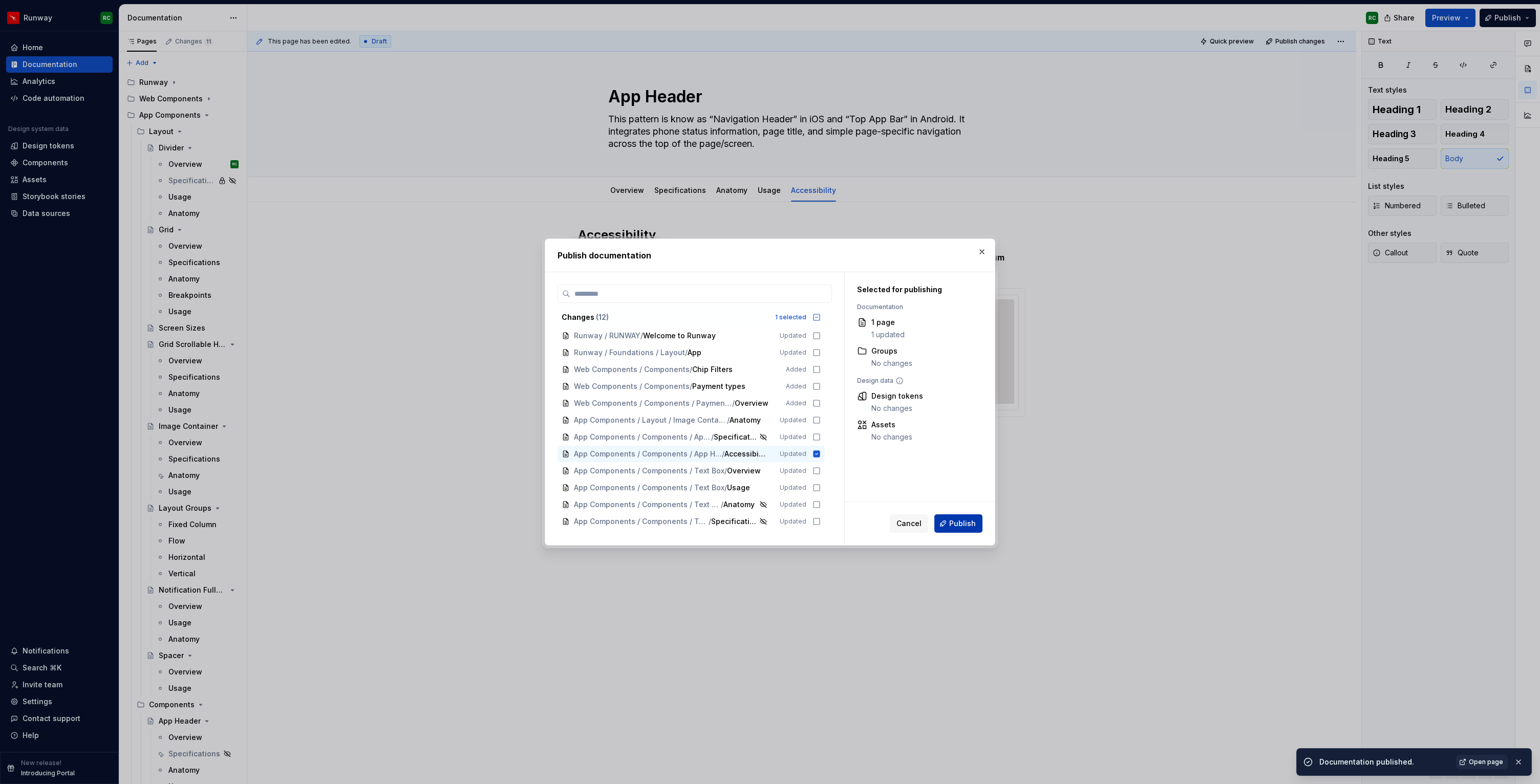
click at [960, 525] on span "Publish" at bounding box center [962, 523] width 26 height 10
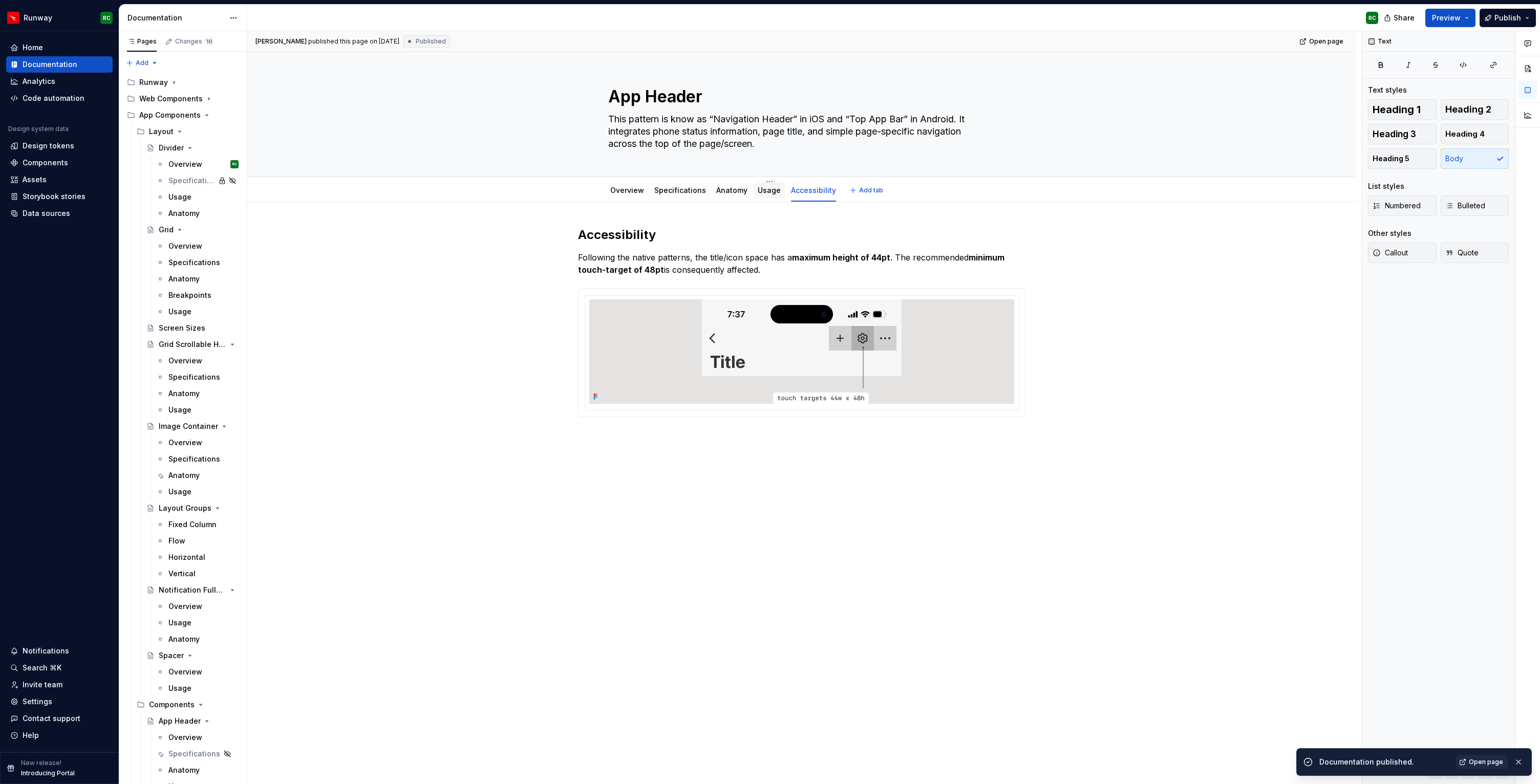
click at [759, 189] on link "Usage" at bounding box center [769, 189] width 23 height 9
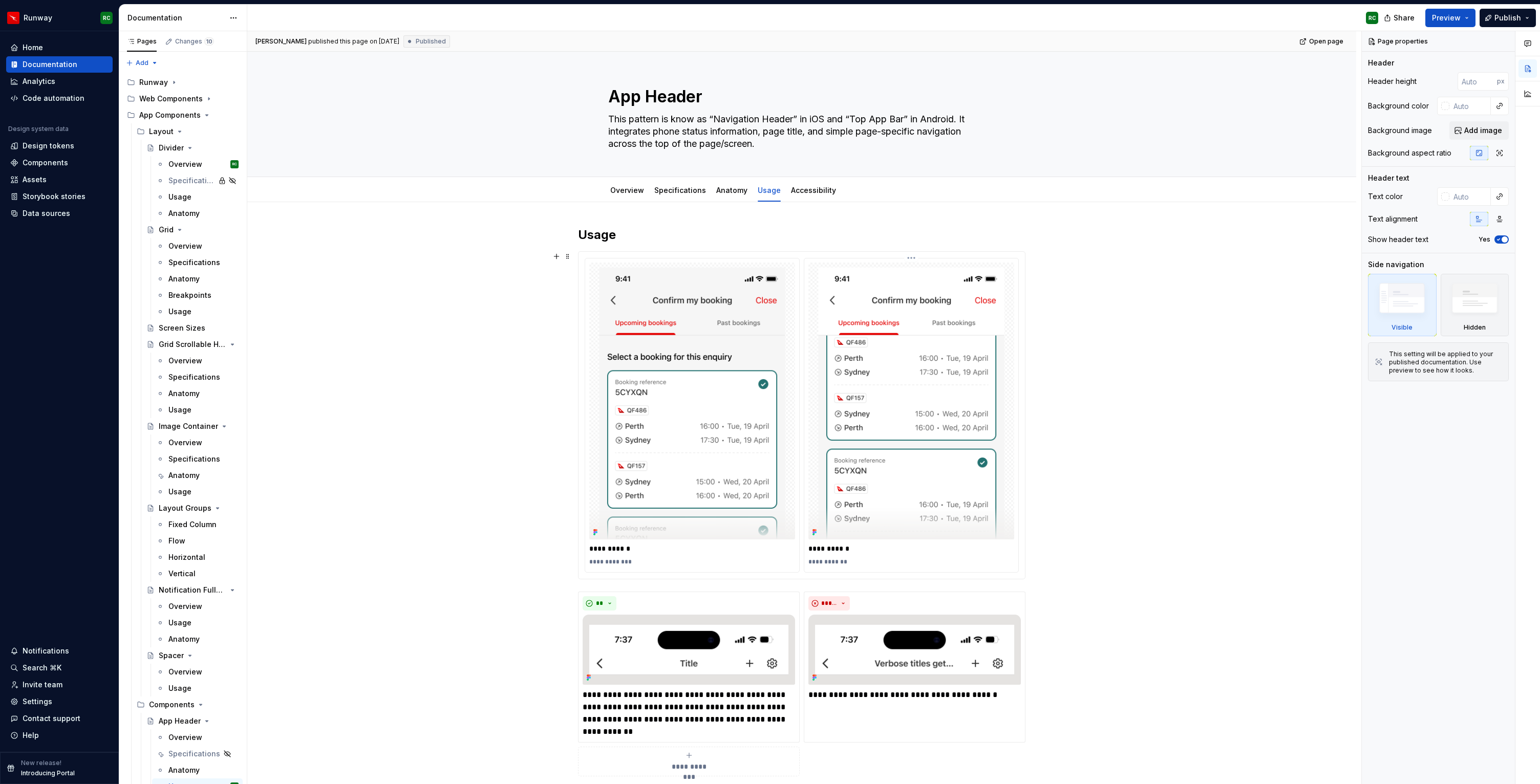
click at [842, 365] on img at bounding box center [911, 401] width 205 height 277
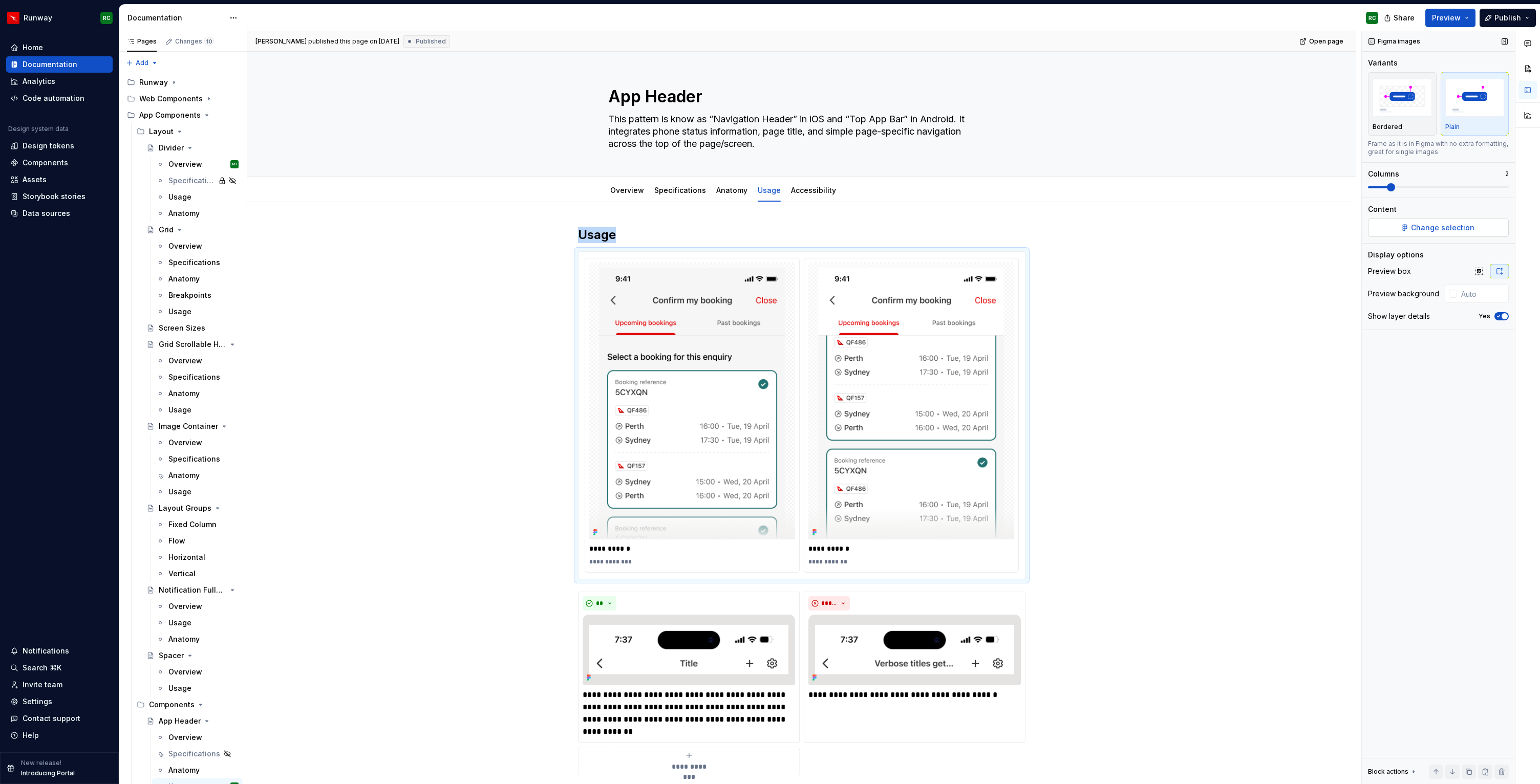
click at [1450, 236] on button "Change selection" at bounding box center [1438, 228] width 141 height 18
click at [1443, 234] on button "Change selection" at bounding box center [1438, 228] width 141 height 18
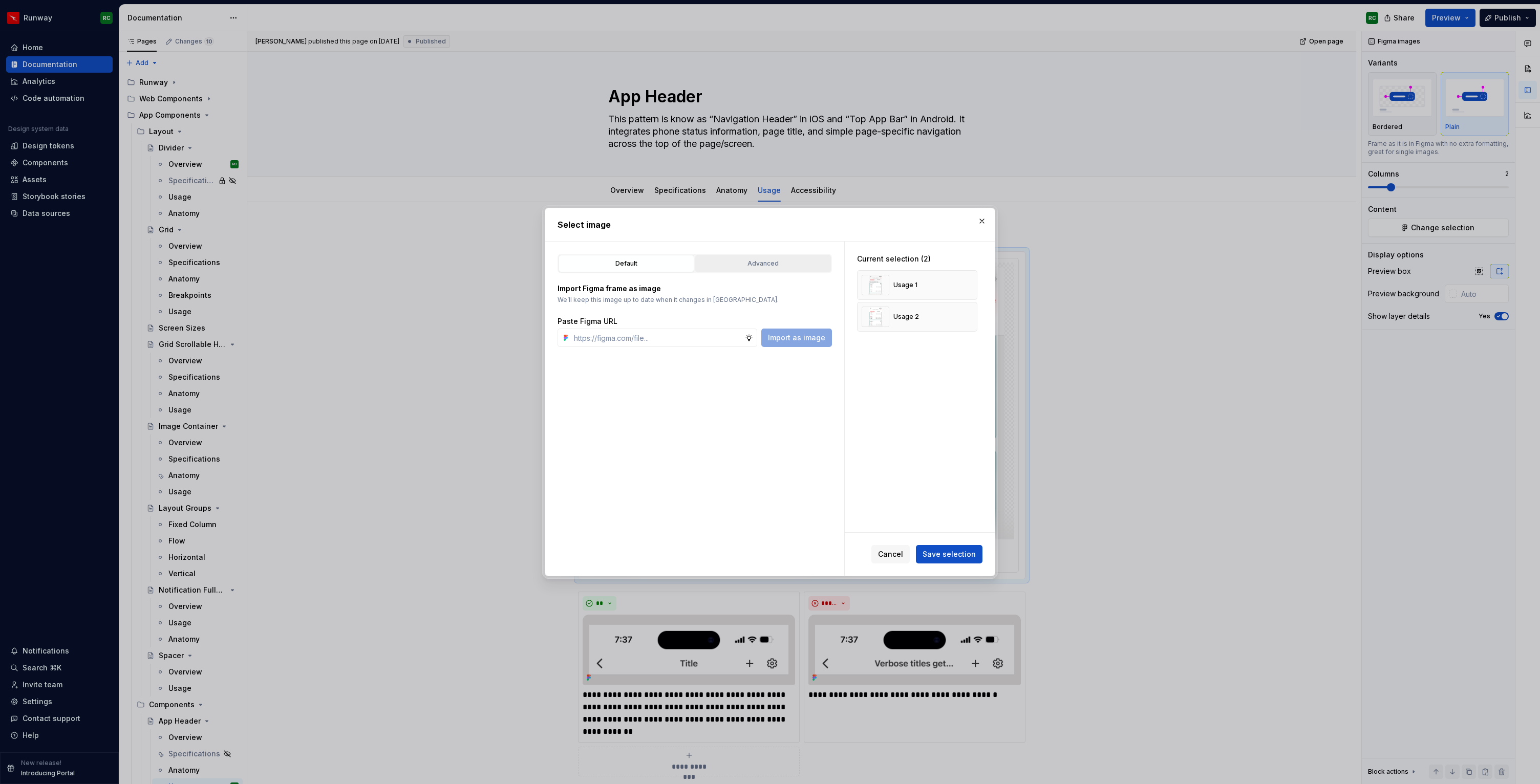
click at [795, 255] on button "Advanced" at bounding box center [763, 263] width 135 height 18
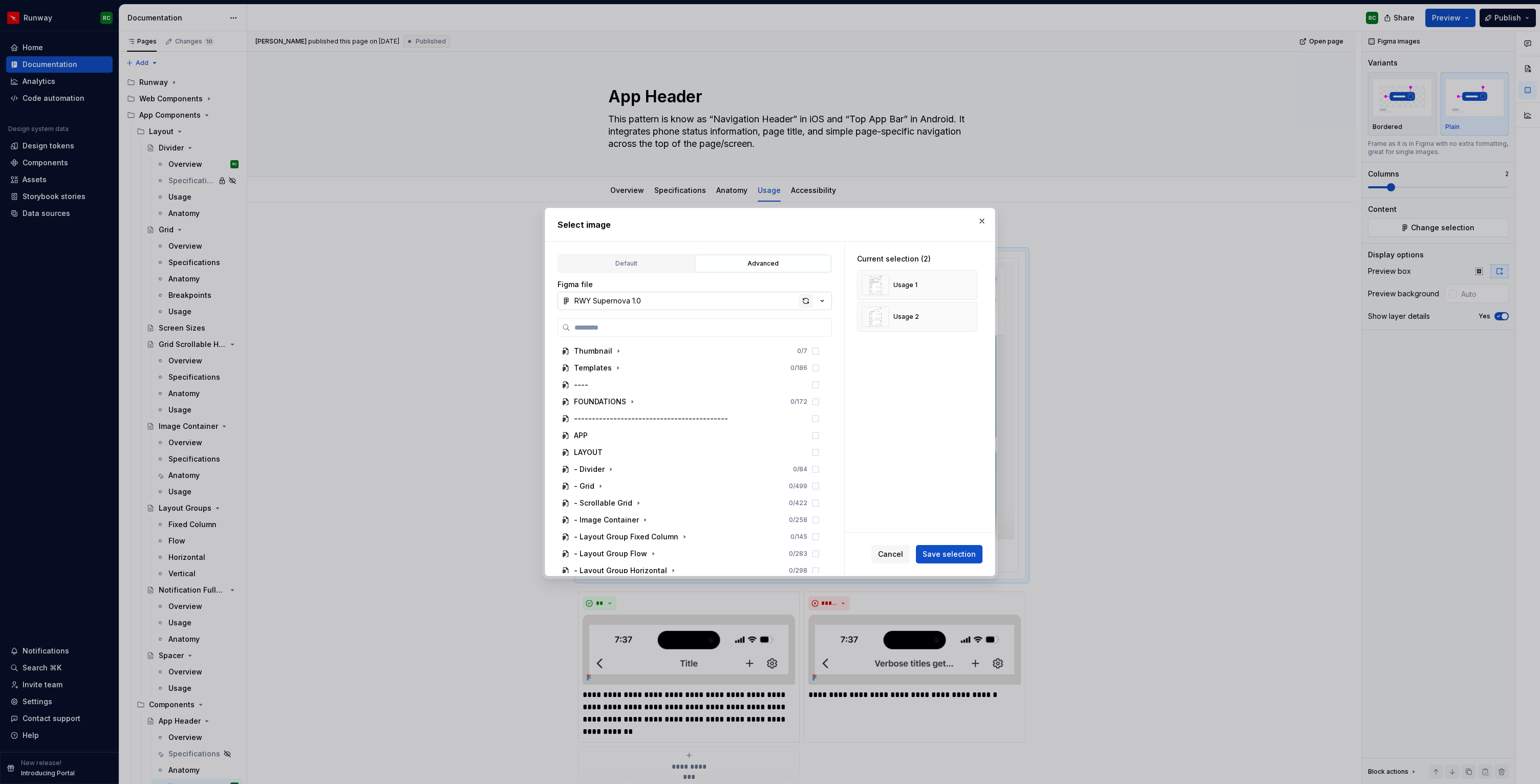
click at [801, 298] on div "button" at bounding box center [806, 301] width 14 height 14
click at [803, 296] on div "button" at bounding box center [806, 301] width 14 height 14
click at [980, 220] on button "button" at bounding box center [982, 221] width 14 height 14
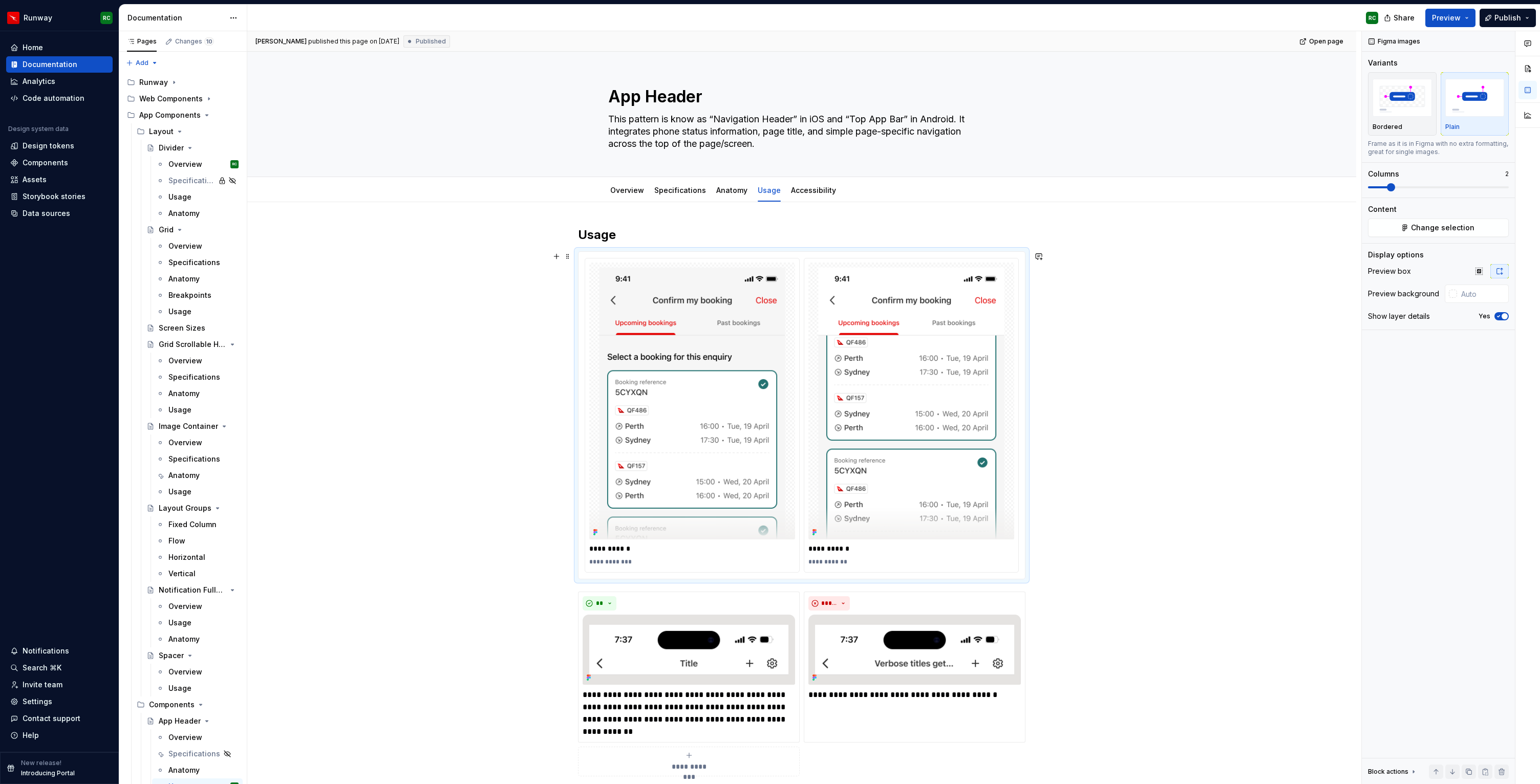
scroll to position [89, 0]
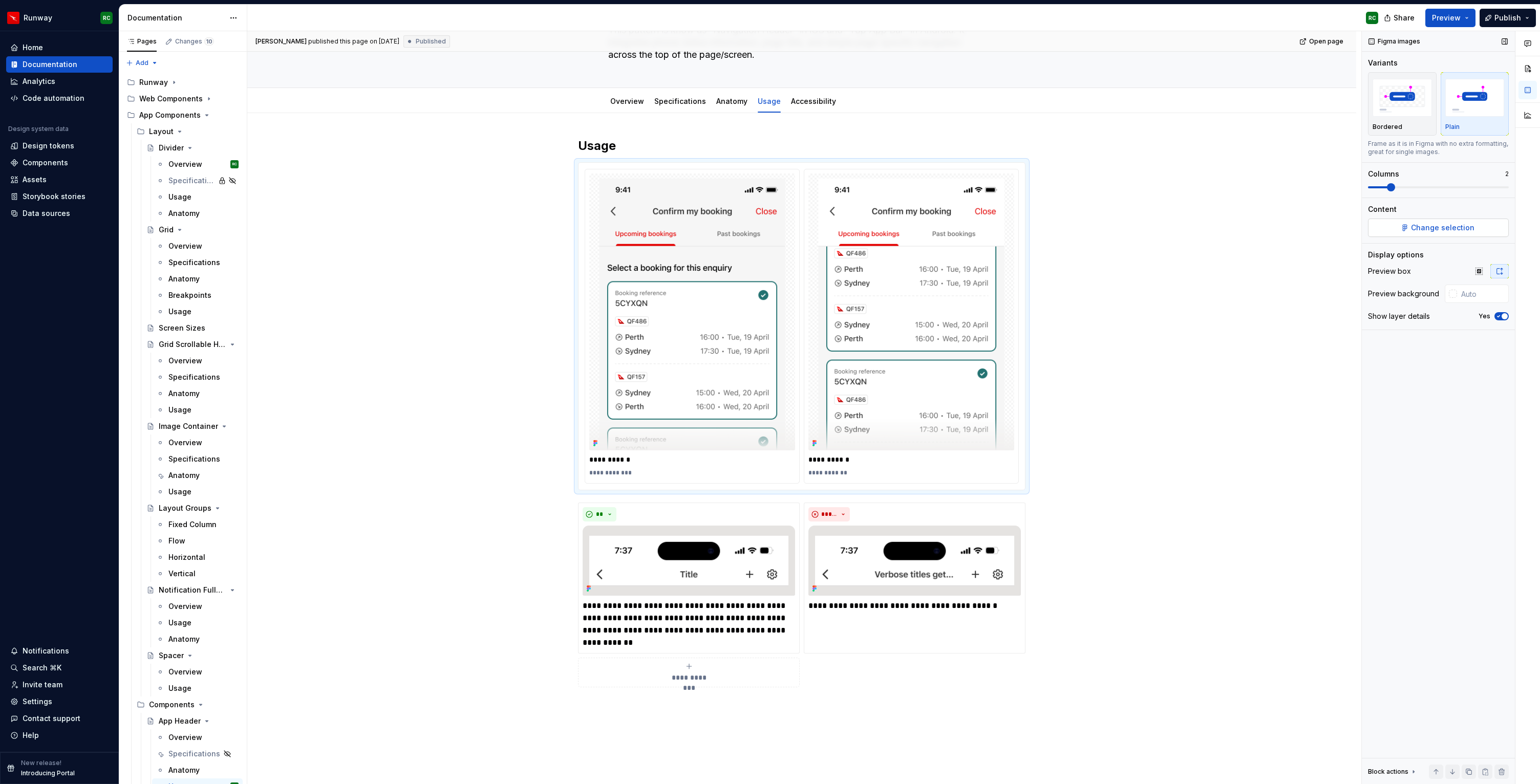
click at [1453, 219] on button "Change selection" at bounding box center [1438, 228] width 141 height 18
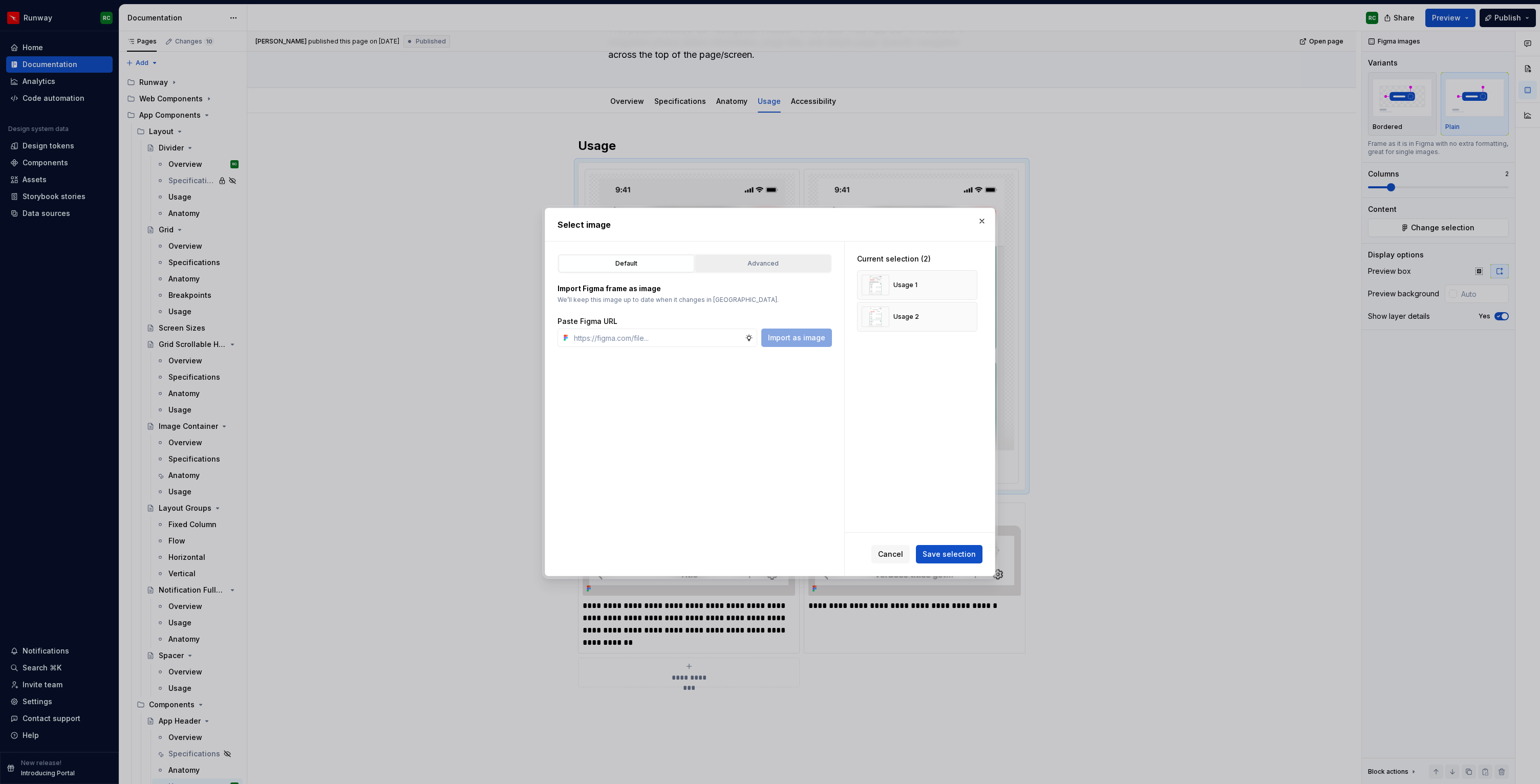
click at [785, 266] on div "Advanced" at bounding box center [763, 263] width 128 height 10
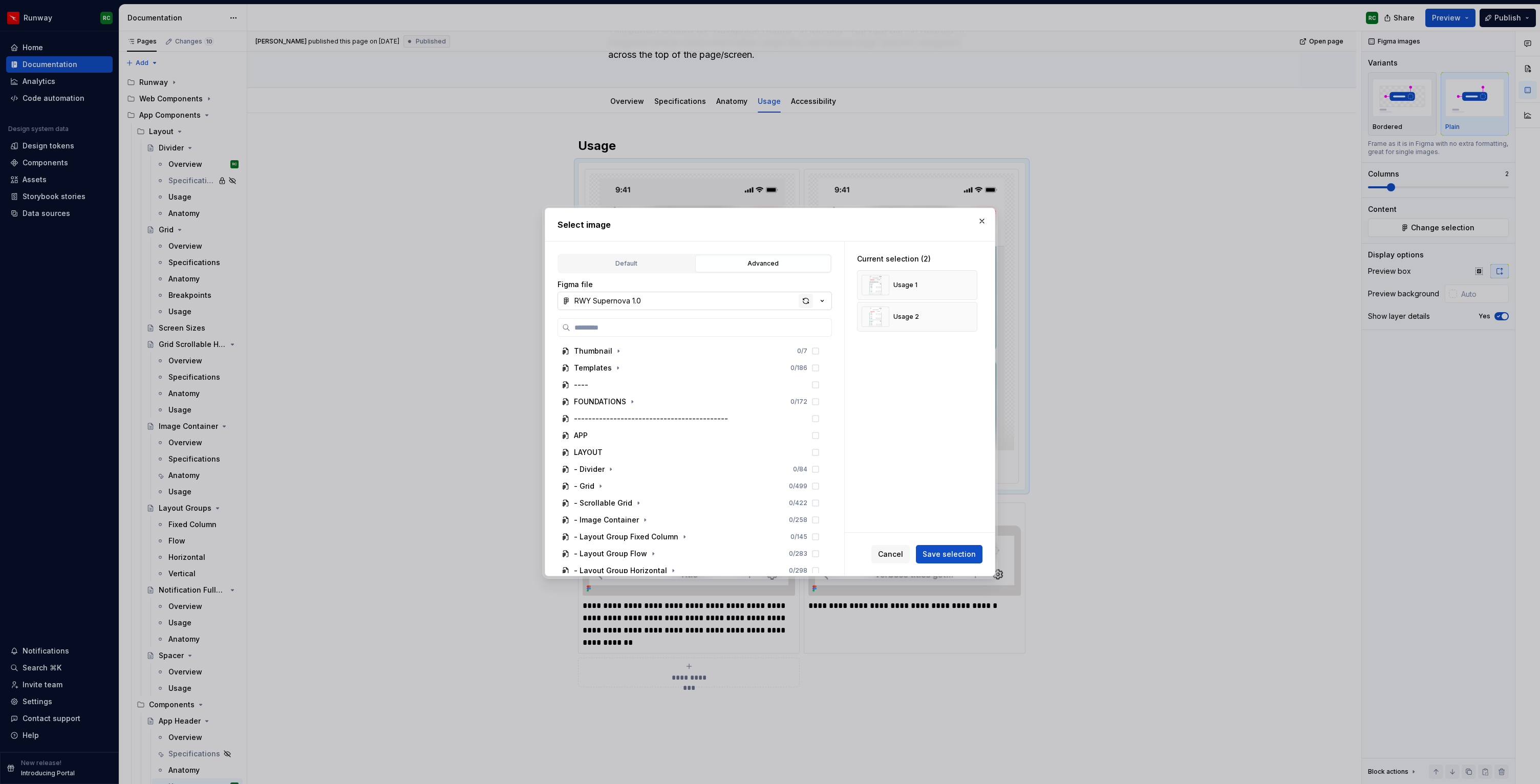
click at [802, 297] on div "button" at bounding box center [806, 301] width 14 height 14
click at [934, 556] on span "Save selection" at bounding box center [949, 554] width 53 height 10
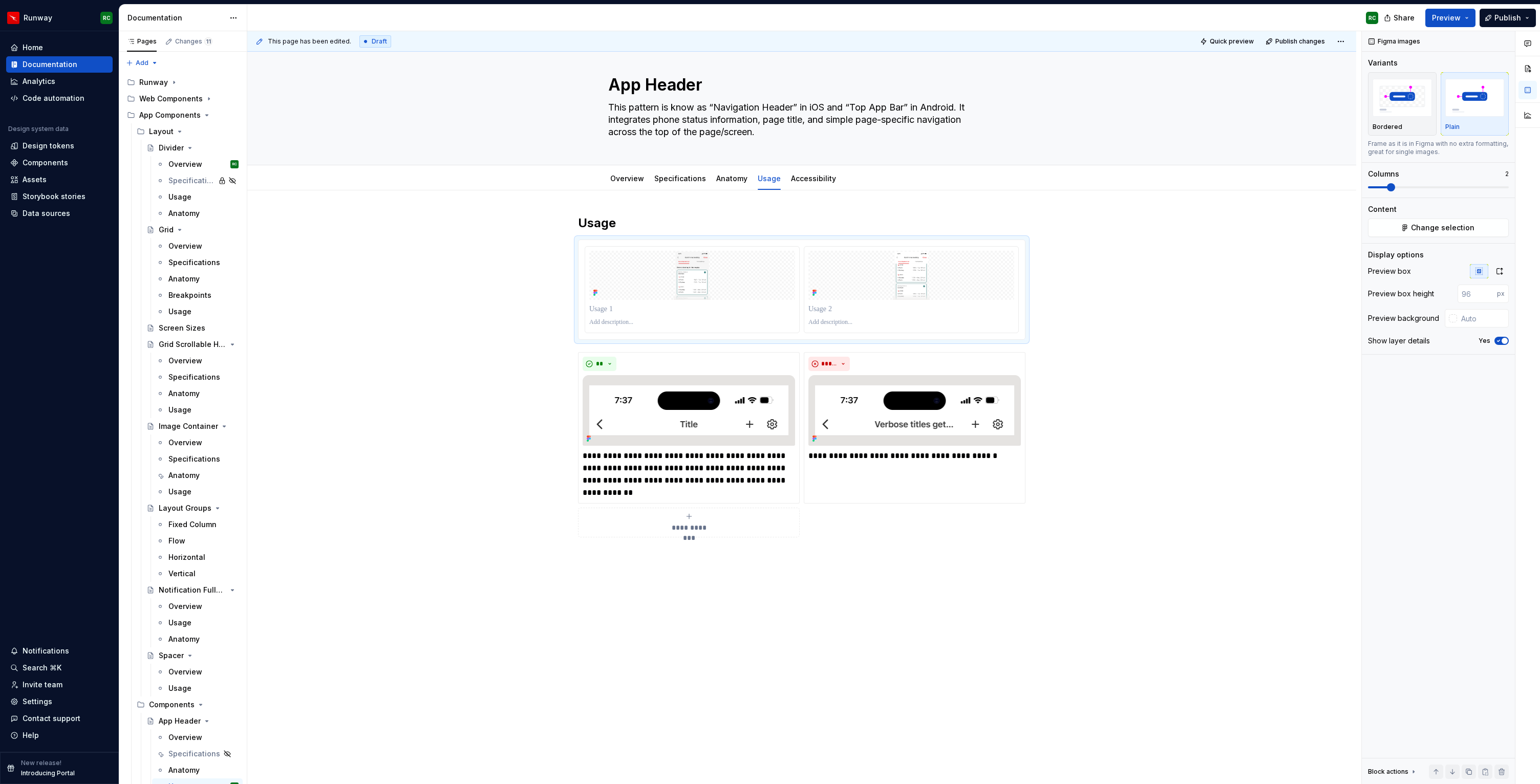
scroll to position [12, 0]
type textarea "*"
click at [1495, 264] on button "button" at bounding box center [1499, 271] width 18 height 14
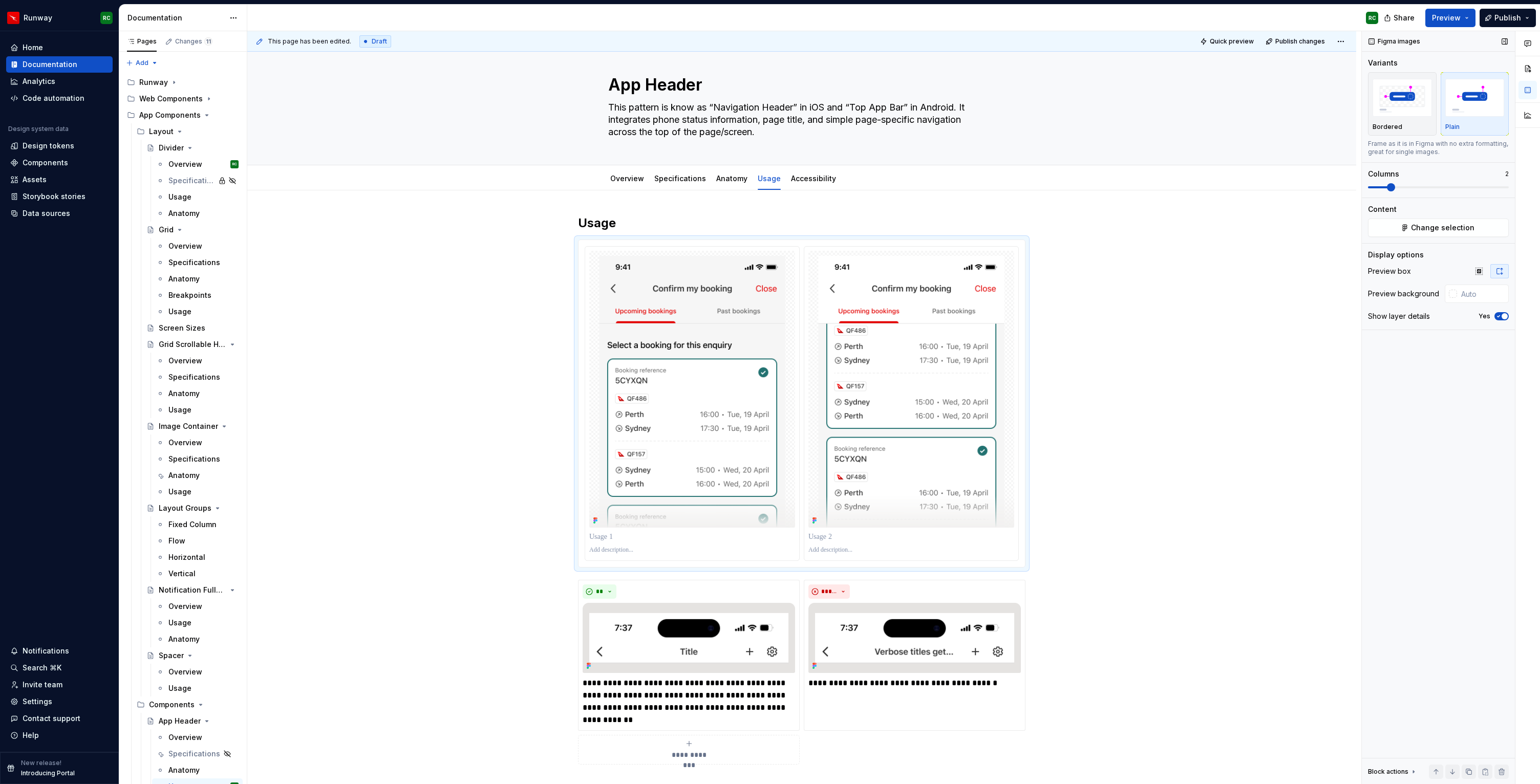
scroll to position [89, 0]
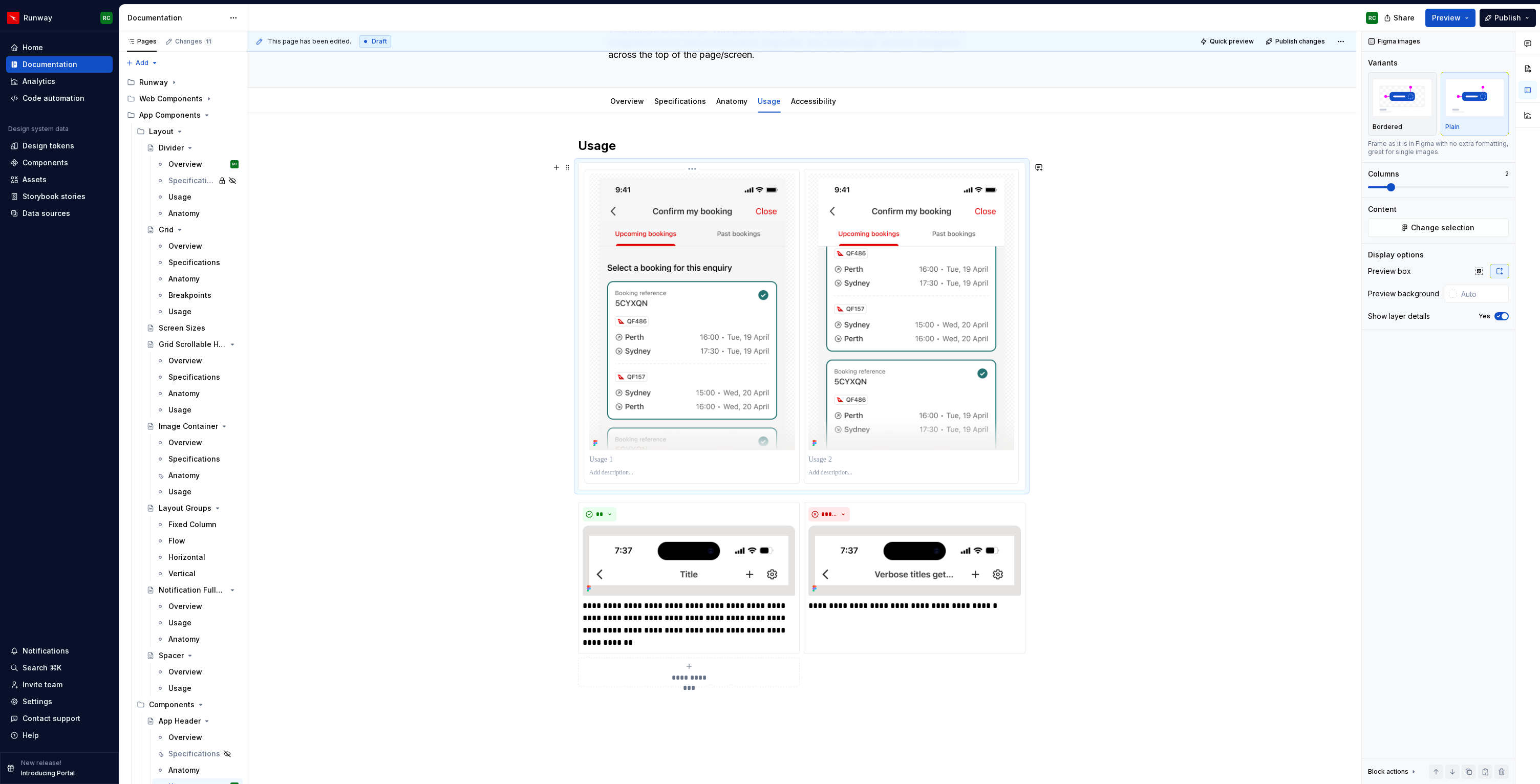
click at [636, 460] on p at bounding box center [692, 459] width 205 height 10
paste div
click at [626, 459] on p "**********" at bounding box center [692, 459] width 205 height 10
click at [617, 472] on p at bounding box center [692, 473] width 205 height 8
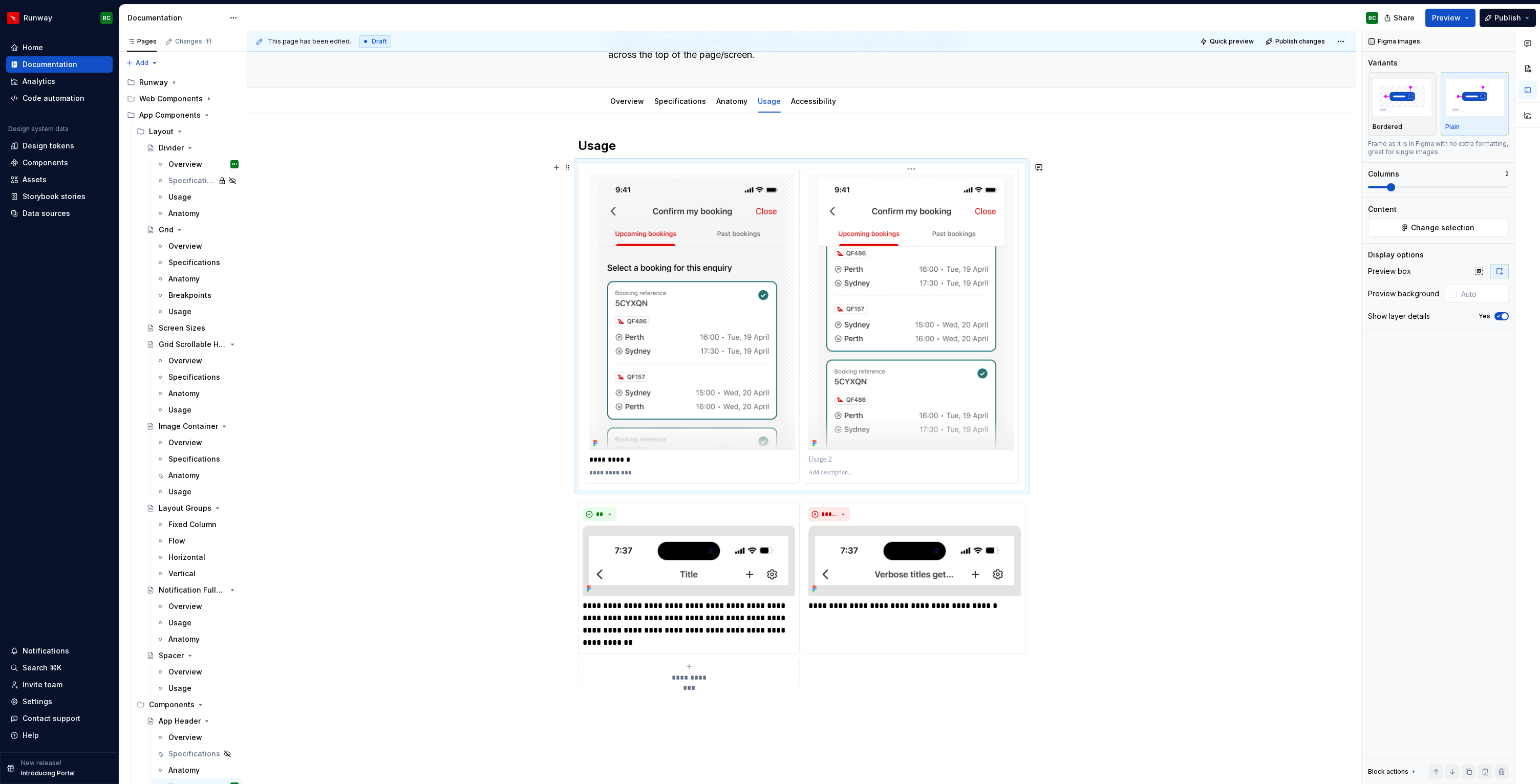
click at [882, 459] on p at bounding box center [911, 459] width 205 height 10
paste div
click at [850, 459] on p "**********" at bounding box center [911, 459] width 205 height 10
click at [848, 469] on p at bounding box center [911, 473] width 205 height 8
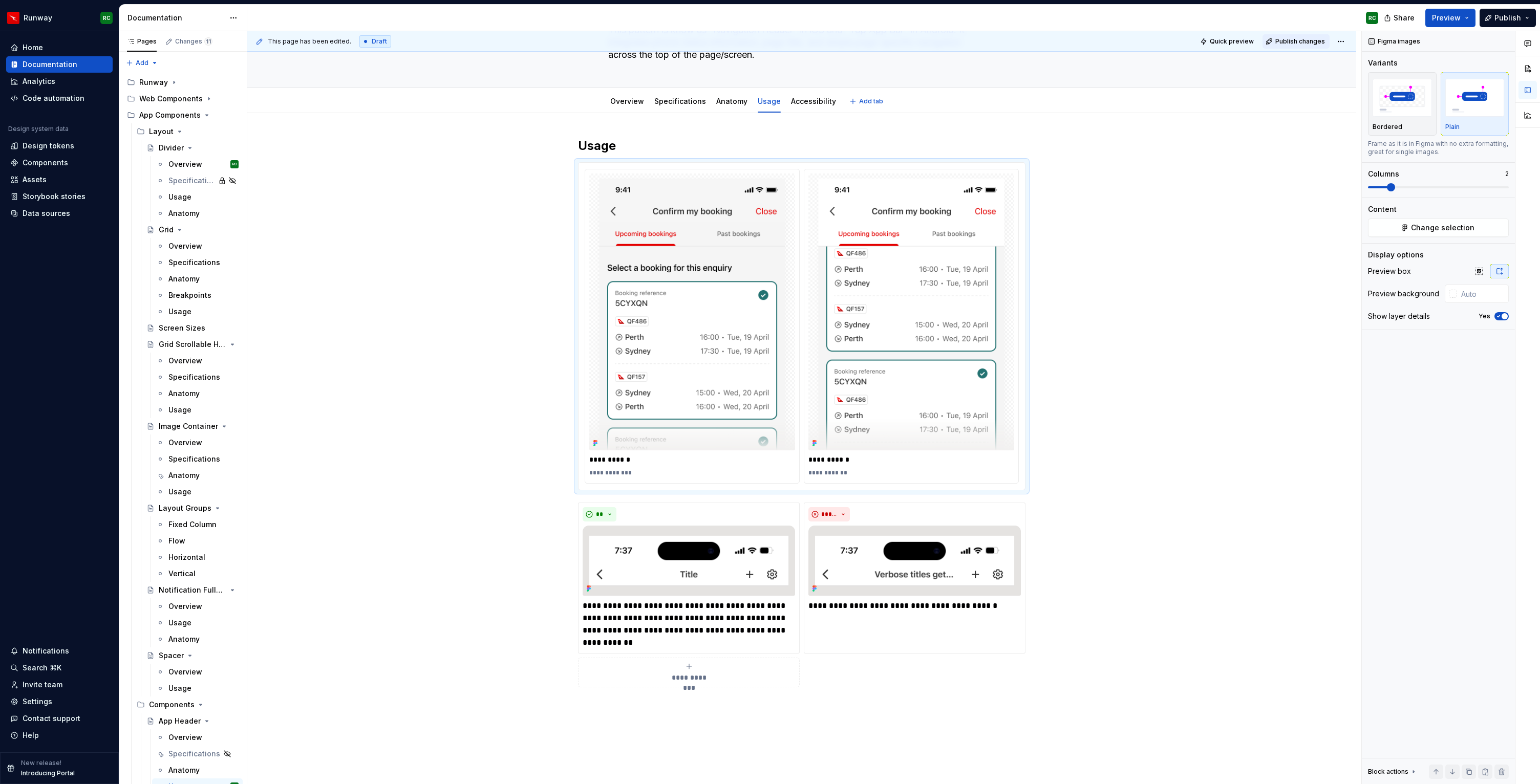
click at [1295, 41] on span "Publish changes" at bounding box center [1300, 41] width 49 height 8
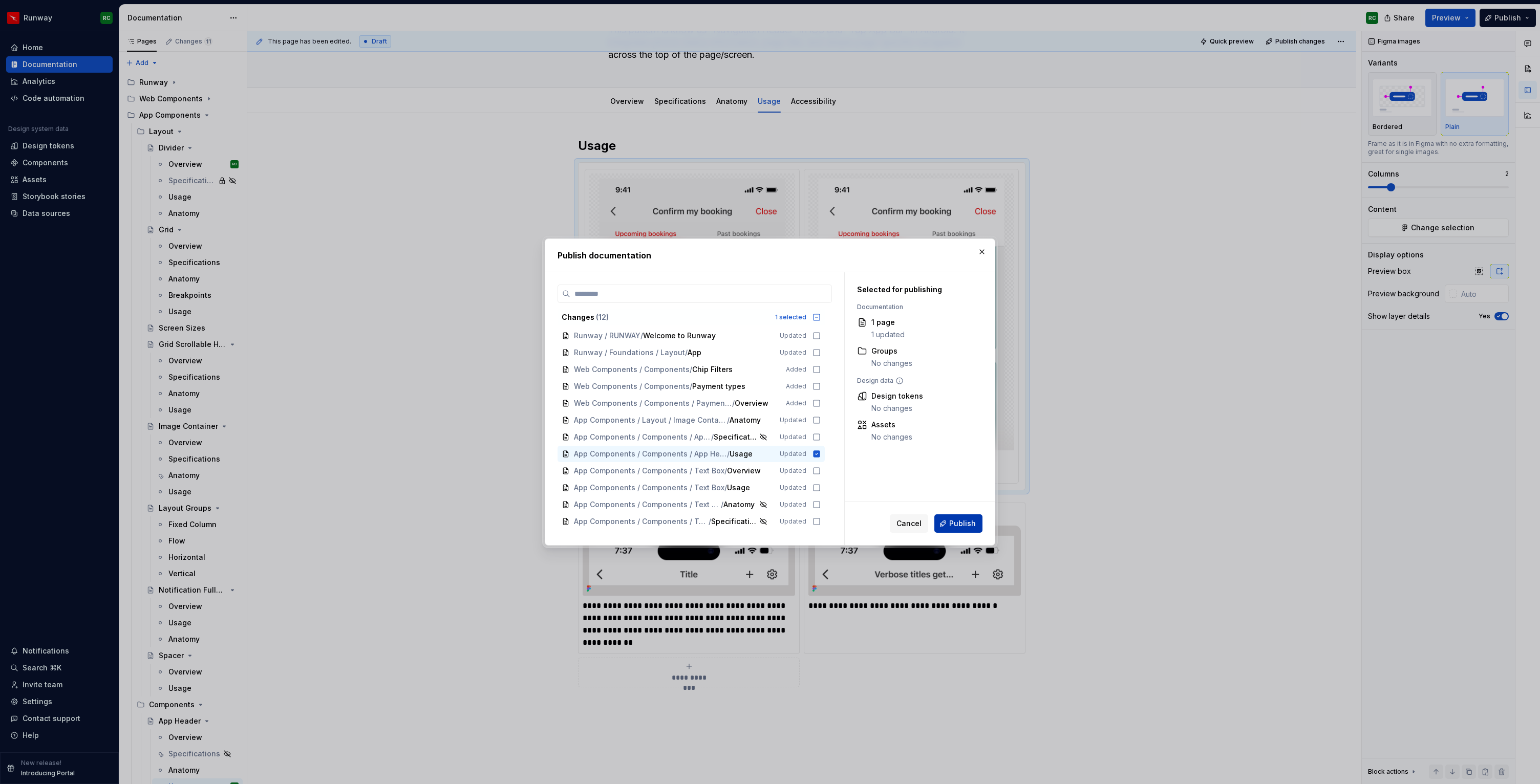
click at [964, 521] on span "Publish" at bounding box center [962, 523] width 26 height 10
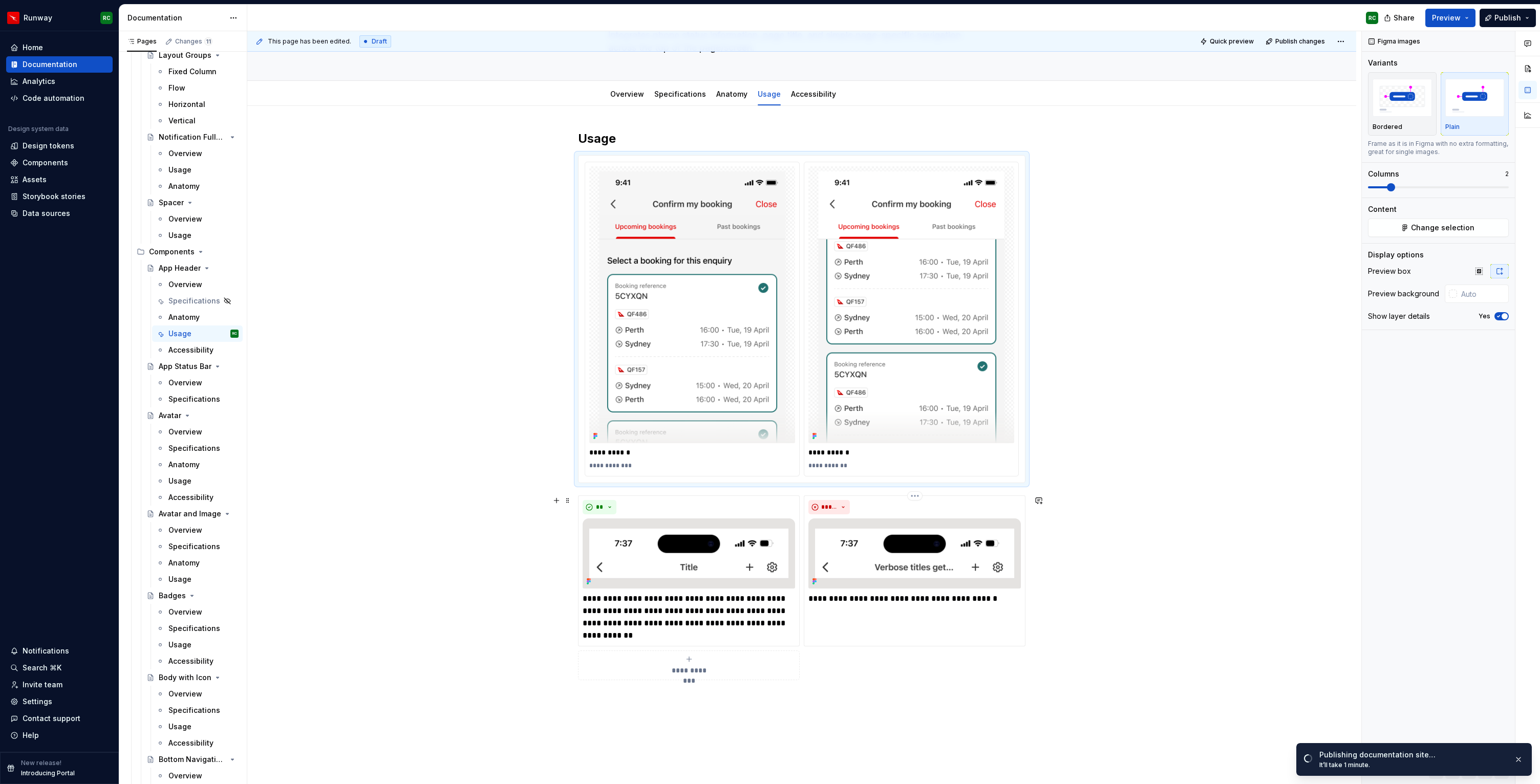
scroll to position [97, 0]
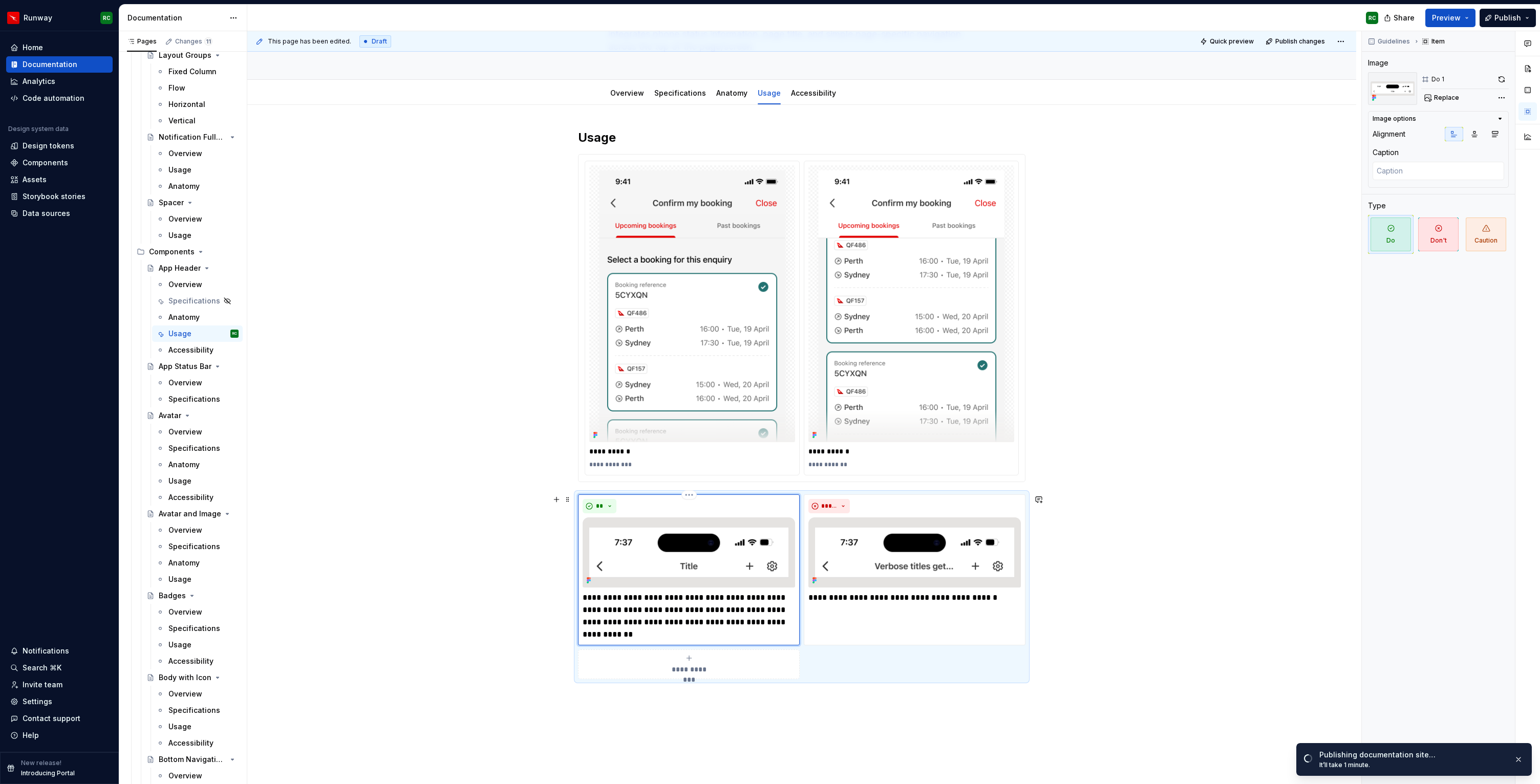
click at [710, 579] on img at bounding box center [689, 552] width 213 height 71
click at [887, 656] on div "**********" at bounding box center [802, 587] width 448 height 185
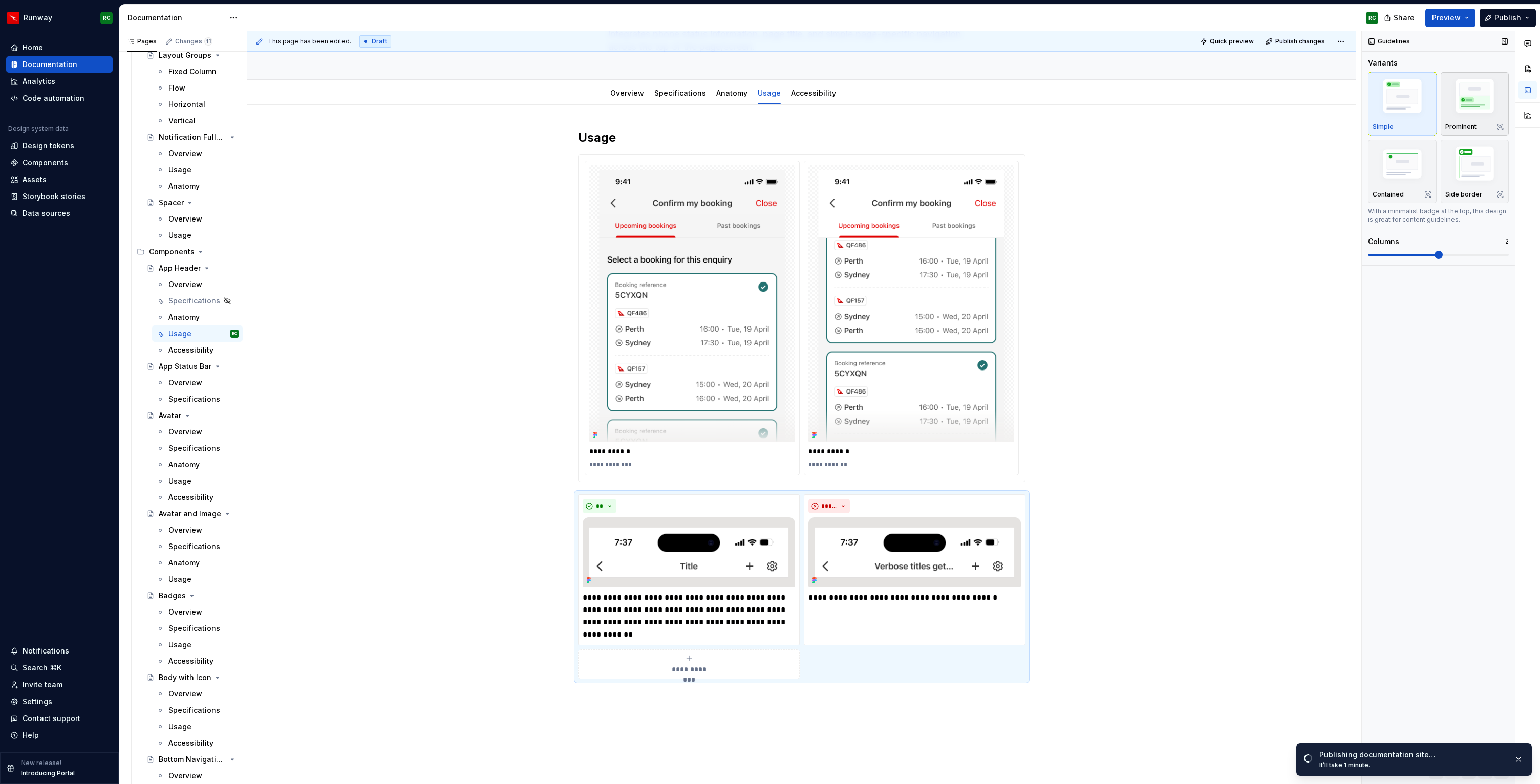
click at [1468, 112] on img "button" at bounding box center [1475, 98] width 60 height 45
click at [1290, 40] on span "Publish changes" at bounding box center [1300, 41] width 49 height 8
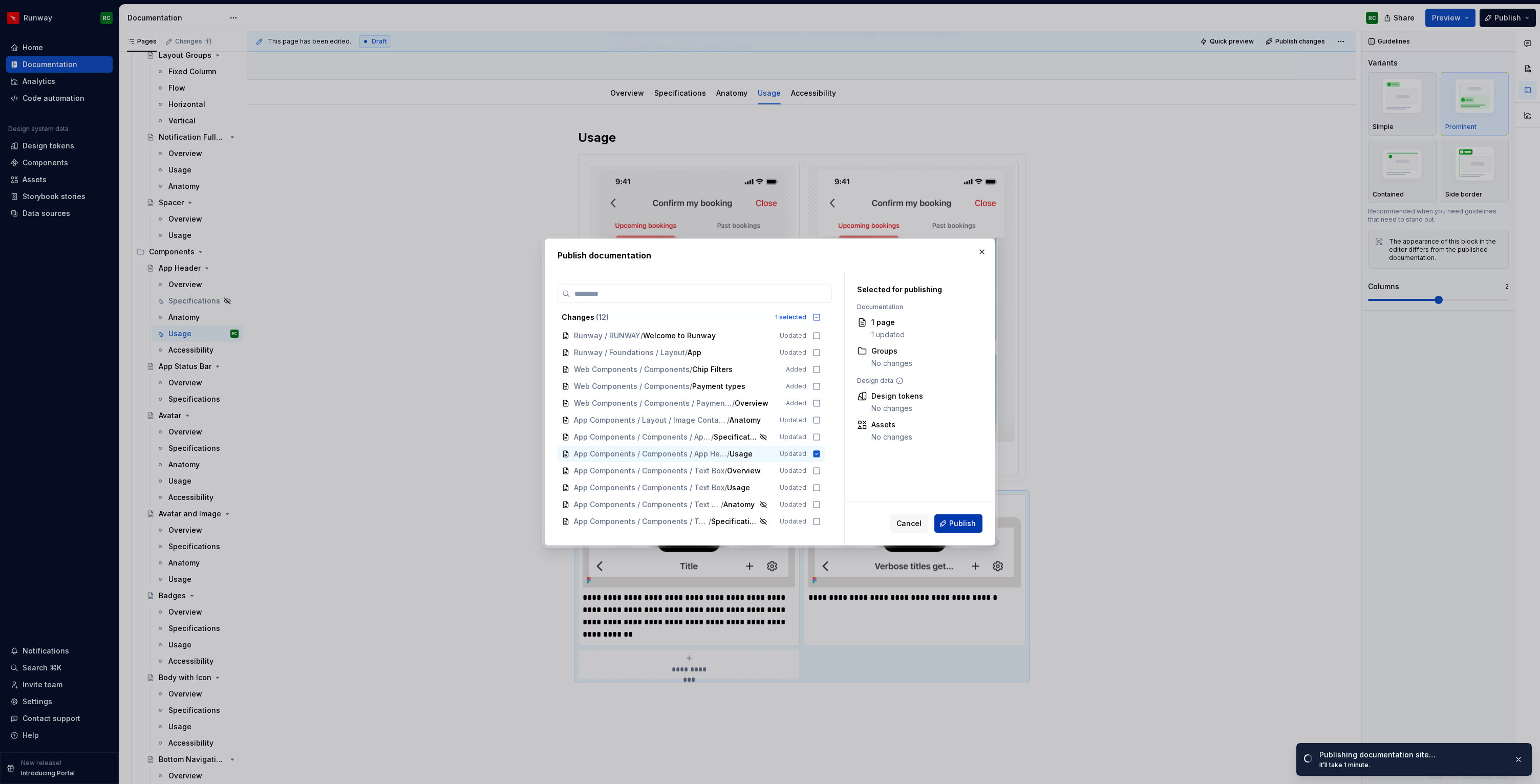
click at [957, 525] on span "Publish" at bounding box center [962, 523] width 26 height 10
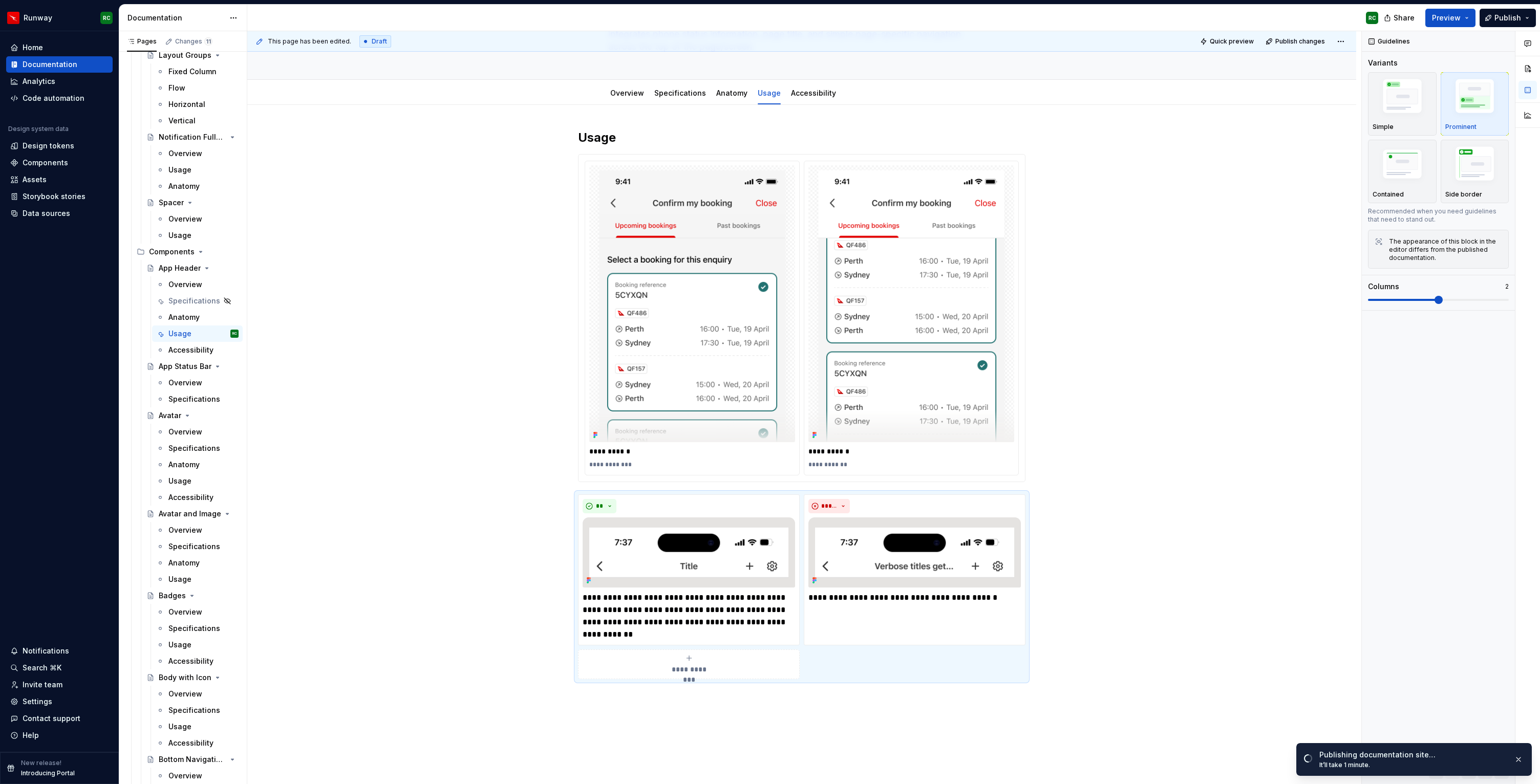
click at [197, 386] on div "Overview" at bounding box center [186, 382] width 33 height 10
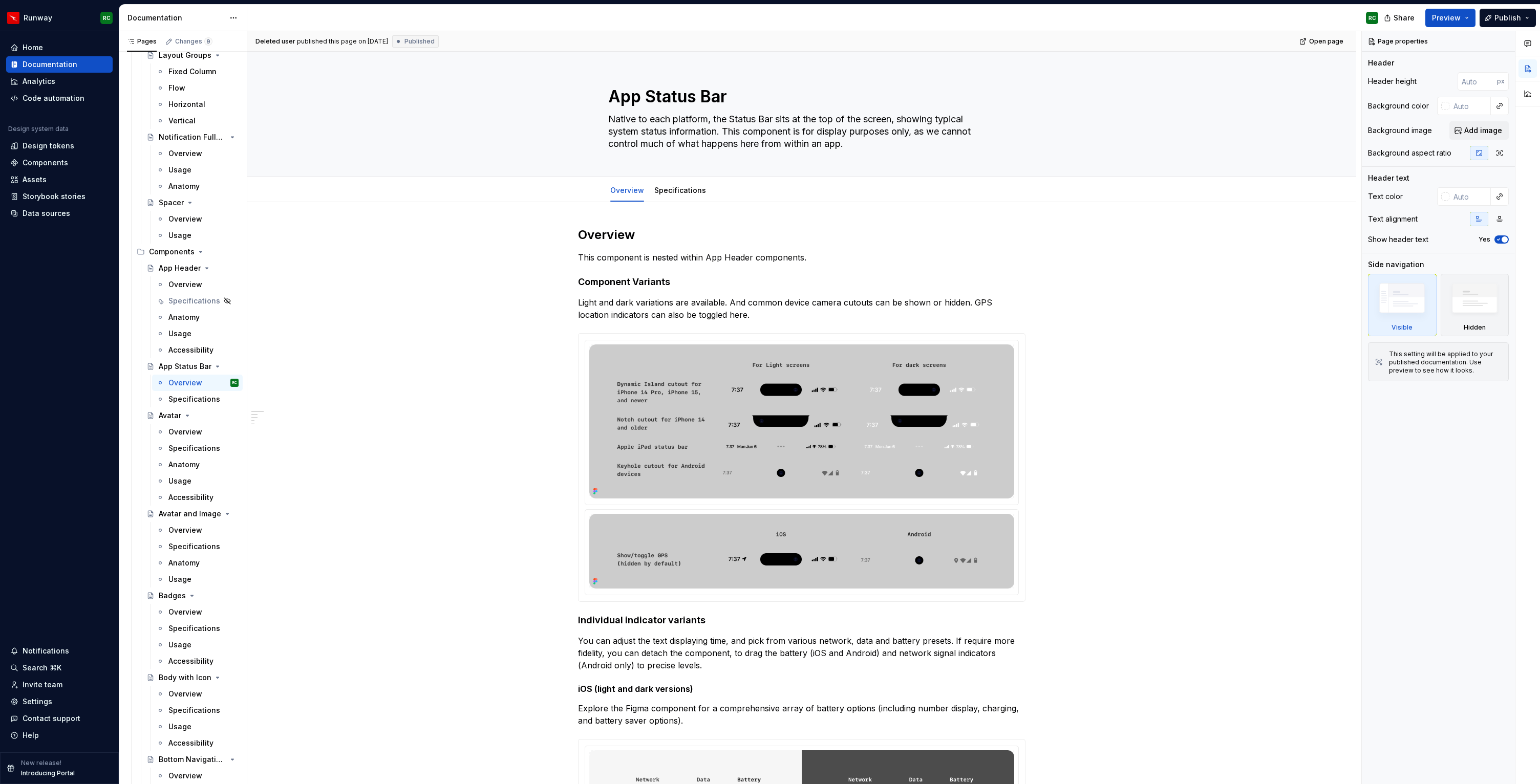
type textarea "*"
